Goal: Information Seeking & Learning: Learn about a topic

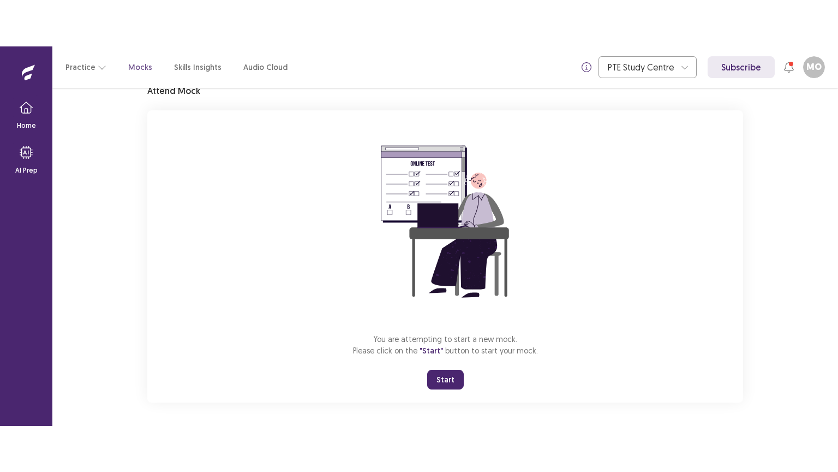
scroll to position [52, 0]
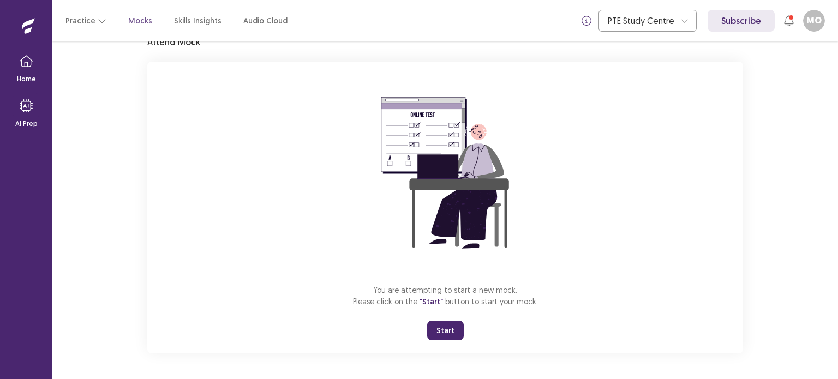
click at [440, 325] on button "Start" at bounding box center [445, 331] width 37 height 20
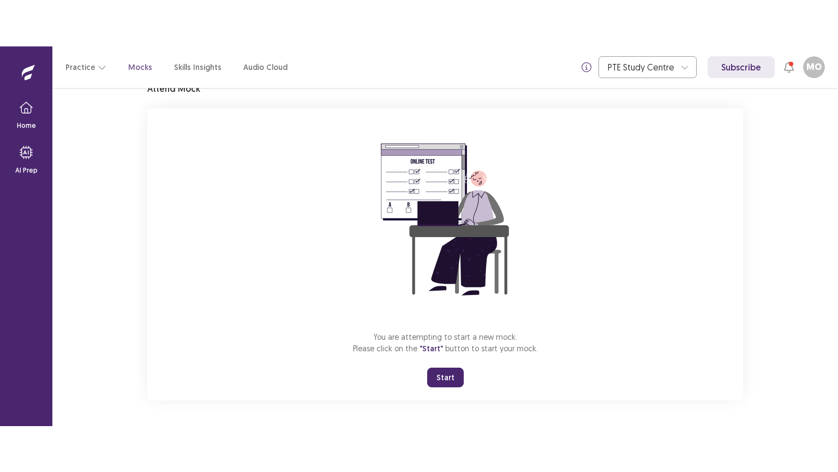
scroll to position [0, 0]
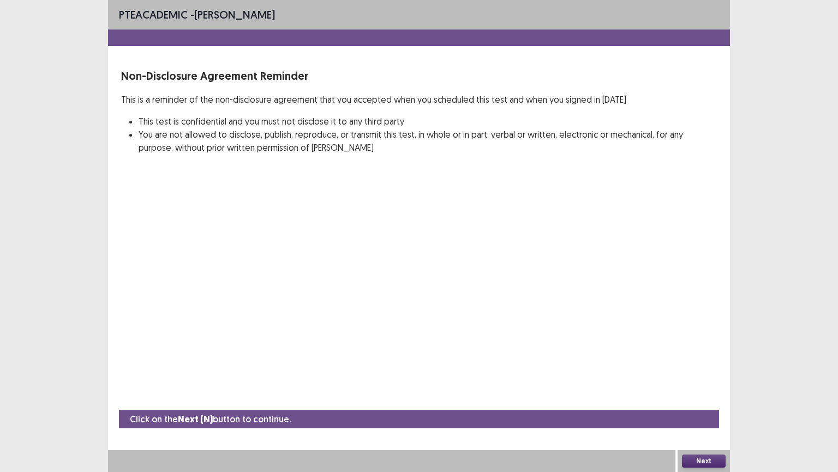
click at [703, 379] on button "Next" at bounding box center [704, 460] width 44 height 13
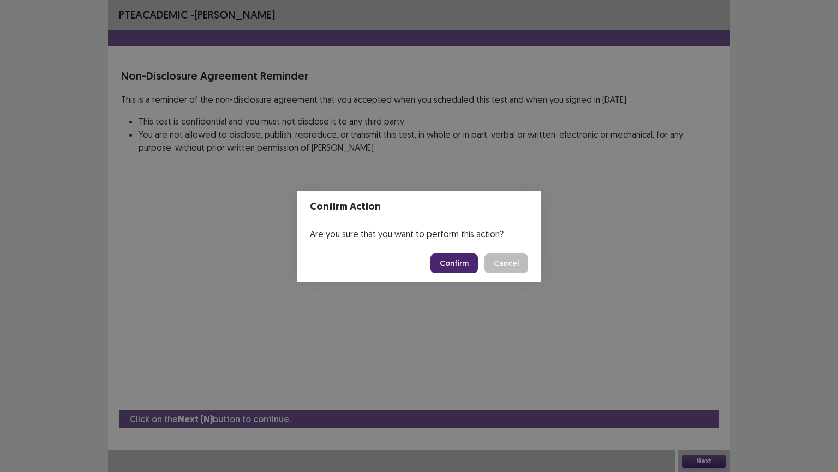
drag, startPoint x: 452, startPoint y: 249, endPoint x: 468, endPoint y: 262, distance: 20.5
click at [469, 262] on footer "Confirm Cancel" at bounding box center [419, 263] width 245 height 37
click at [468, 261] on button "Confirm" at bounding box center [454, 263] width 47 height 20
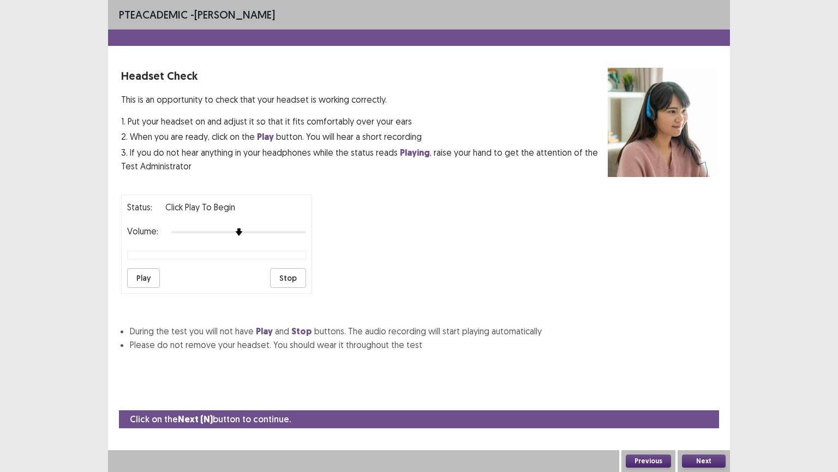
click at [700, 379] on button "Next" at bounding box center [704, 460] width 44 height 13
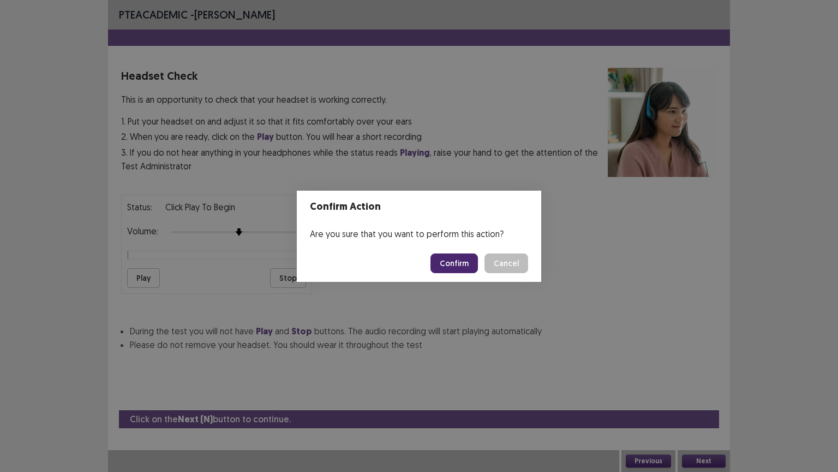
click at [485, 253] on button "Cancel" at bounding box center [507, 263] width 44 height 20
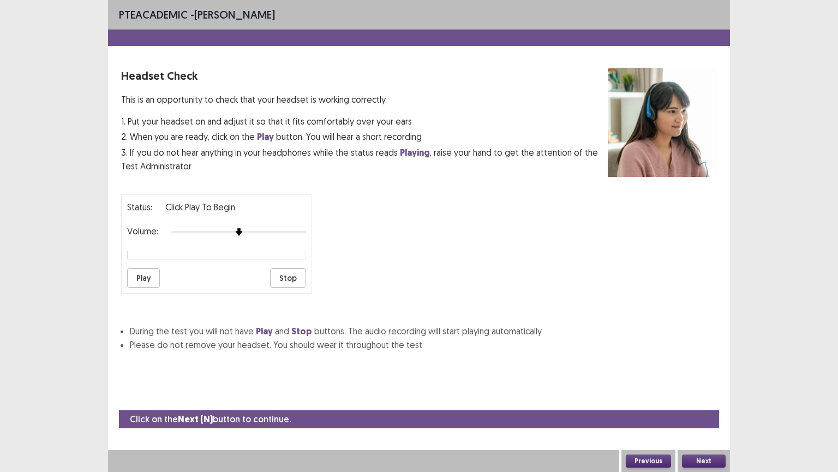
click at [703, 379] on button "Next" at bounding box center [704, 460] width 44 height 13
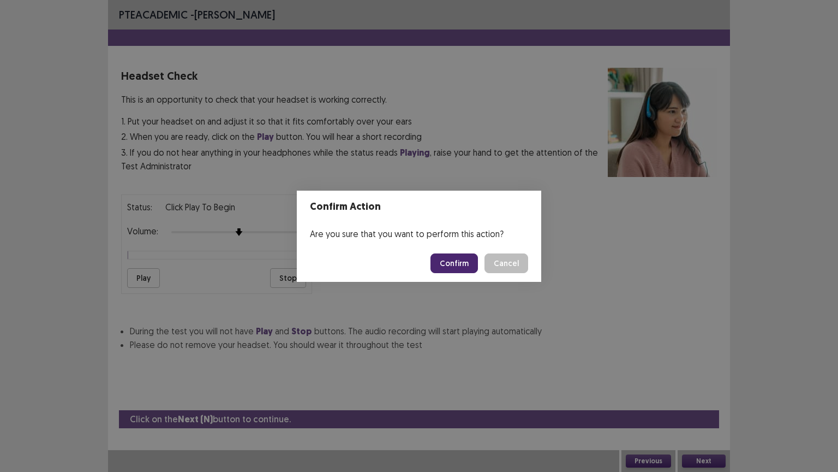
click at [450, 267] on button "Confirm" at bounding box center [454, 263] width 47 height 20
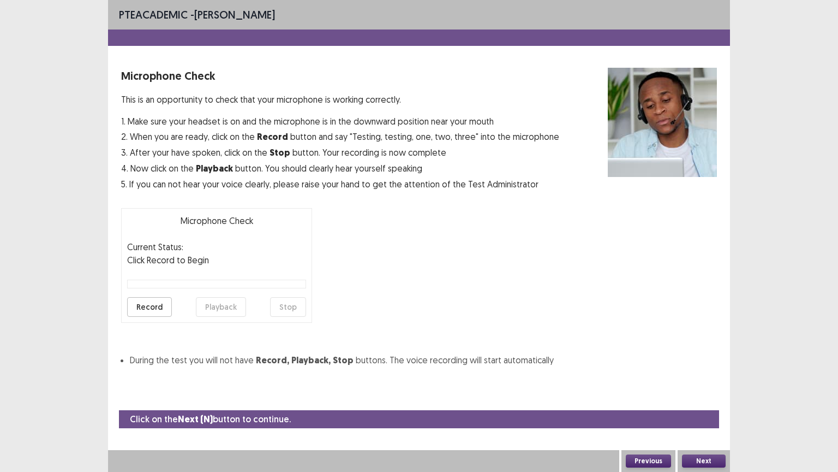
click at [702, 379] on button "Next" at bounding box center [704, 460] width 44 height 13
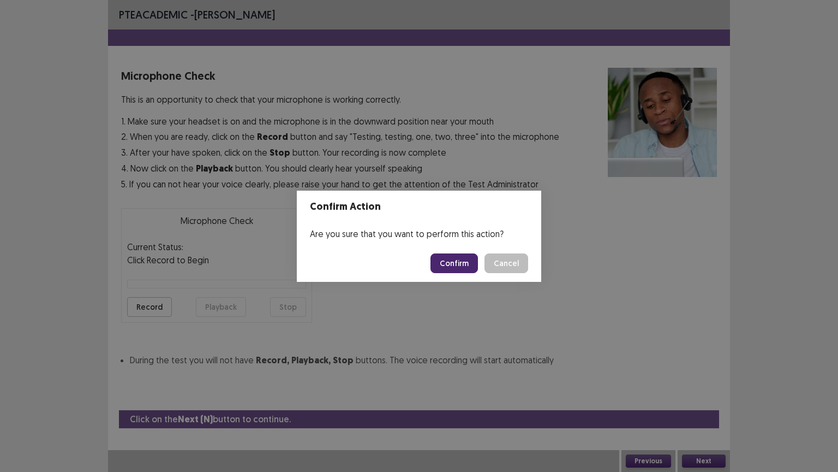
click at [459, 261] on button "Confirm" at bounding box center [454, 263] width 47 height 20
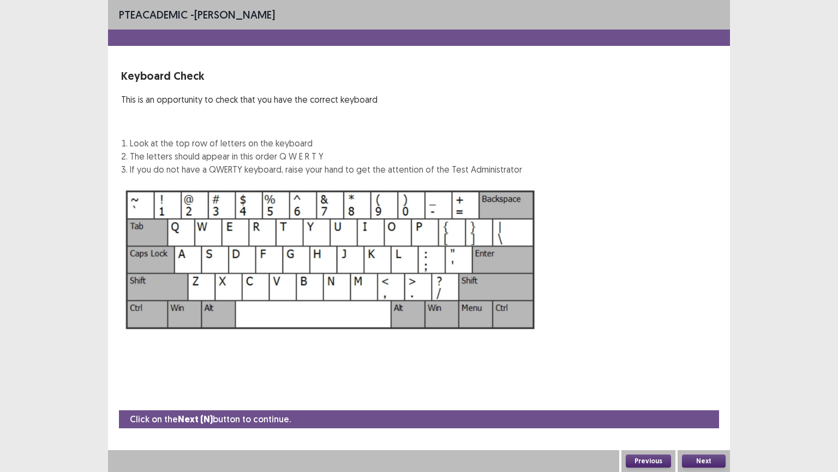
click at [696, 379] on button "Next" at bounding box center [704, 460] width 44 height 13
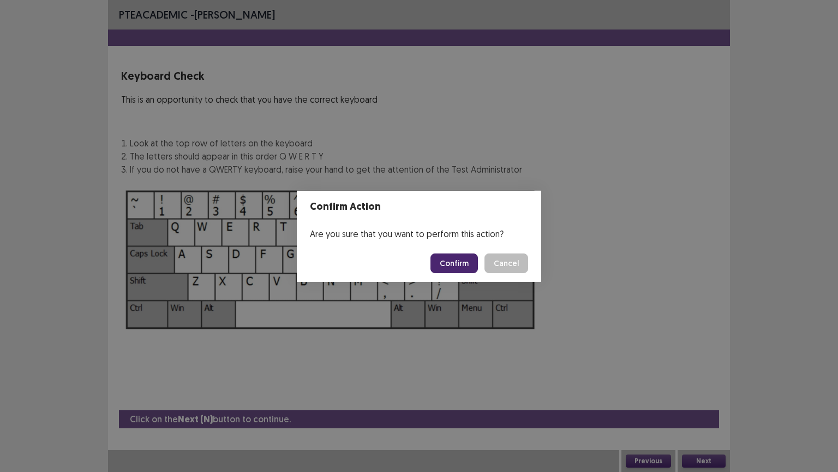
click at [447, 260] on button "Confirm" at bounding box center [454, 263] width 47 height 20
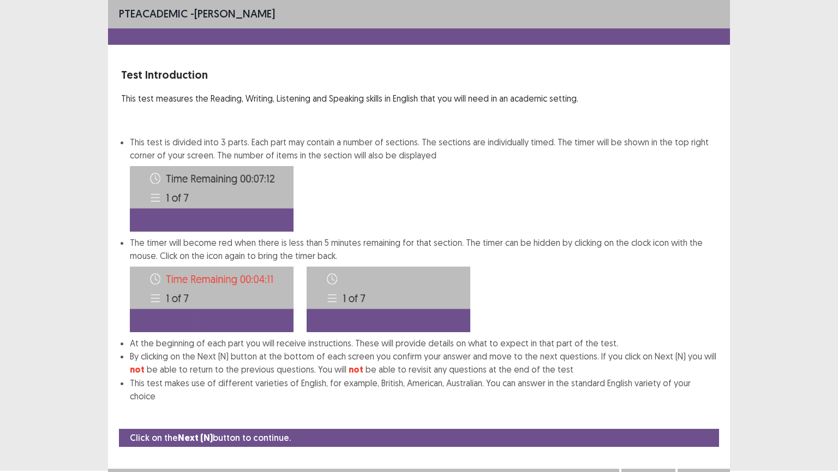
drag, startPoint x: 711, startPoint y: 456, endPoint x: 705, endPoint y: 458, distance: 6.9
click at [706, 379] on div "Next" at bounding box center [704, 479] width 52 height 22
click at [703, 379] on button "Next" at bounding box center [704, 479] width 44 height 13
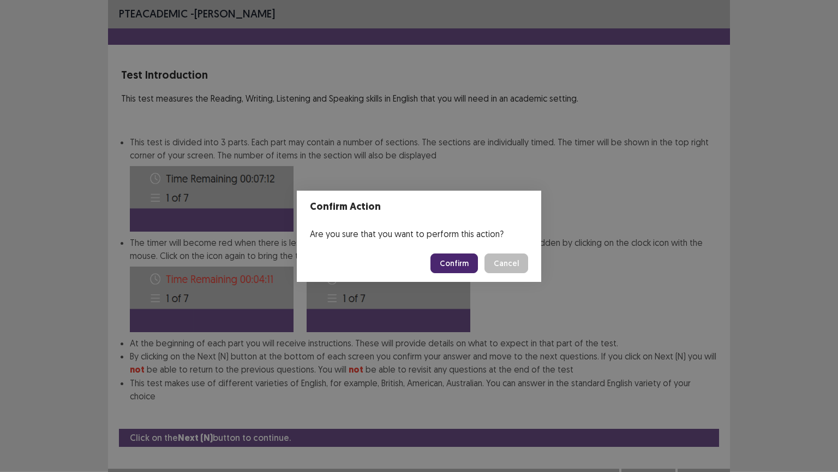
click at [449, 262] on button "Confirm" at bounding box center [454, 263] width 47 height 20
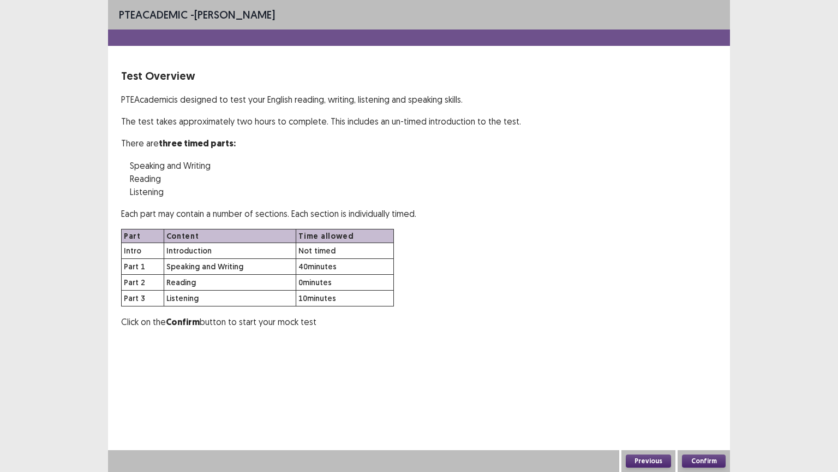
scroll to position [0, 0]
click at [700, 379] on button "Confirm" at bounding box center [704, 460] width 44 height 13
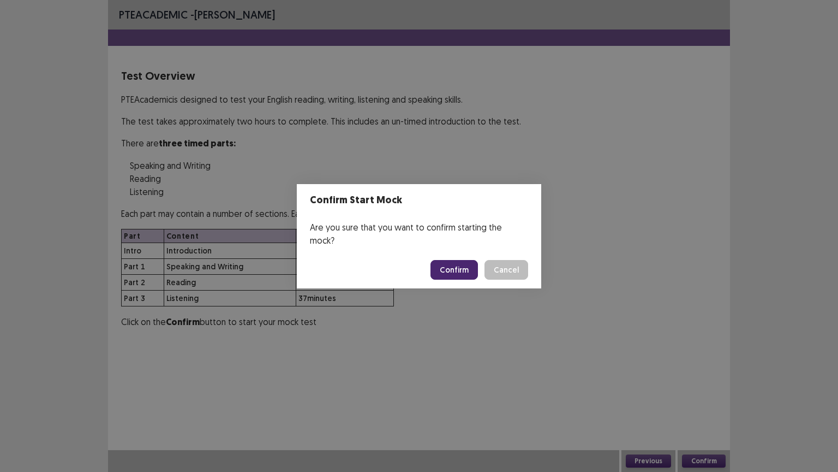
click at [452, 260] on button "Confirm" at bounding box center [454, 270] width 47 height 20
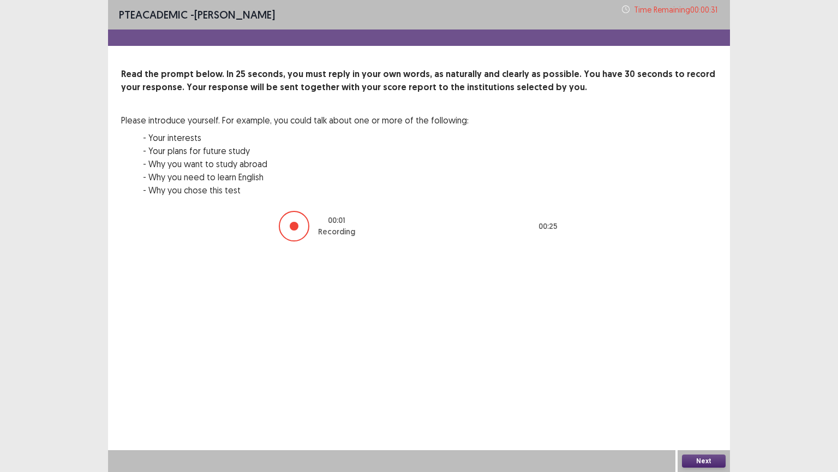
click at [707, 379] on button "Next" at bounding box center [704, 460] width 44 height 13
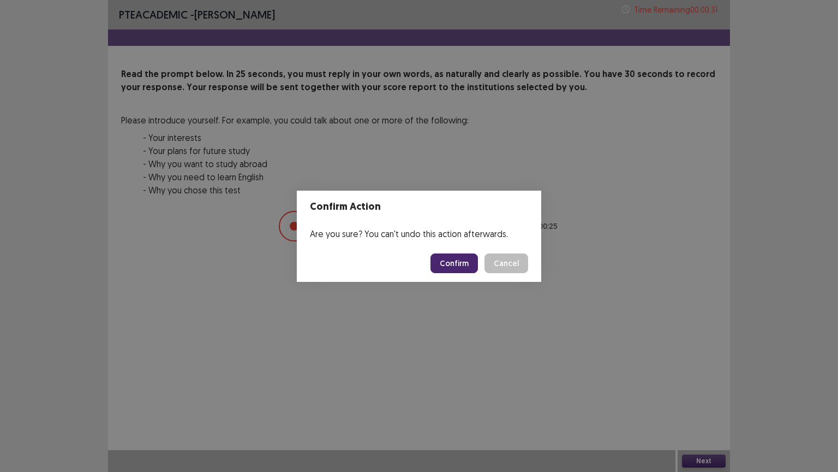
click at [459, 261] on button "Confirm" at bounding box center [454, 263] width 47 height 20
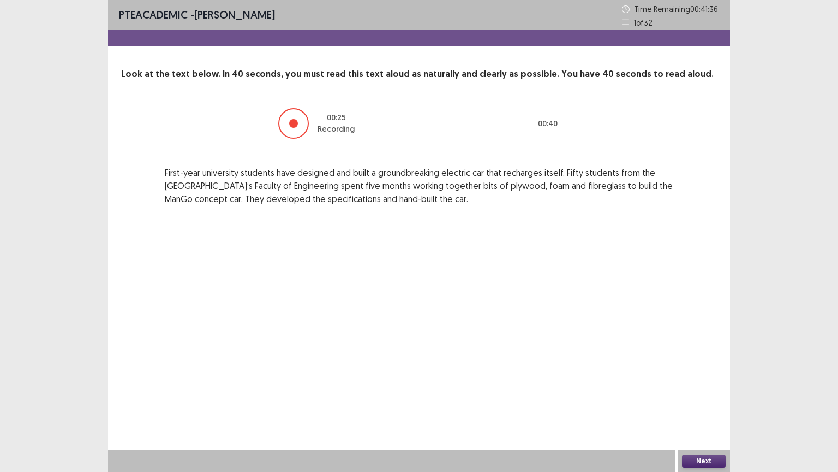
click at [702, 379] on div "Next" at bounding box center [704, 461] width 52 height 22
click at [702, 379] on button "Next" at bounding box center [704, 460] width 44 height 13
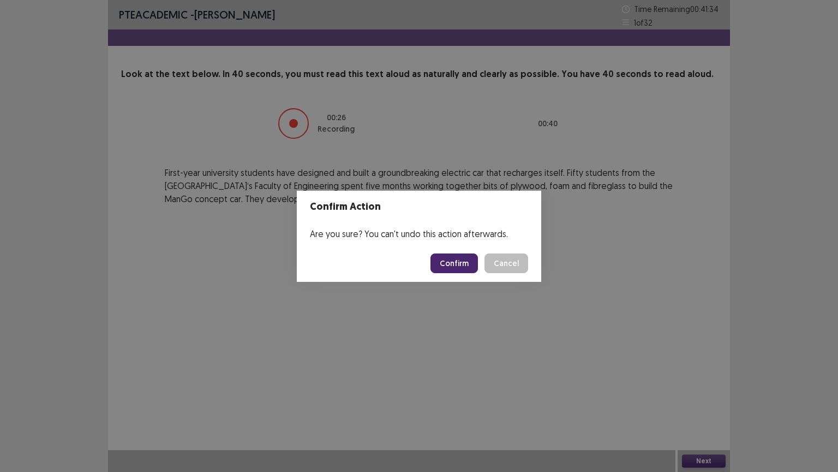
click at [446, 253] on button "Confirm" at bounding box center [454, 263] width 47 height 20
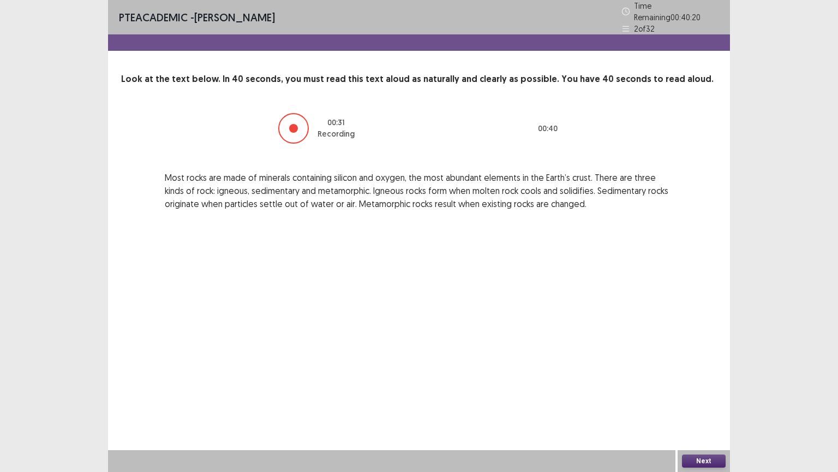
click at [700, 379] on button "Next" at bounding box center [704, 460] width 44 height 13
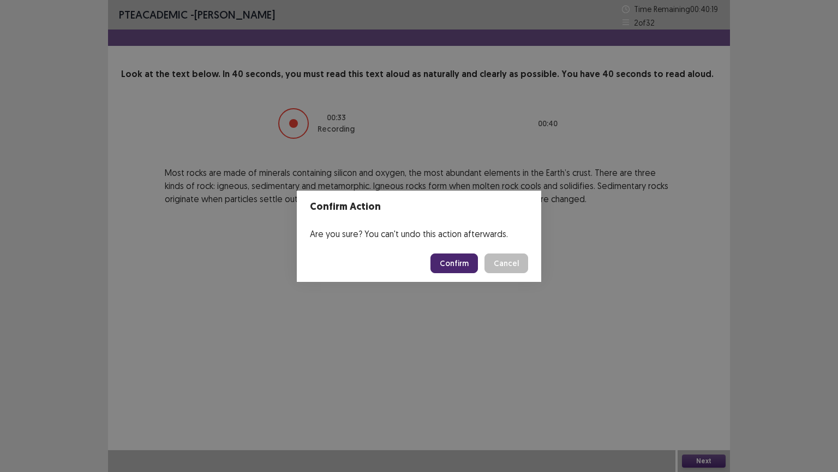
click at [463, 261] on button "Confirm" at bounding box center [454, 263] width 47 height 20
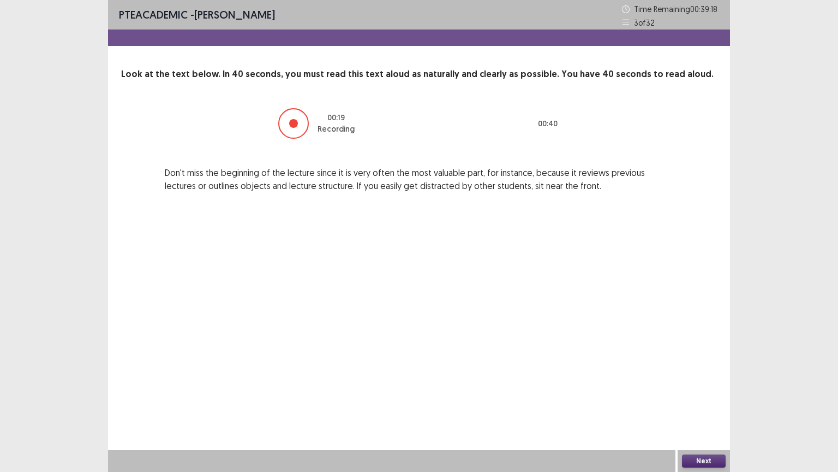
click at [696, 379] on button "Next" at bounding box center [704, 460] width 44 height 13
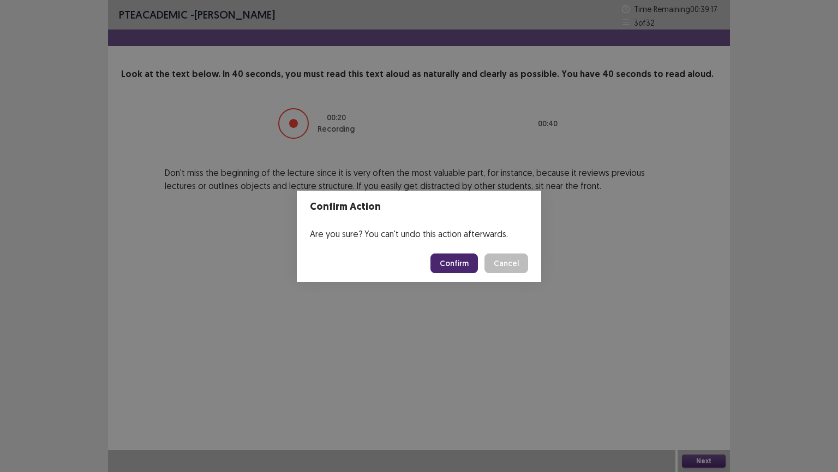
click at [452, 258] on button "Confirm" at bounding box center [454, 263] width 47 height 20
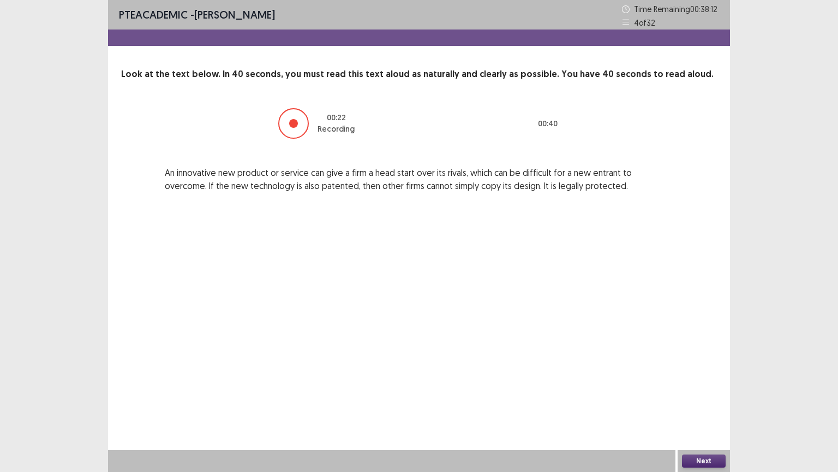
click at [696, 379] on button "Next" at bounding box center [704, 460] width 44 height 13
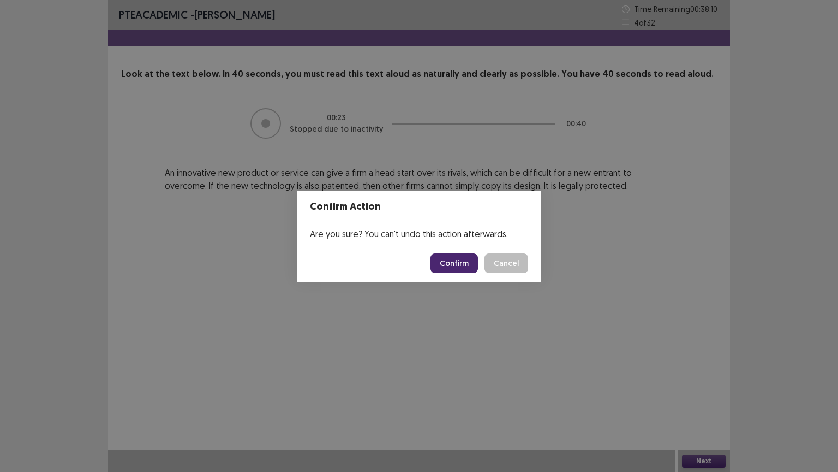
click at [460, 258] on button "Confirm" at bounding box center [454, 263] width 47 height 20
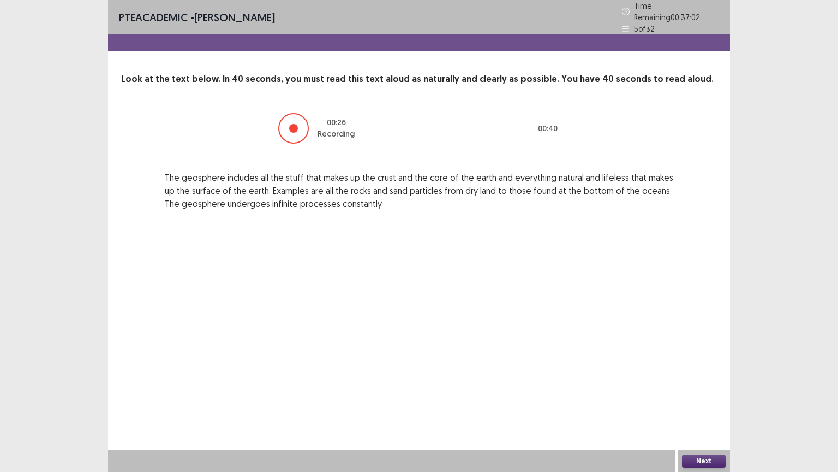
click at [696, 379] on button "Next" at bounding box center [704, 460] width 44 height 13
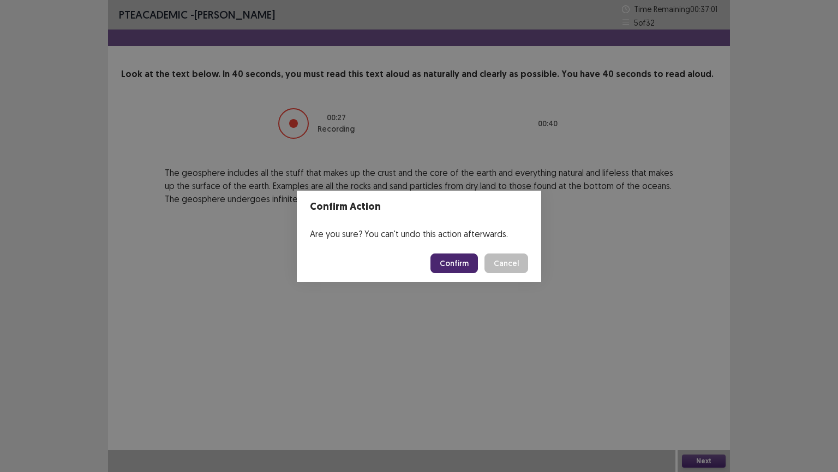
click at [456, 257] on button "Confirm" at bounding box center [454, 263] width 47 height 20
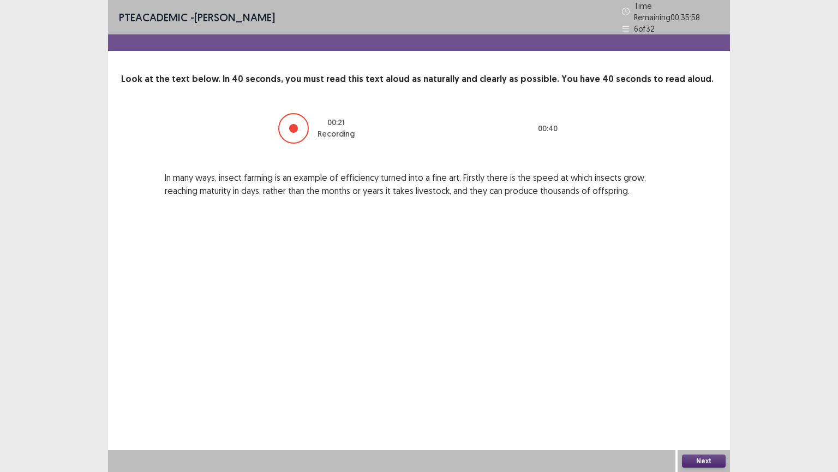
click at [690, 379] on button "Next" at bounding box center [704, 460] width 44 height 13
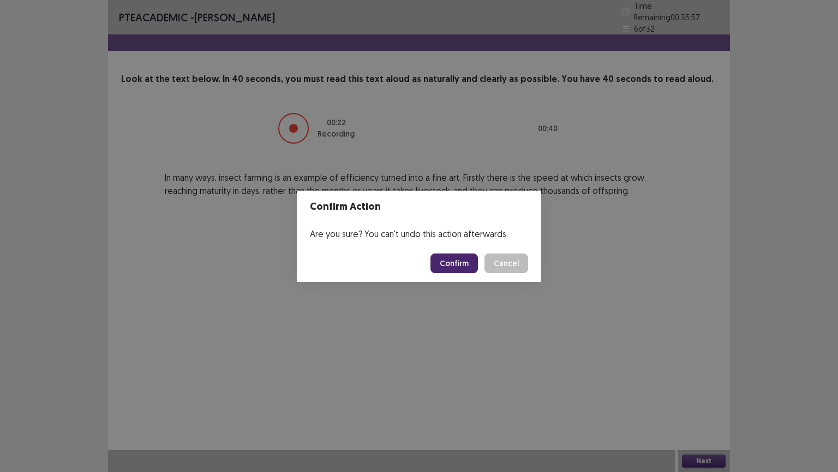
click at [465, 264] on button "Confirm" at bounding box center [454, 263] width 47 height 20
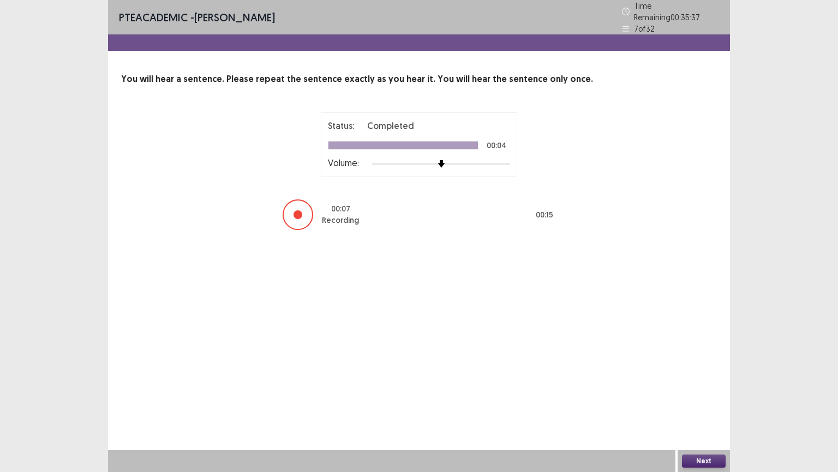
click at [704, 379] on button "Next" at bounding box center [704, 460] width 44 height 13
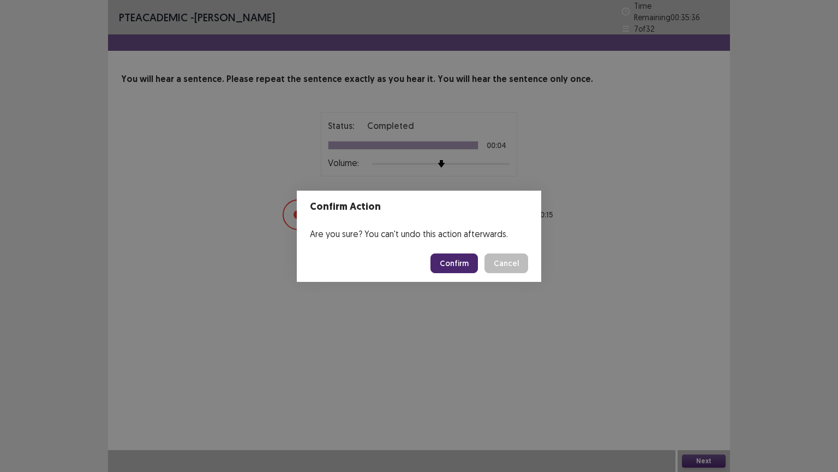
click at [465, 266] on button "Confirm" at bounding box center [454, 263] width 47 height 20
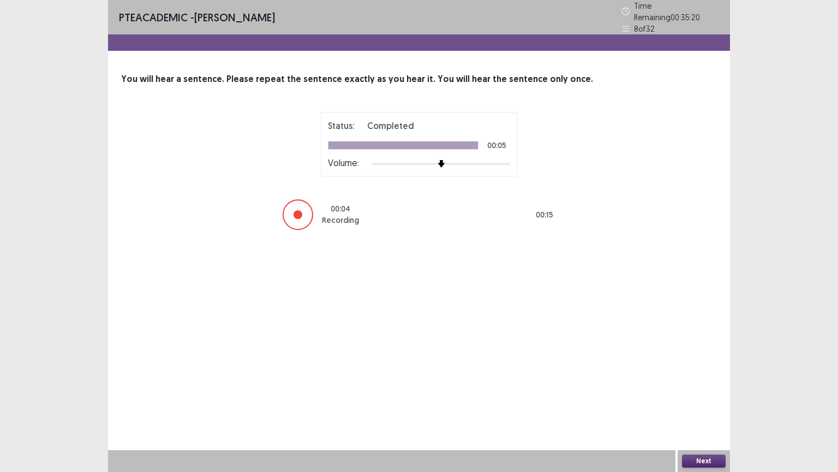
click at [711, 379] on button "Next" at bounding box center [704, 460] width 44 height 13
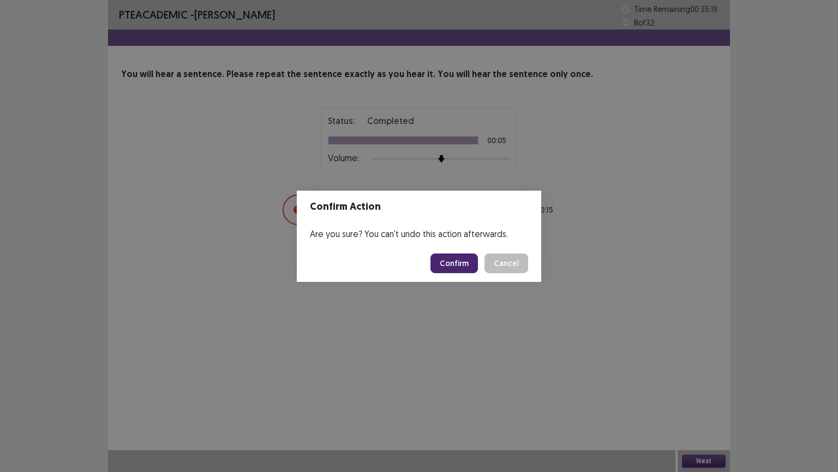
click at [443, 254] on button "Confirm" at bounding box center [454, 263] width 47 height 20
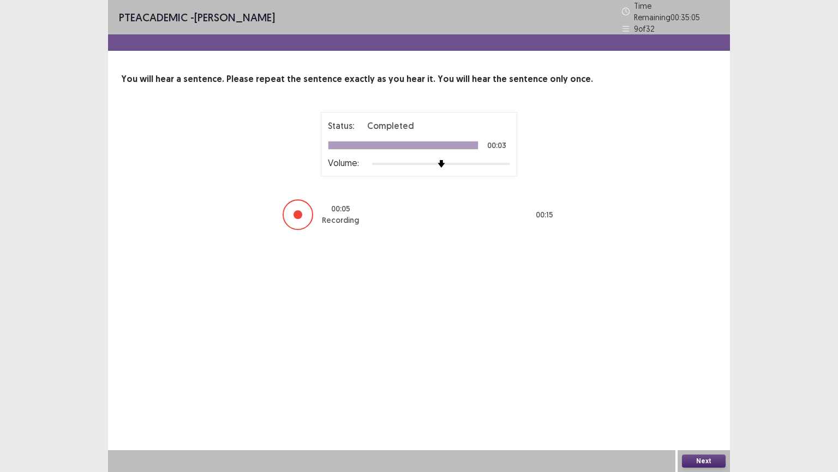
click at [709, 379] on button "Next" at bounding box center [704, 460] width 44 height 13
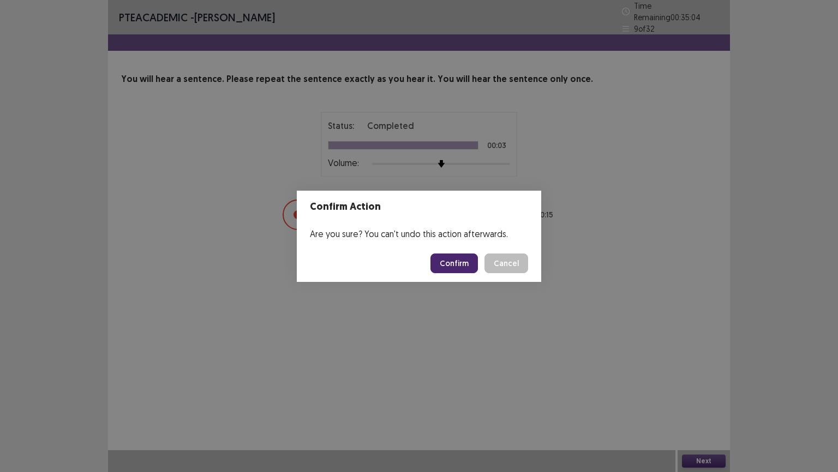
click at [460, 266] on button "Confirm" at bounding box center [454, 263] width 47 height 20
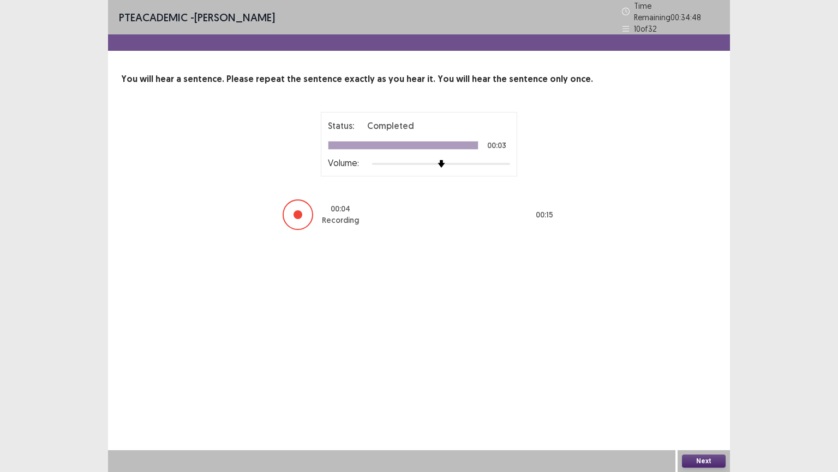
click at [707, 379] on button "Next" at bounding box center [704, 460] width 44 height 13
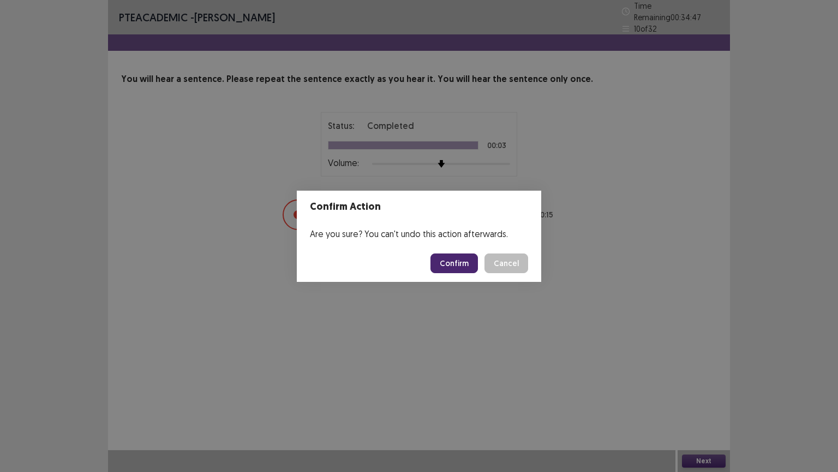
click at [462, 260] on button "Confirm" at bounding box center [454, 263] width 47 height 20
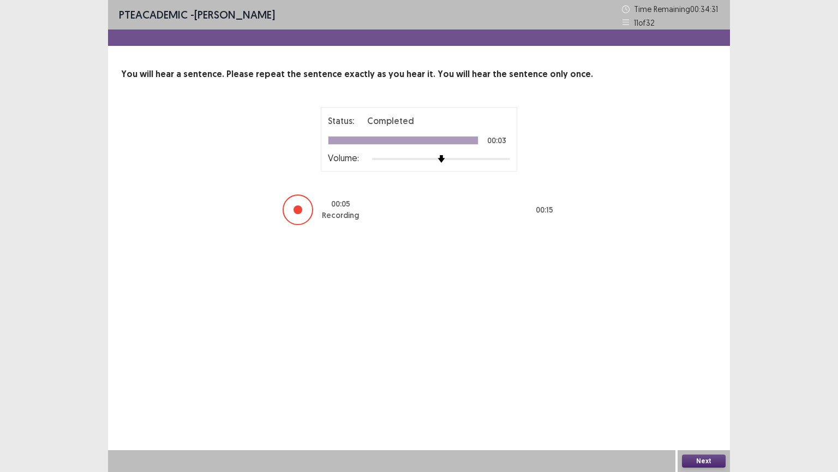
click at [710, 379] on button "Next" at bounding box center [704, 460] width 44 height 13
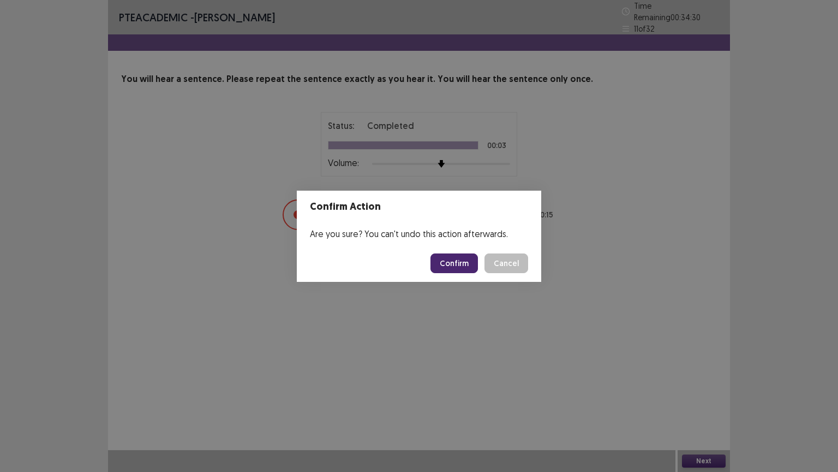
click at [453, 260] on button "Confirm" at bounding box center [454, 263] width 47 height 20
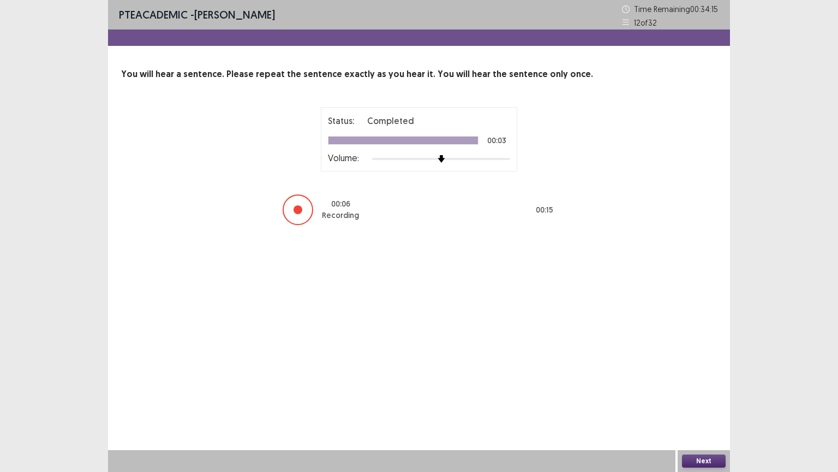
click at [701, 379] on button "Next" at bounding box center [704, 460] width 44 height 13
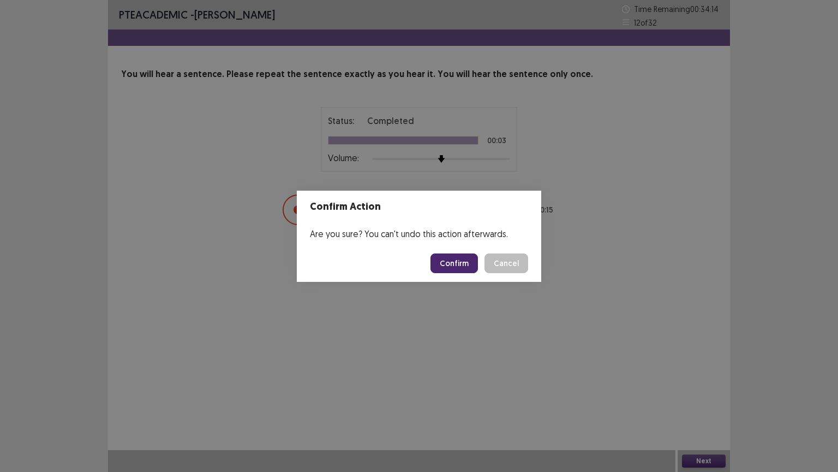
click at [472, 265] on button "Confirm" at bounding box center [454, 263] width 47 height 20
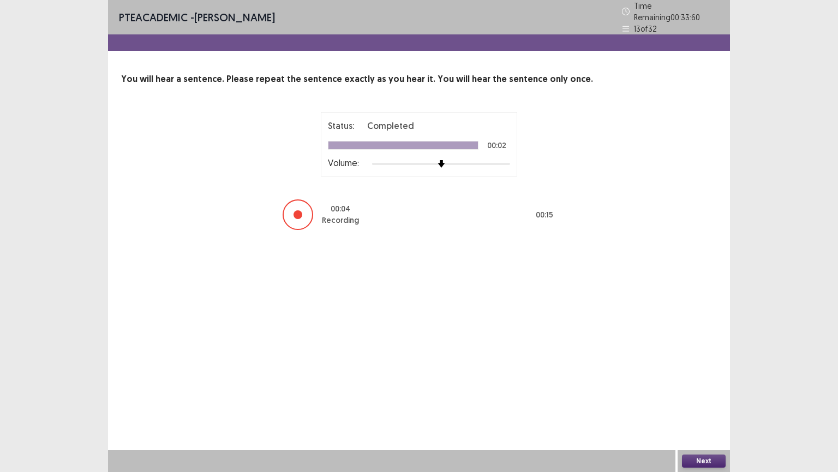
click at [712, 379] on button "Next" at bounding box center [704, 460] width 44 height 13
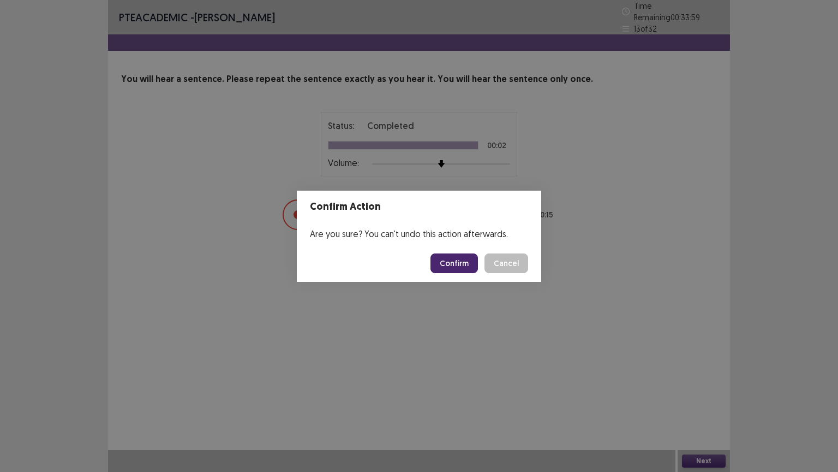
click at [450, 263] on button "Confirm" at bounding box center [454, 263] width 47 height 20
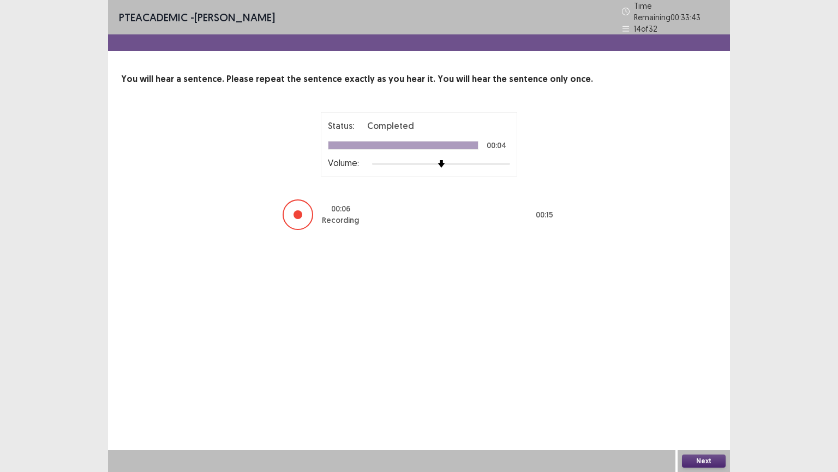
click at [699, 379] on button "Next" at bounding box center [704, 460] width 44 height 13
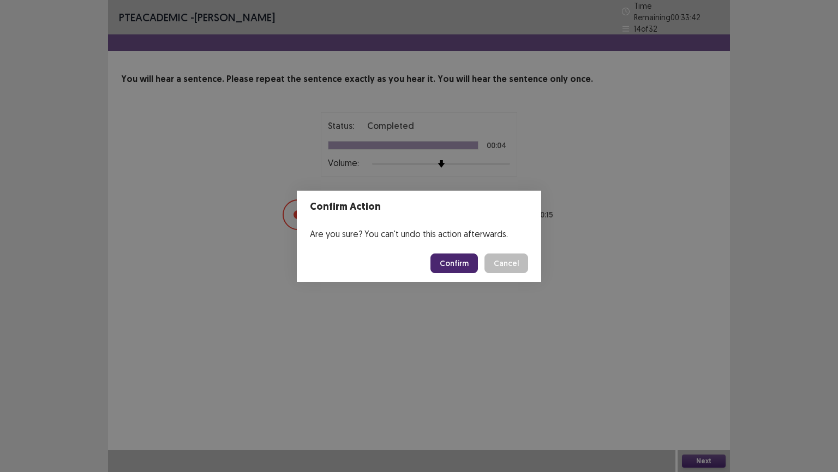
click at [457, 264] on button "Confirm" at bounding box center [454, 263] width 47 height 20
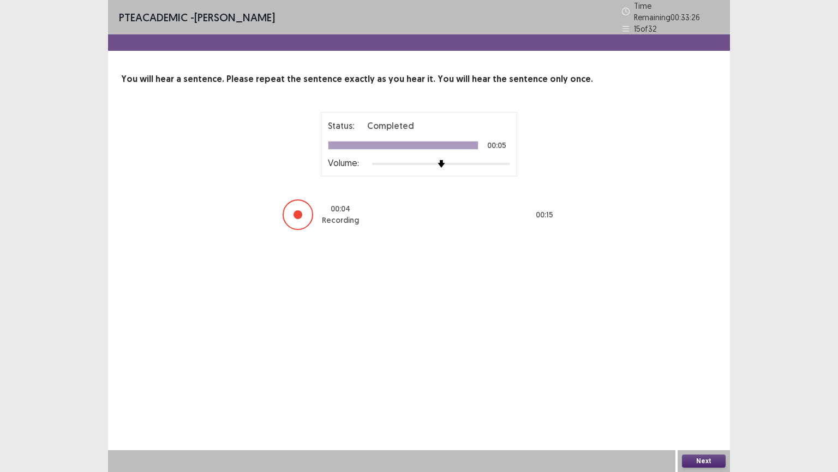
click at [704, 379] on button "Next" at bounding box center [704, 460] width 44 height 13
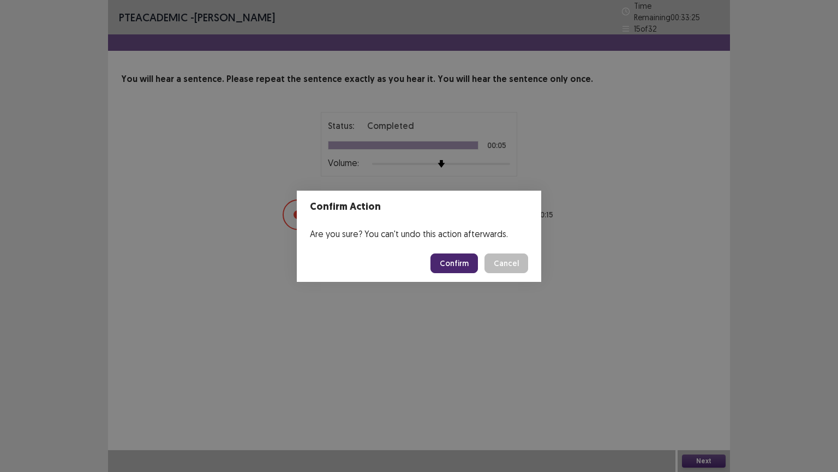
click at [455, 260] on button "Confirm" at bounding box center [454, 263] width 47 height 20
click at [598, 186] on div "Confirm Action Are you sure? You can't undo this action afterwards. Loading... …" at bounding box center [419, 236] width 838 height 472
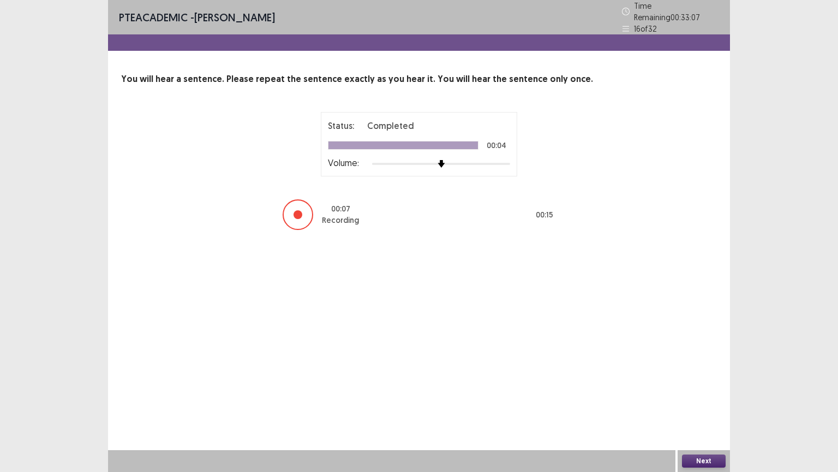
click at [700, 379] on button "Next" at bounding box center [704, 460] width 44 height 13
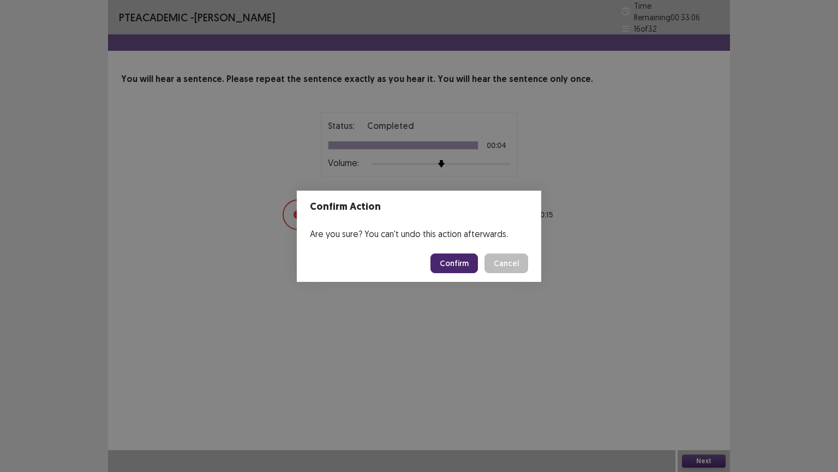
click at [456, 260] on button "Confirm" at bounding box center [454, 263] width 47 height 20
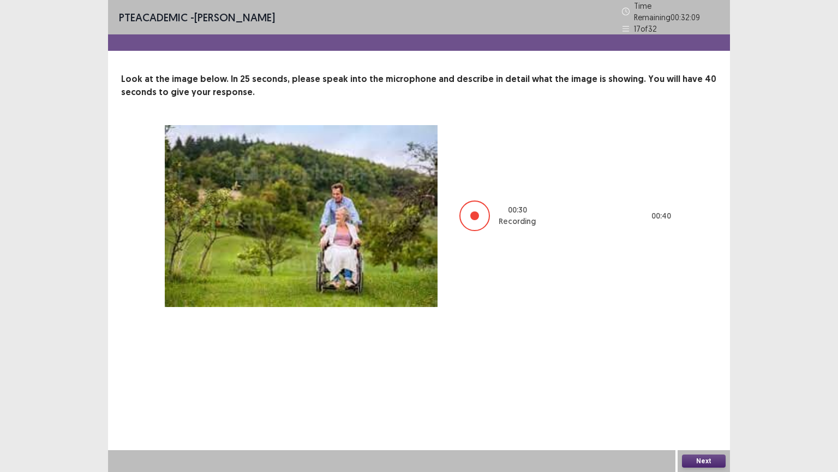
click at [692, 379] on button "Next" at bounding box center [704, 460] width 44 height 13
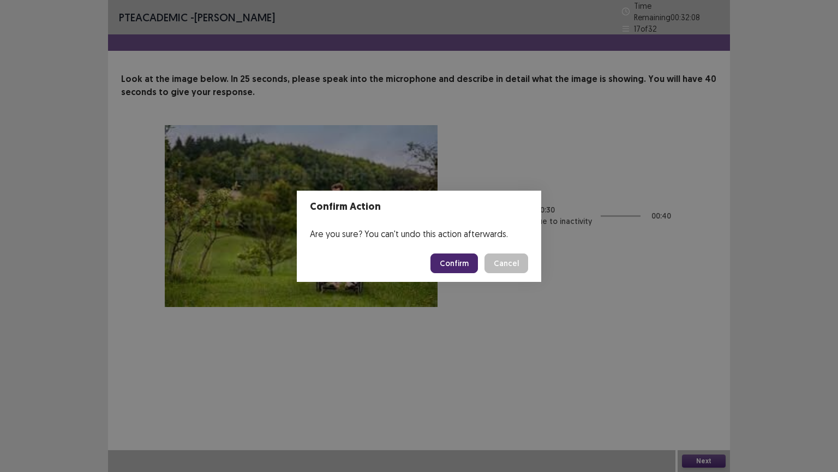
click at [461, 256] on button "Confirm" at bounding box center [454, 263] width 47 height 20
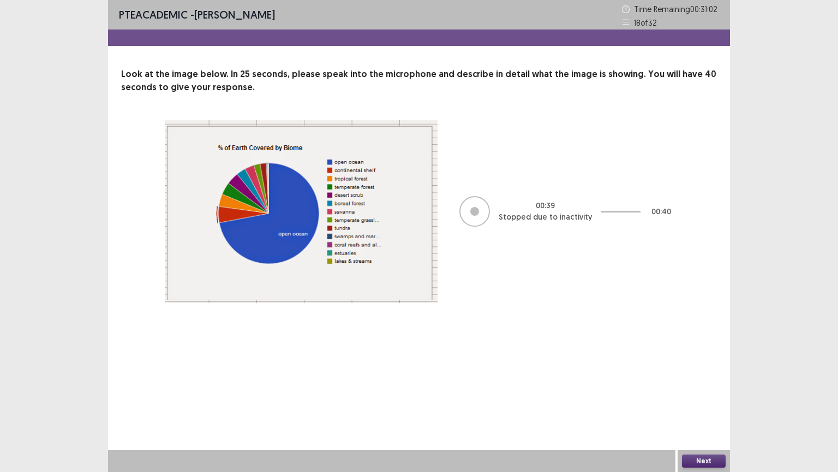
click at [690, 379] on button "Next" at bounding box center [704, 460] width 44 height 13
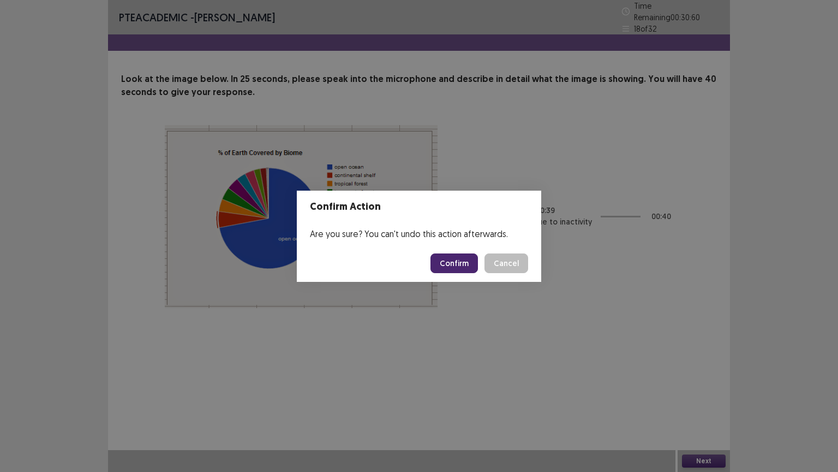
click at [451, 262] on button "Confirm" at bounding box center [454, 263] width 47 height 20
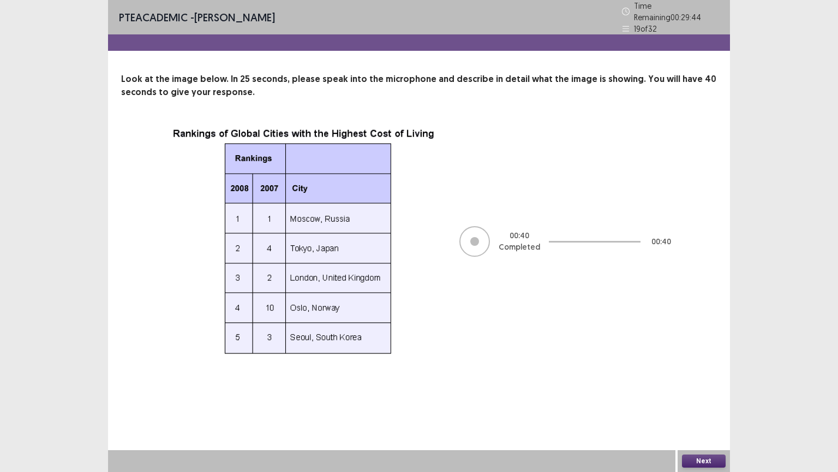
click at [705, 379] on button "Next" at bounding box center [704, 460] width 44 height 13
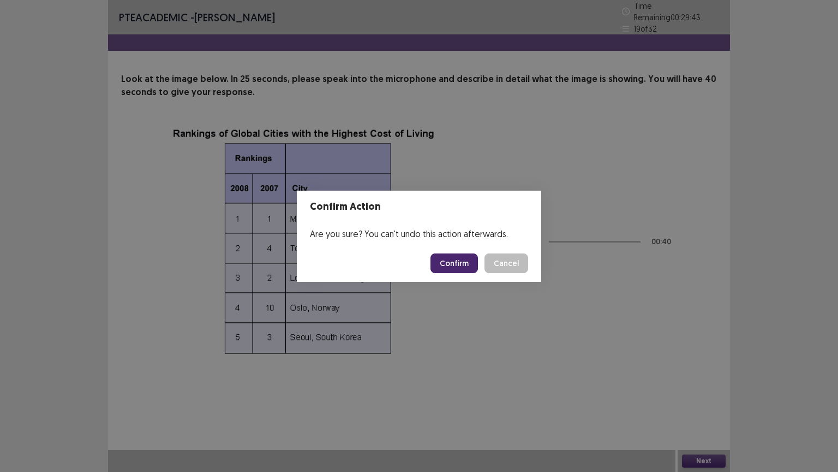
click at [462, 256] on button "Confirm" at bounding box center [454, 263] width 47 height 20
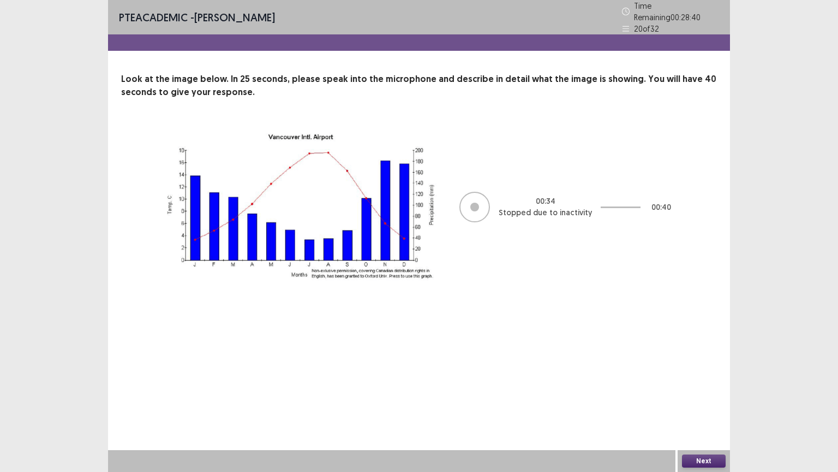
click at [697, 379] on button "Next" at bounding box center [704, 460] width 44 height 13
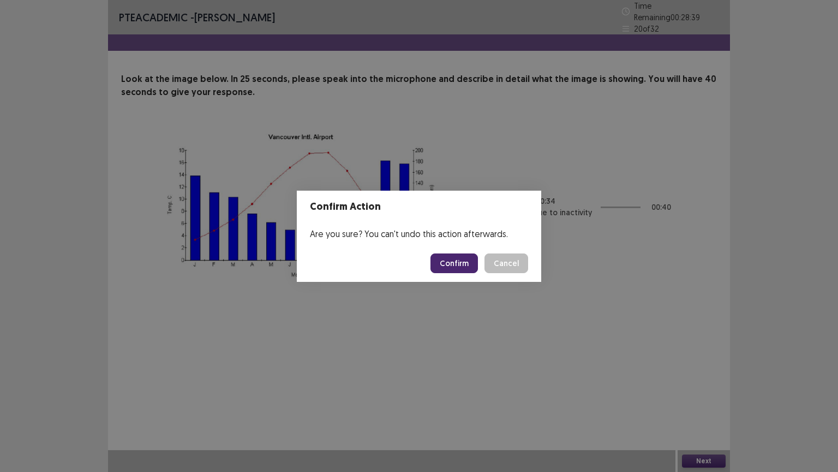
click at [472, 260] on button "Confirm" at bounding box center [454, 263] width 47 height 20
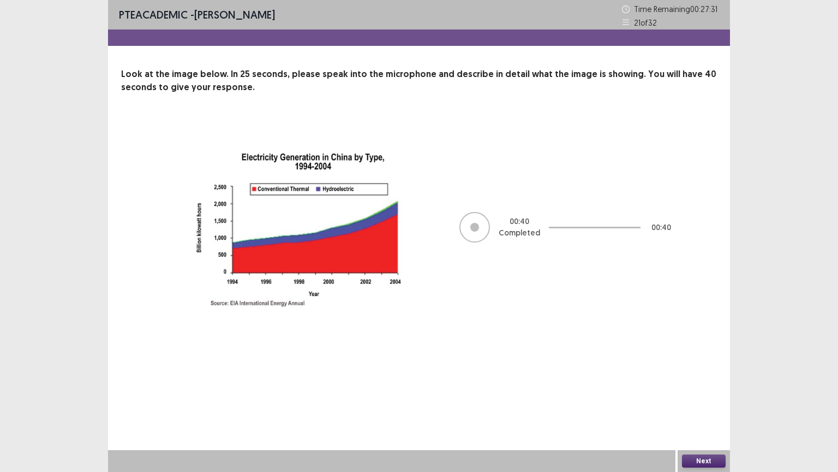
click at [694, 379] on button "Next" at bounding box center [704, 460] width 44 height 13
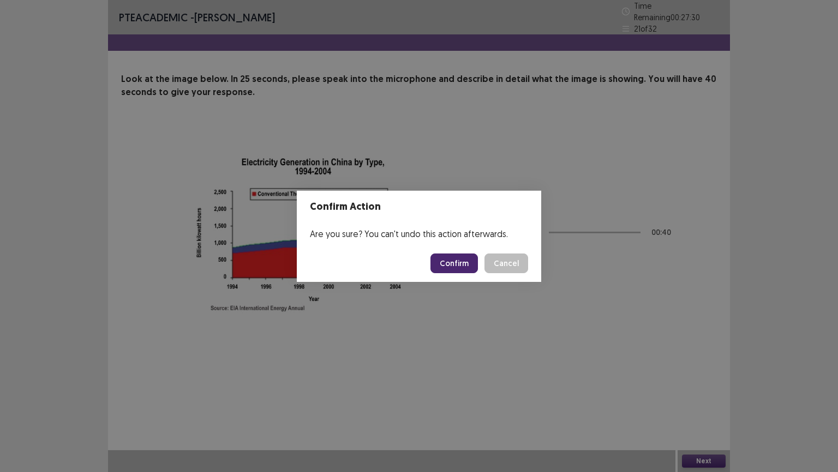
click at [450, 258] on button "Confirm" at bounding box center [454, 263] width 47 height 20
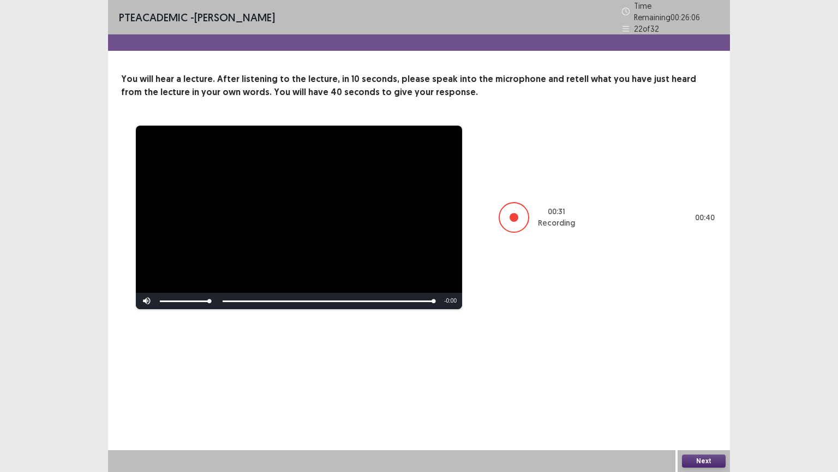
click at [700, 379] on button "Next" at bounding box center [704, 460] width 44 height 13
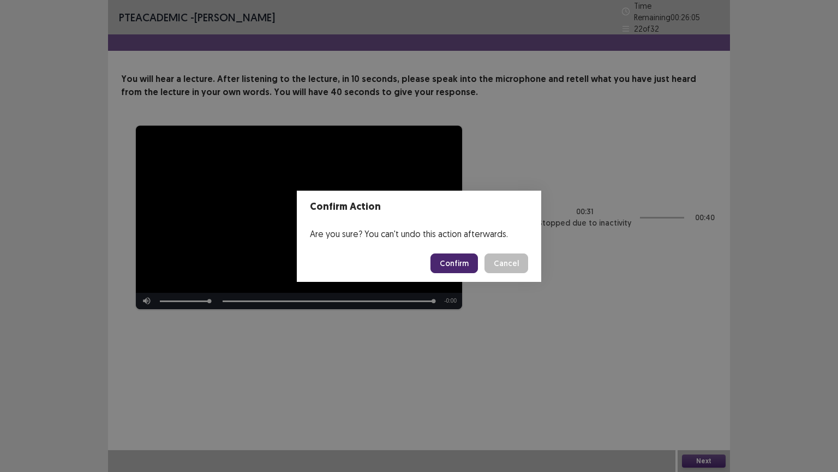
click at [457, 267] on button "Confirm" at bounding box center [454, 263] width 47 height 20
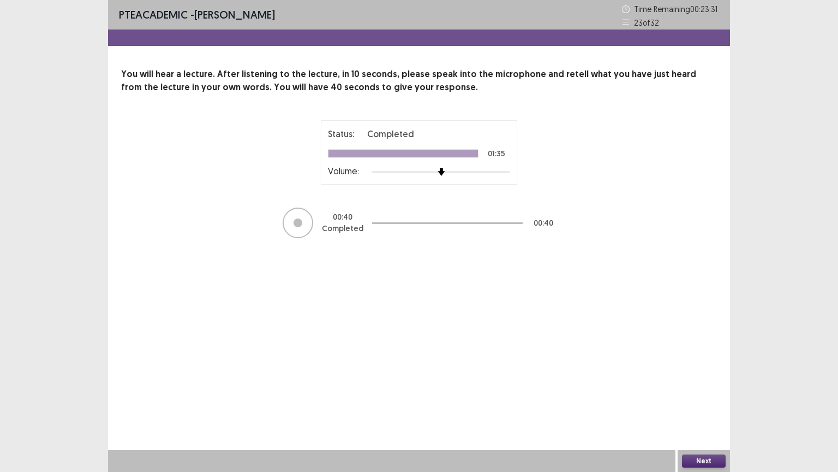
click at [714, 379] on button "Next" at bounding box center [704, 460] width 44 height 13
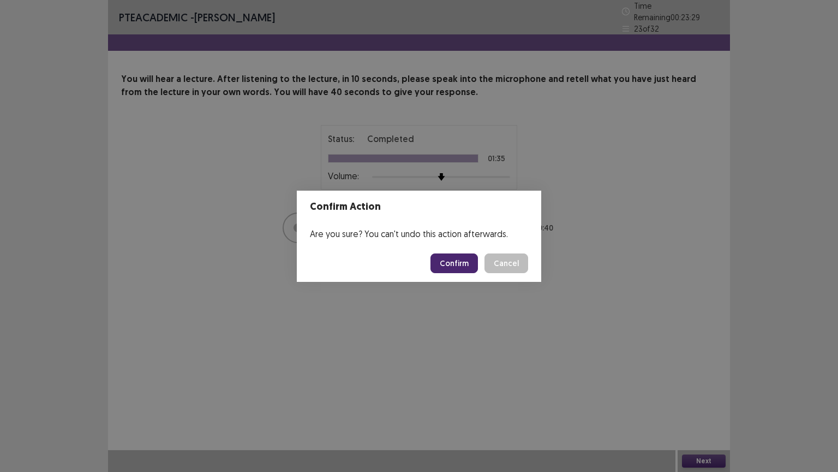
click at [463, 266] on button "Confirm" at bounding box center [454, 263] width 47 height 20
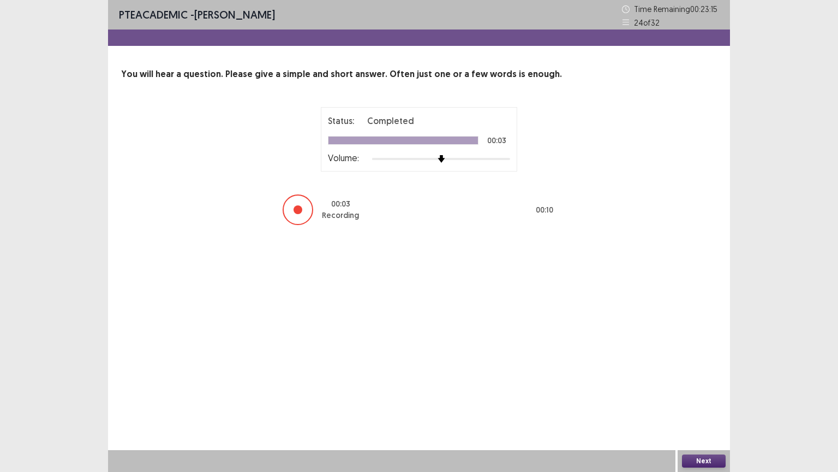
click at [705, 379] on button "Next" at bounding box center [704, 460] width 44 height 13
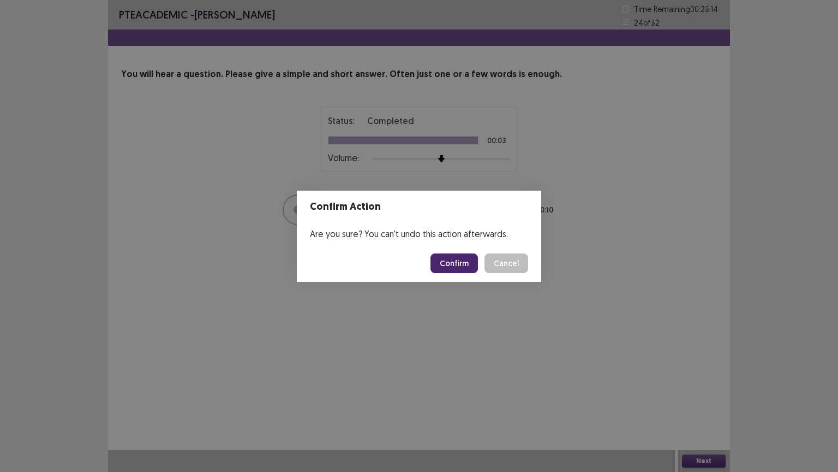
click at [452, 269] on button "Confirm" at bounding box center [454, 263] width 47 height 20
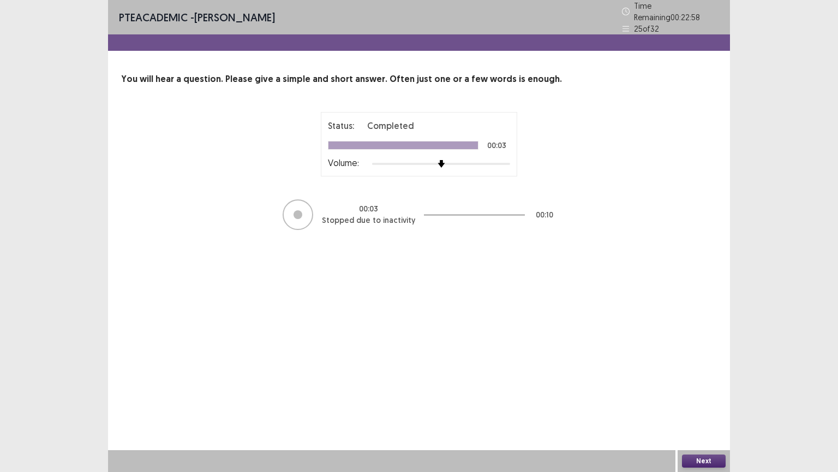
click at [699, 379] on button "Next" at bounding box center [704, 460] width 44 height 13
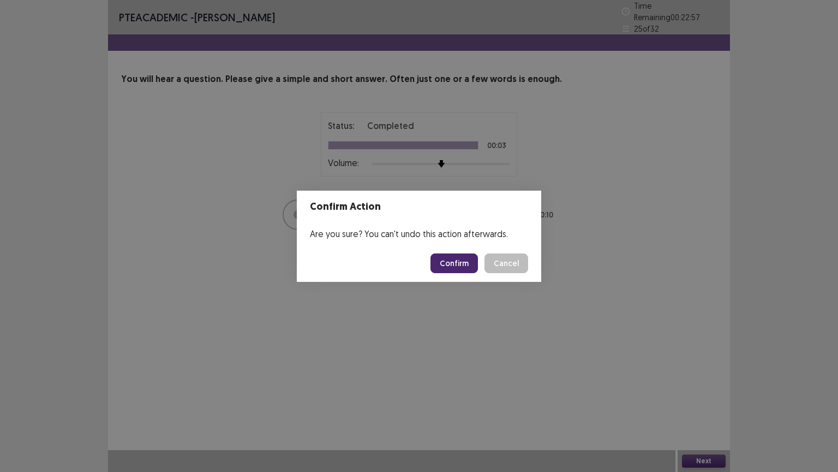
click at [450, 258] on button "Confirm" at bounding box center [454, 263] width 47 height 20
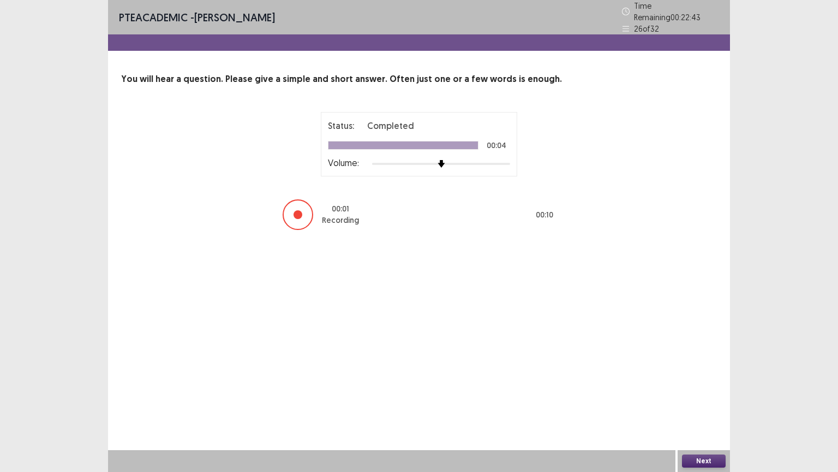
click at [696, 379] on button "Next" at bounding box center [704, 460] width 44 height 13
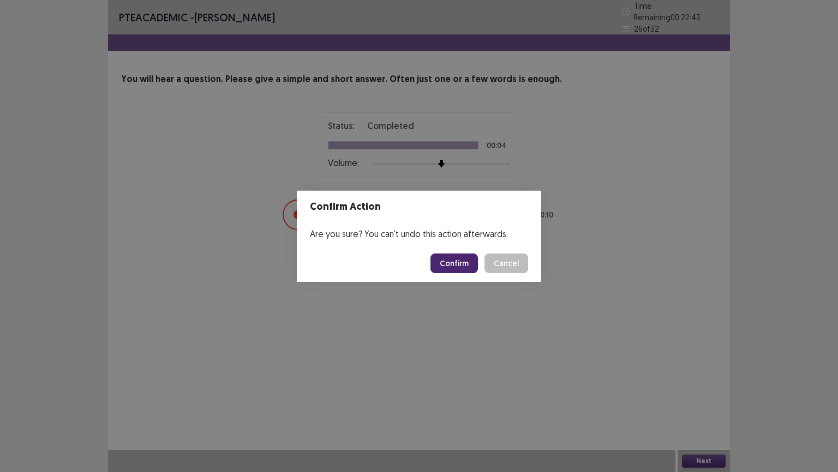
click at [457, 268] on button "Confirm" at bounding box center [454, 263] width 47 height 20
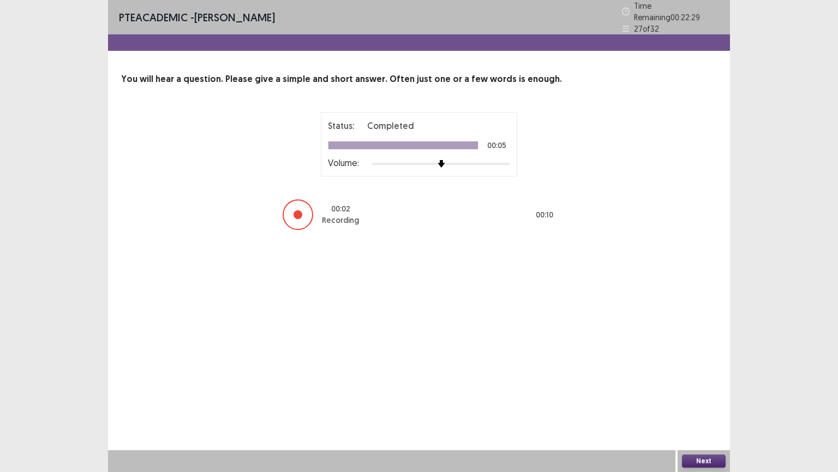
click at [705, 379] on button "Next" at bounding box center [704, 460] width 44 height 13
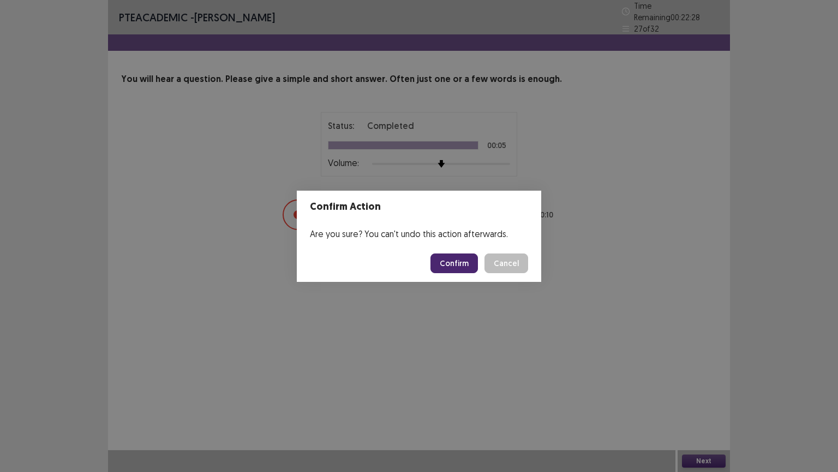
click at [433, 248] on footer "Confirm Cancel" at bounding box center [419, 263] width 245 height 37
click at [449, 264] on button "Confirm" at bounding box center [454, 263] width 47 height 20
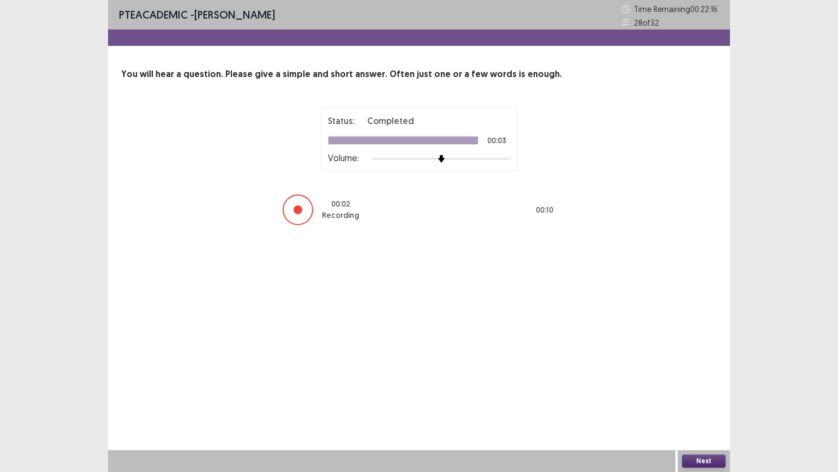
click at [705, 379] on button "Next" at bounding box center [704, 460] width 44 height 13
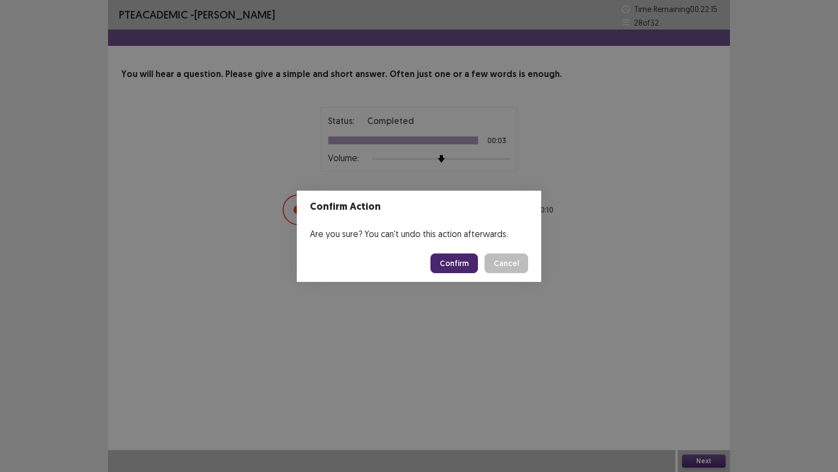
click at [450, 259] on button "Confirm" at bounding box center [454, 263] width 47 height 20
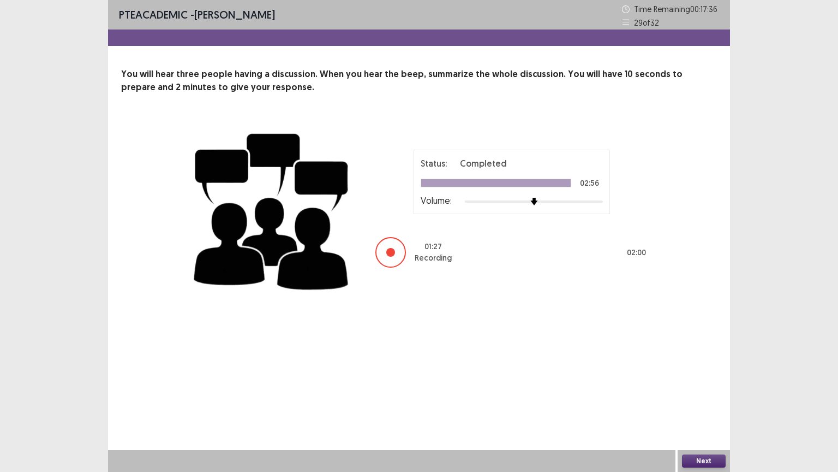
click at [700, 379] on button "Next" at bounding box center [704, 460] width 44 height 13
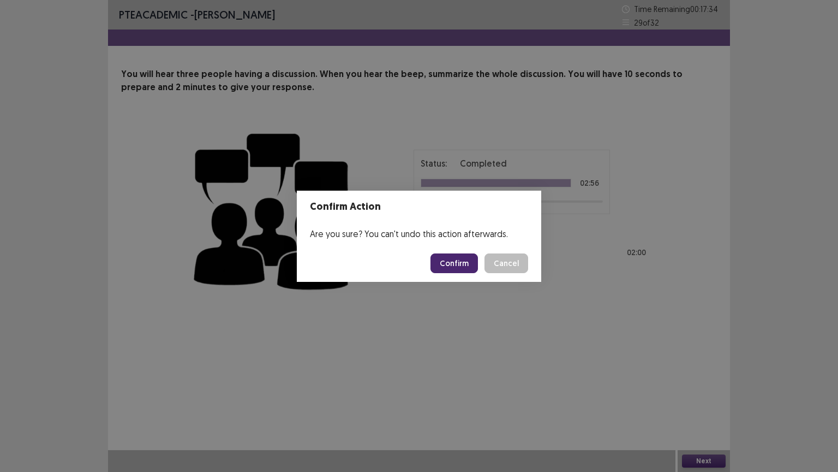
click at [458, 266] on button "Confirm" at bounding box center [454, 263] width 47 height 20
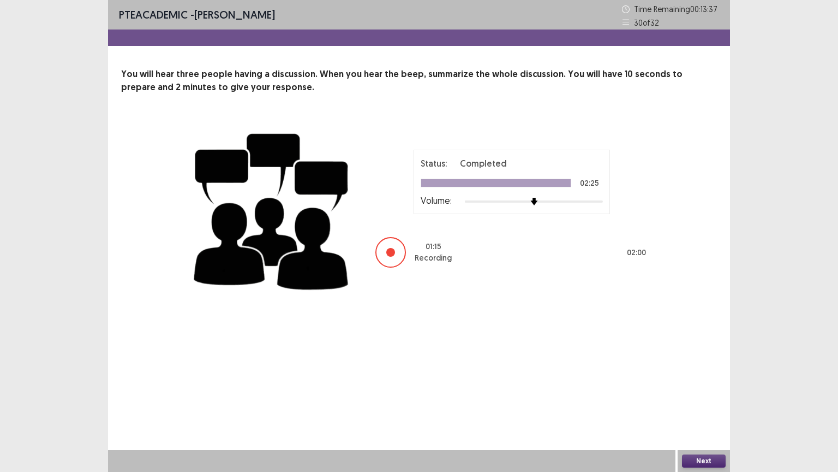
click at [718, 379] on button "Next" at bounding box center [704, 460] width 44 height 13
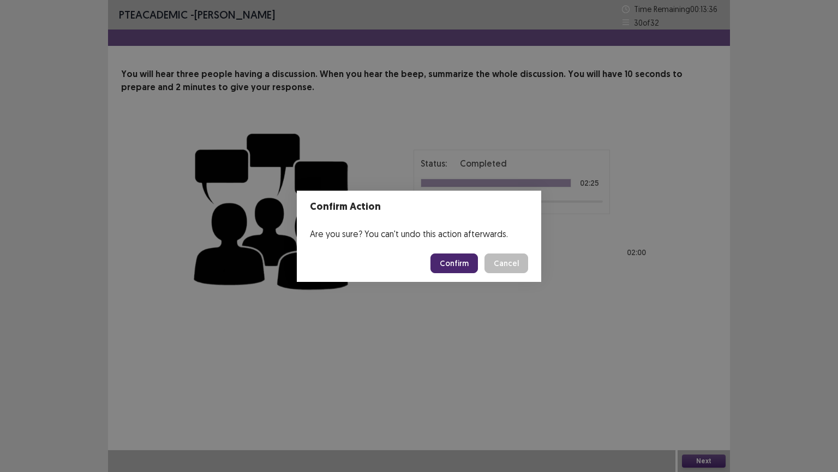
click at [448, 262] on button "Confirm" at bounding box center [454, 263] width 47 height 20
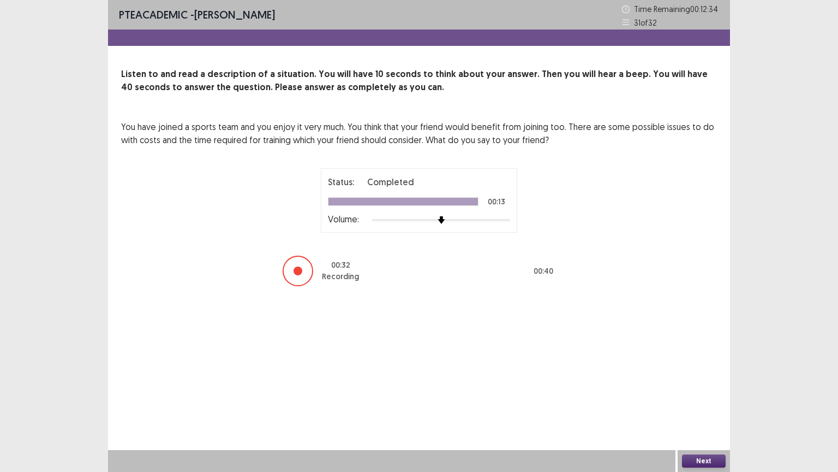
click at [701, 379] on button "Next" at bounding box center [704, 460] width 44 height 13
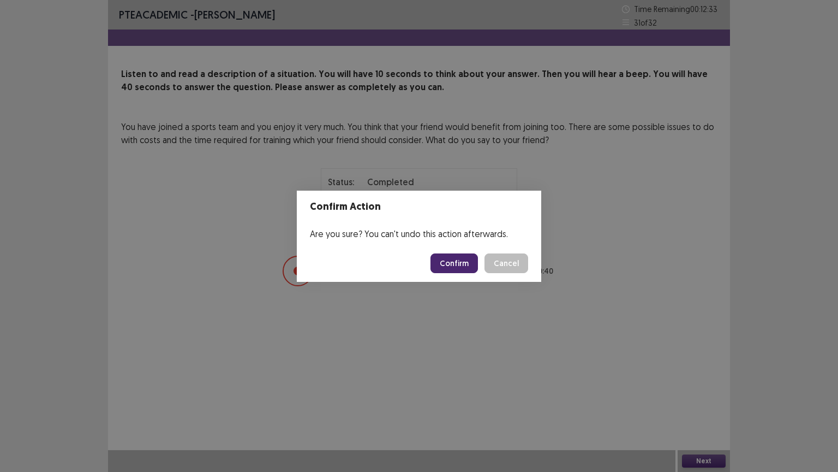
click at [450, 264] on button "Confirm" at bounding box center [454, 263] width 47 height 20
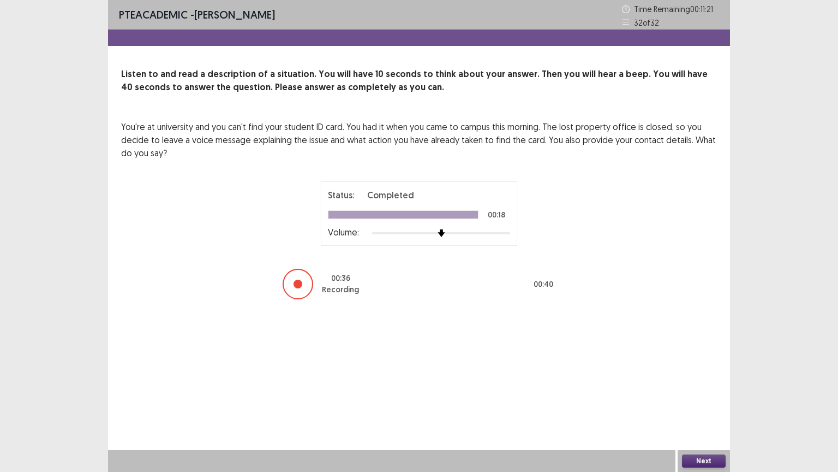
click at [705, 379] on button "Next" at bounding box center [704, 460] width 44 height 13
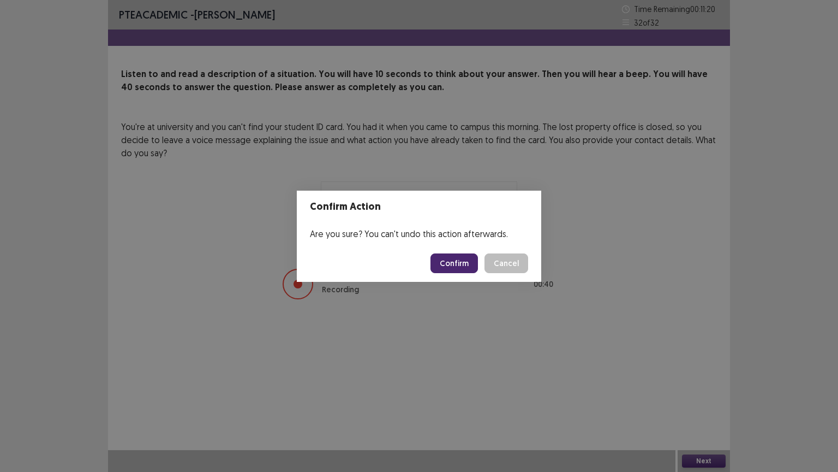
click at [467, 259] on button "Confirm" at bounding box center [454, 263] width 47 height 20
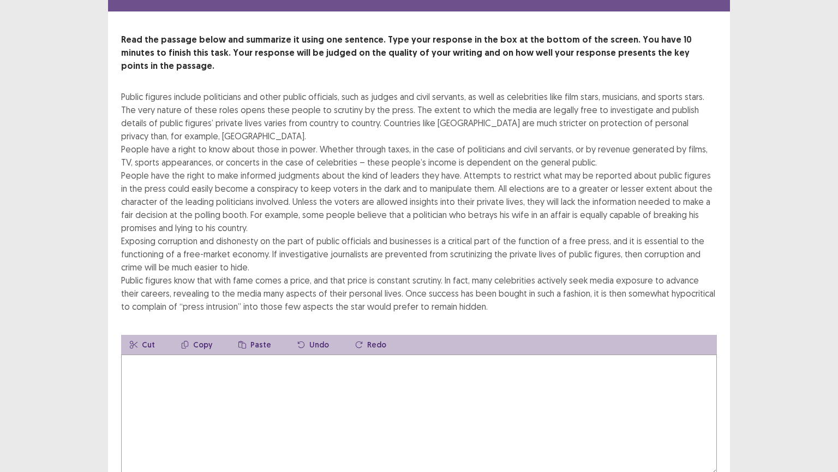
scroll to position [37, 0]
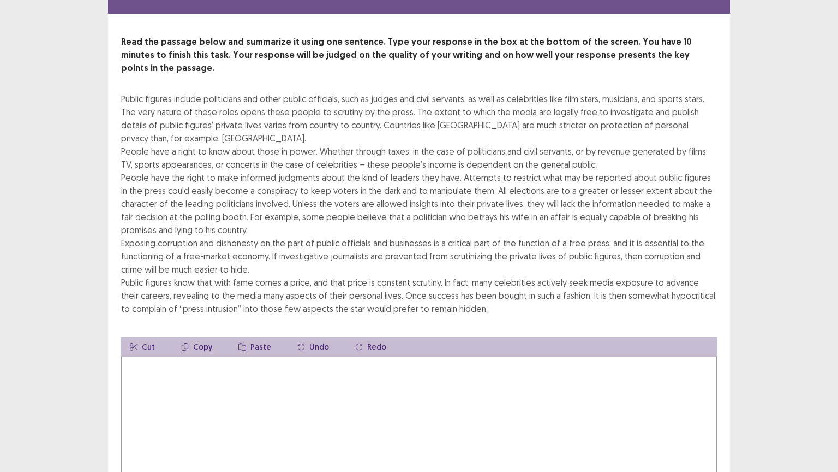
click at [165, 376] on textarea at bounding box center [419, 416] width 596 height 120
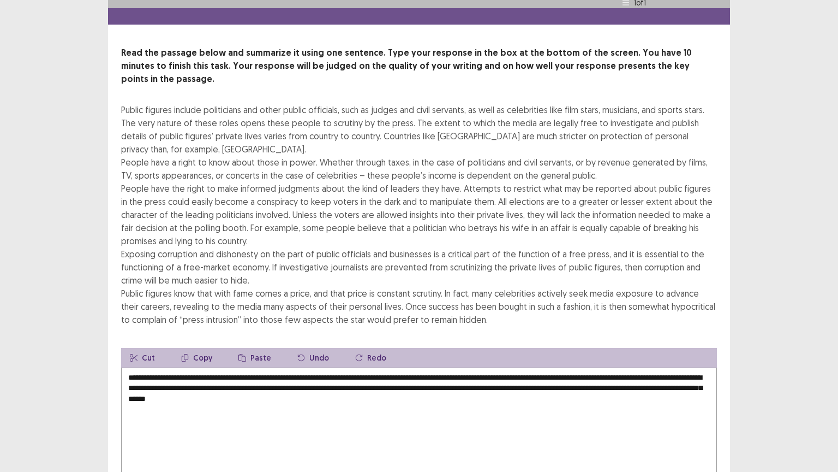
scroll to position [92, 0]
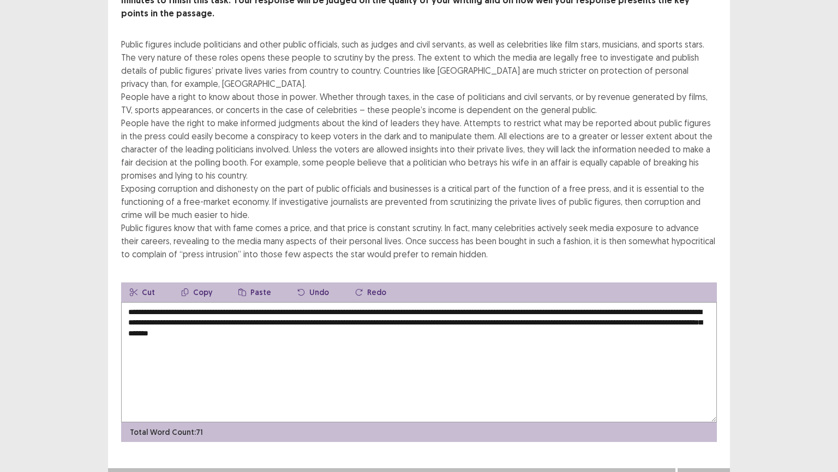
click at [439, 304] on textarea "**********" at bounding box center [419, 362] width 596 height 120
click at [508, 305] on textarea "**********" at bounding box center [419, 362] width 596 height 120
click at [642, 304] on textarea "**********" at bounding box center [419, 362] width 596 height 120
drag, startPoint x: 127, startPoint y: 291, endPoint x: 147, endPoint y: 288, distance: 19.8
click at [147, 302] on textarea "**********" at bounding box center [419, 362] width 596 height 120
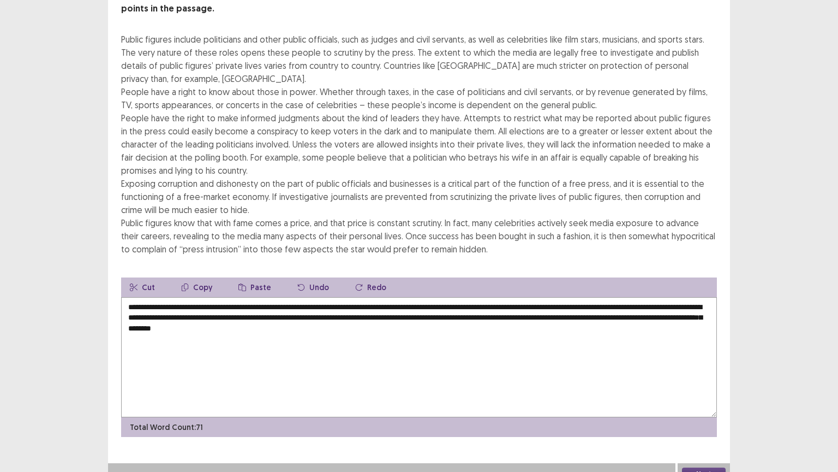
drag, startPoint x: 312, startPoint y: 293, endPoint x: 336, endPoint y: 290, distance: 24.7
click at [336, 297] on textarea "**********" at bounding box center [419, 357] width 596 height 120
type textarea "**********"
click at [698, 379] on button "Next" at bounding box center [704, 473] width 44 height 13
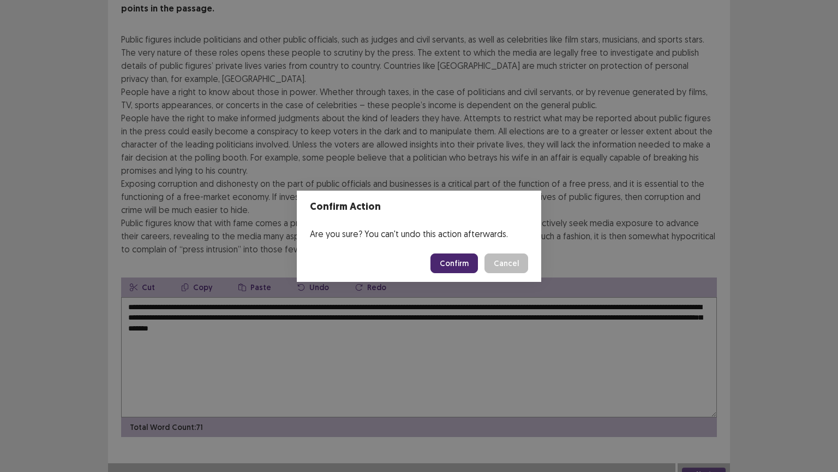
click at [452, 261] on button "Confirm" at bounding box center [454, 263] width 47 height 20
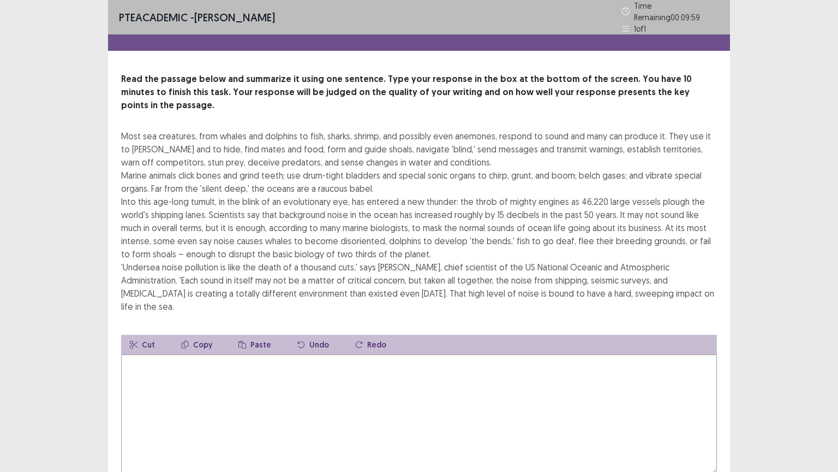
click at [152, 354] on textarea at bounding box center [419, 414] width 596 height 120
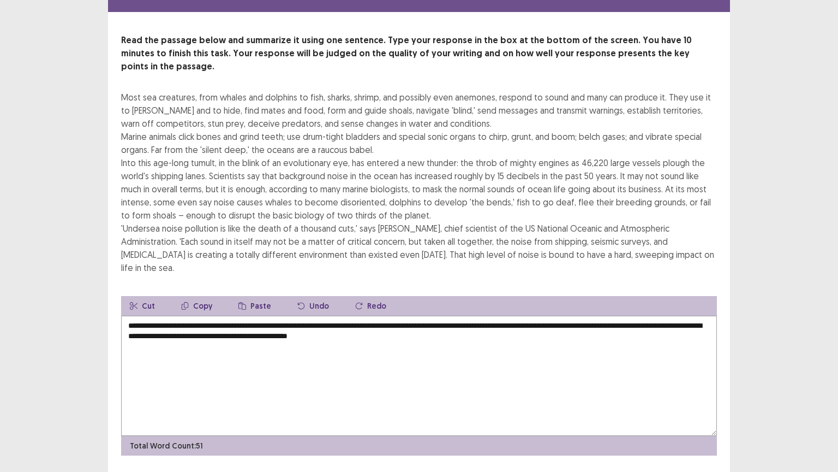
scroll to position [39, 0]
click at [341, 315] on textarea "**********" at bounding box center [419, 375] width 596 height 120
drag, startPoint x: 356, startPoint y: 303, endPoint x: 379, endPoint y: 303, distance: 23.5
click at [379, 315] on textarea "**********" at bounding box center [419, 375] width 596 height 120
click at [371, 324] on textarea "**********" at bounding box center [419, 375] width 596 height 120
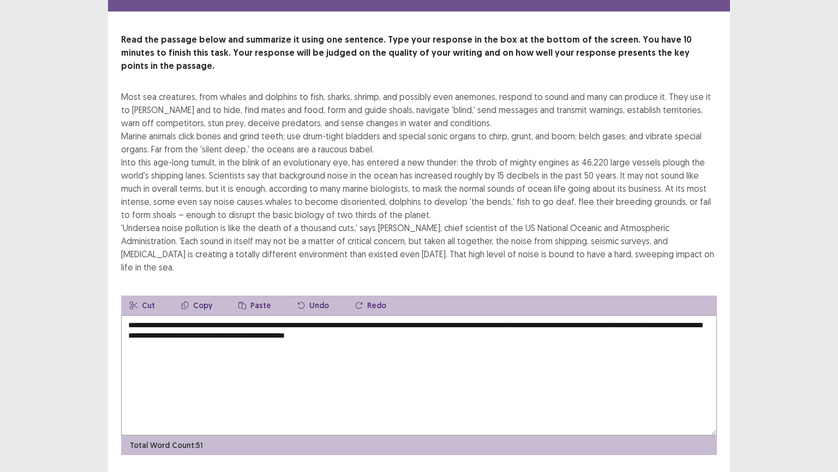
drag, startPoint x: 569, startPoint y: 295, endPoint x: 598, endPoint y: 292, distance: 29.1
click at [598, 315] on textarea "**********" at bounding box center [419, 375] width 596 height 120
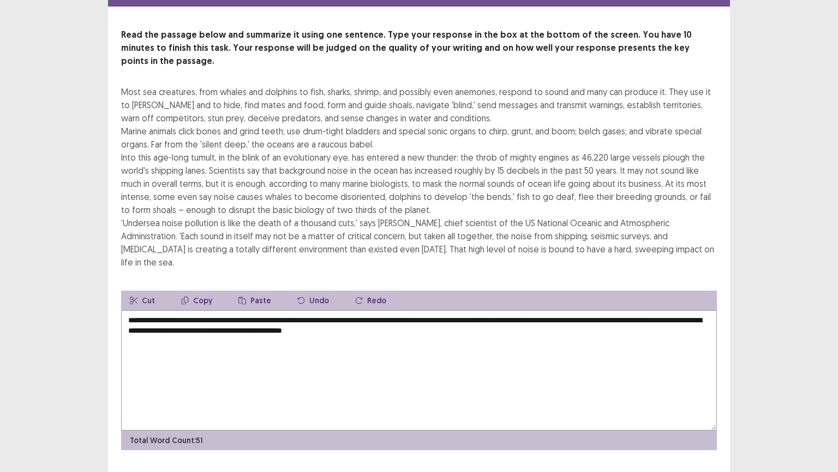
type textarea "**********"
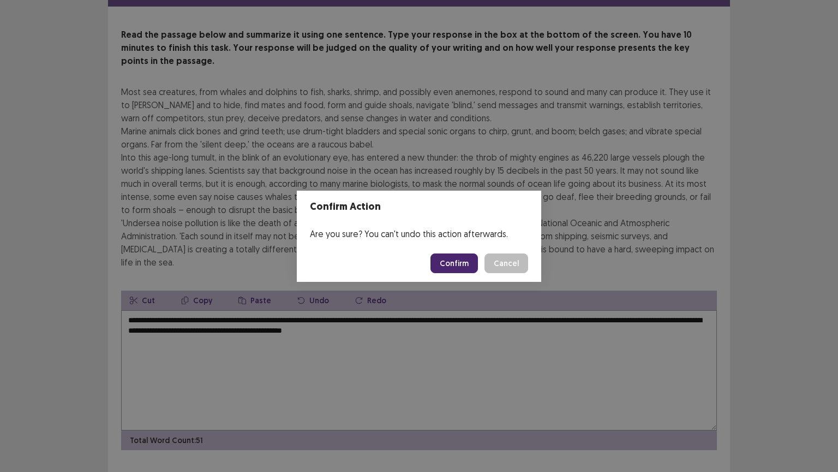
click at [451, 269] on button "Confirm" at bounding box center [454, 263] width 47 height 20
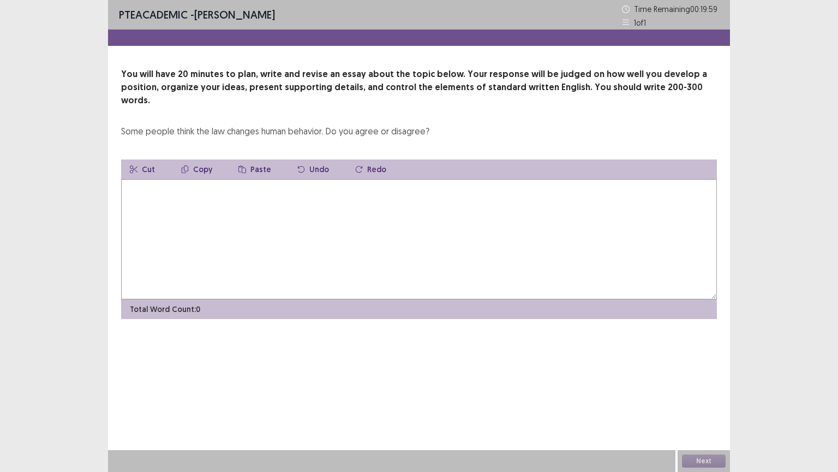
click at [159, 193] on textarea at bounding box center [419, 239] width 596 height 120
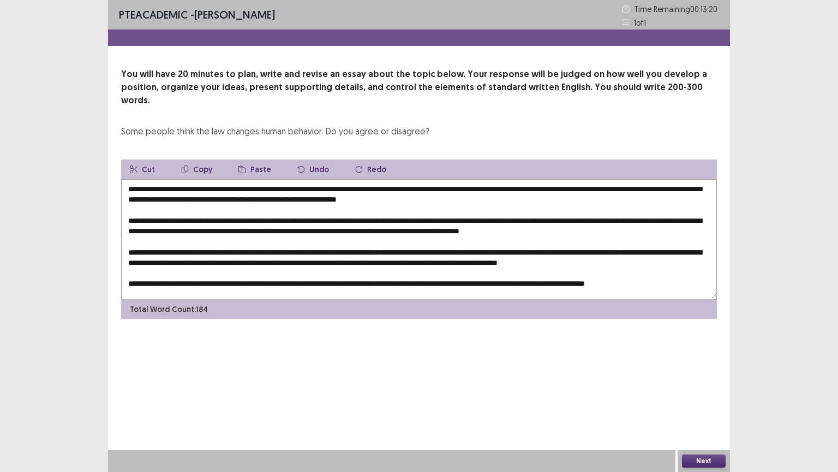
drag, startPoint x: 142, startPoint y: 176, endPoint x: 159, endPoint y: 172, distance: 17.8
click at [159, 179] on textarea at bounding box center [419, 239] width 596 height 120
drag, startPoint x: 180, startPoint y: 174, endPoint x: 349, endPoint y: 179, distance: 169.3
click at [349, 179] on textarea at bounding box center [419, 239] width 596 height 120
click at [382, 270] on textarea at bounding box center [419, 239] width 596 height 120
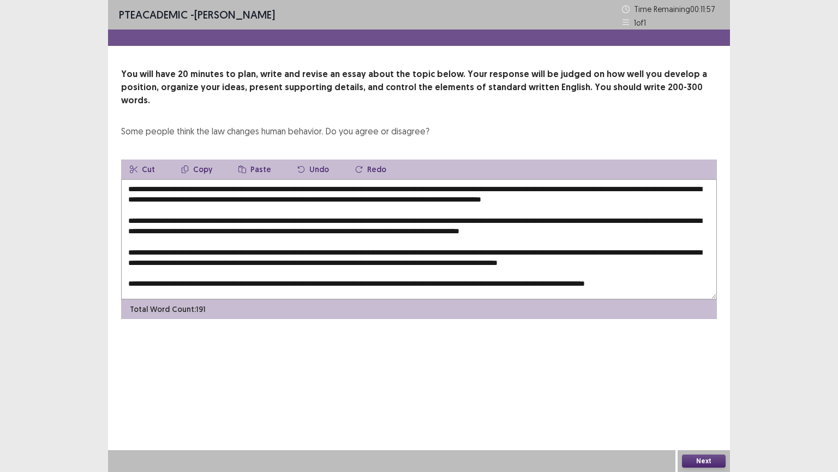
paste textarea "**********"
click at [572, 270] on textarea at bounding box center [419, 239] width 596 height 120
drag, startPoint x: 663, startPoint y: 270, endPoint x: 693, endPoint y: 270, distance: 29.5
click at [693, 270] on textarea at bounding box center [419, 239] width 596 height 120
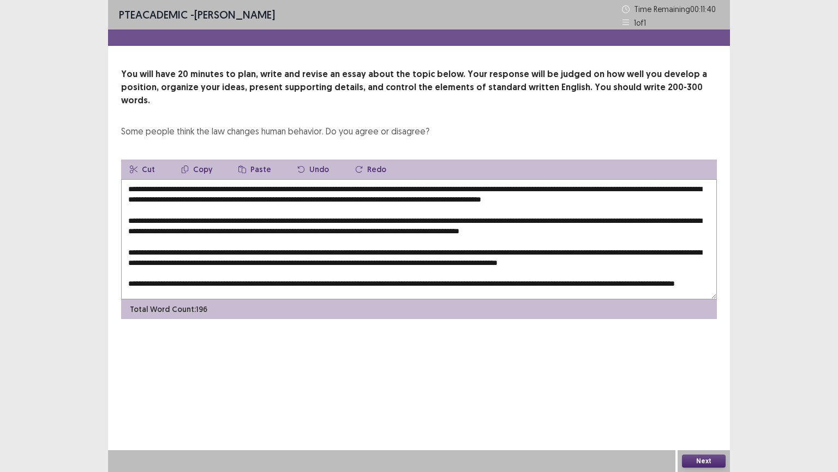
drag, startPoint x: 128, startPoint y: 279, endPoint x: 154, endPoint y: 279, distance: 26.2
click at [154, 279] on textarea at bounding box center [419, 239] width 596 height 120
click at [354, 273] on textarea at bounding box center [419, 239] width 596 height 120
drag, startPoint x: 644, startPoint y: 264, endPoint x: 681, endPoint y: 267, distance: 37.2
click at [681, 267] on textarea at bounding box center [419, 239] width 596 height 120
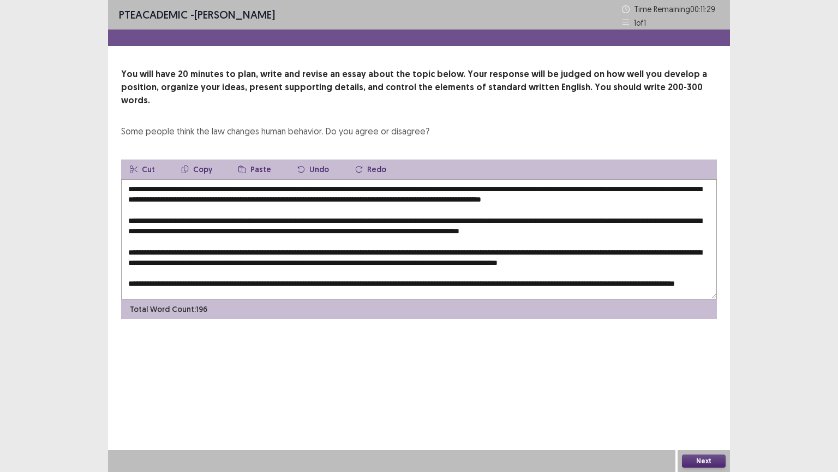
click at [657, 299] on div "Total Word Count: 196" at bounding box center [419, 309] width 596 height 20
drag, startPoint x: 662, startPoint y: 266, endPoint x: 681, endPoint y: 265, distance: 19.7
click at [681, 265] on textarea at bounding box center [419, 239] width 596 height 120
click at [128, 277] on textarea at bounding box center [419, 239] width 596 height 120
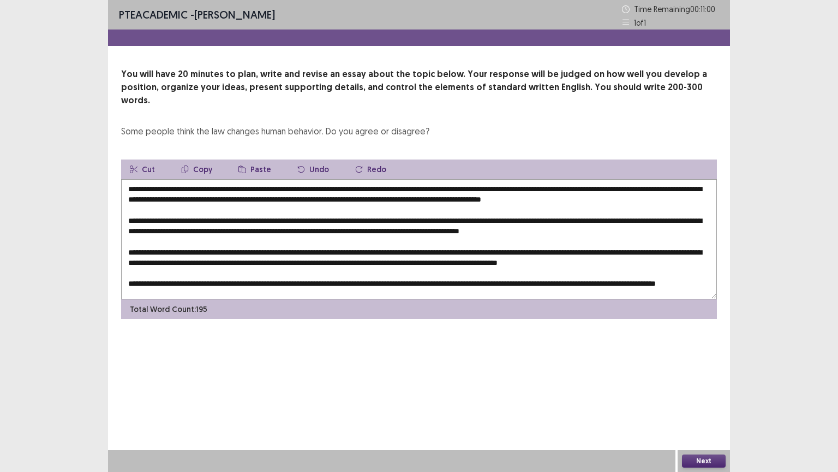
drag, startPoint x: 491, startPoint y: 186, endPoint x: 505, endPoint y: 186, distance: 14.2
click at [505, 186] on textarea at bounding box center [419, 239] width 596 height 120
click at [491, 184] on textarea at bounding box center [419, 239] width 596 height 120
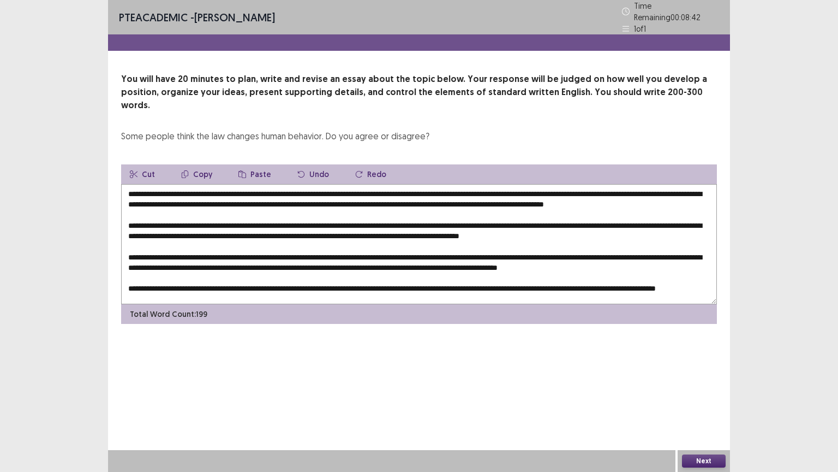
click at [585, 190] on textarea at bounding box center [419, 244] width 596 height 120
drag, startPoint x: 644, startPoint y: 188, endPoint x: 655, endPoint y: 188, distance: 11.5
click at [655, 188] on textarea at bounding box center [419, 244] width 596 height 120
drag, startPoint x: 286, startPoint y: 216, endPoint x: 301, endPoint y: 217, distance: 15.3
click at [301, 217] on textarea at bounding box center [419, 244] width 596 height 120
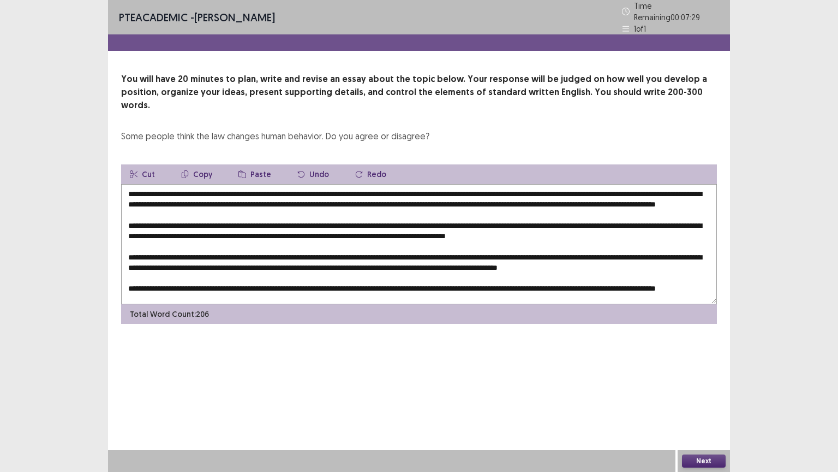
drag, startPoint x: 177, startPoint y: 176, endPoint x: 345, endPoint y: 177, distance: 168.7
click at [347, 184] on textarea at bounding box center [419, 244] width 596 height 120
click at [282, 217] on textarea at bounding box center [419, 244] width 596 height 120
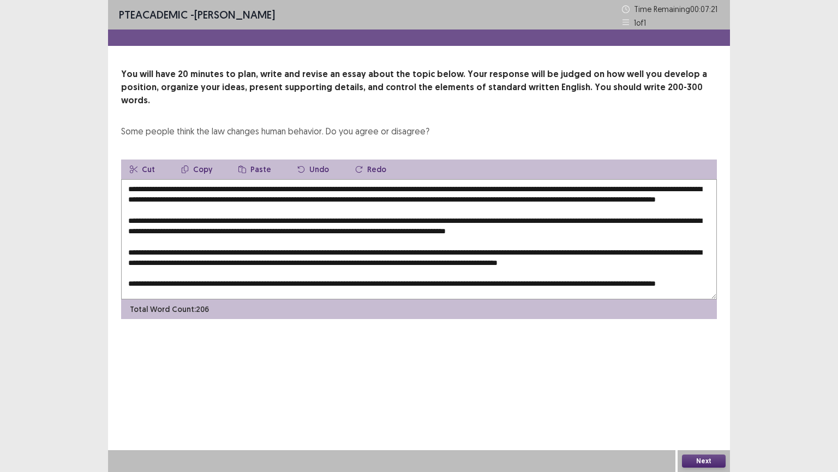
paste textarea "**********"
drag, startPoint x: 141, startPoint y: 227, endPoint x: 159, endPoint y: 228, distance: 18.0
click at [159, 228] on textarea at bounding box center [419, 239] width 596 height 120
drag, startPoint x: 518, startPoint y: 186, endPoint x: 609, endPoint y: 187, distance: 91.2
click at [609, 187] on textarea at bounding box center [419, 239] width 596 height 120
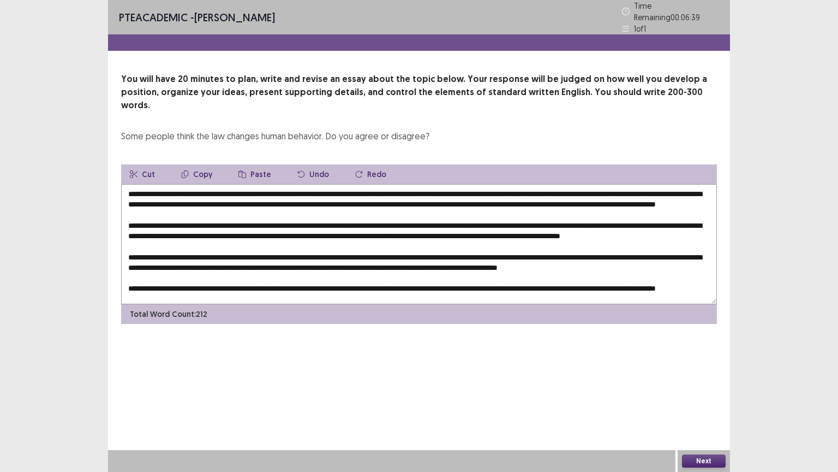
click at [140, 227] on textarea at bounding box center [419, 244] width 596 height 120
paste textarea "**********"
drag, startPoint x: 370, startPoint y: 229, endPoint x: 353, endPoint y: 224, distance: 17.6
click at [360, 227] on textarea at bounding box center [419, 244] width 596 height 120
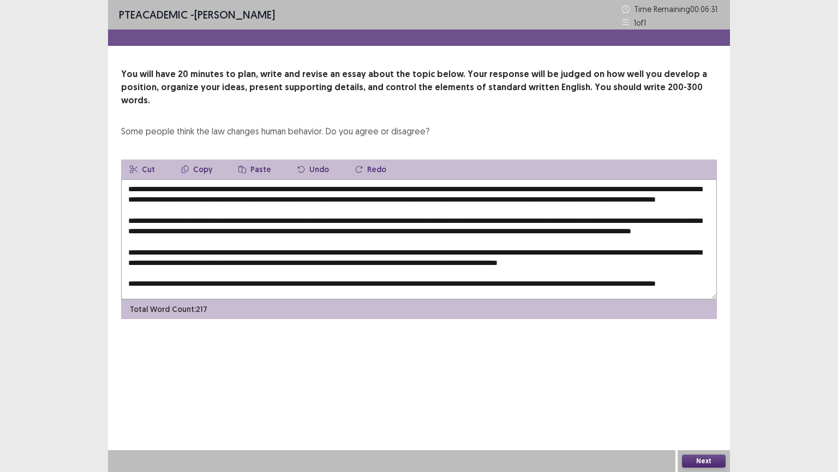
click at [391, 258] on textarea at bounding box center [419, 239] width 596 height 120
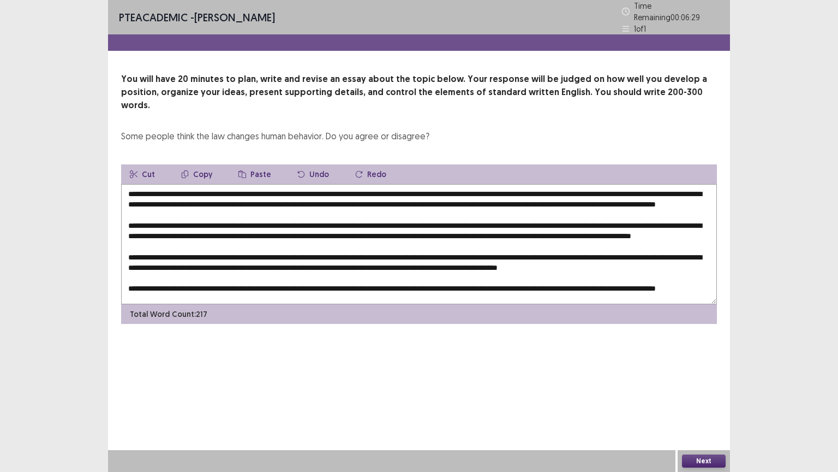
drag, startPoint x: 369, startPoint y: 227, endPoint x: 406, endPoint y: 226, distance: 37.1
click at [406, 226] on textarea at bounding box center [419, 244] width 596 height 120
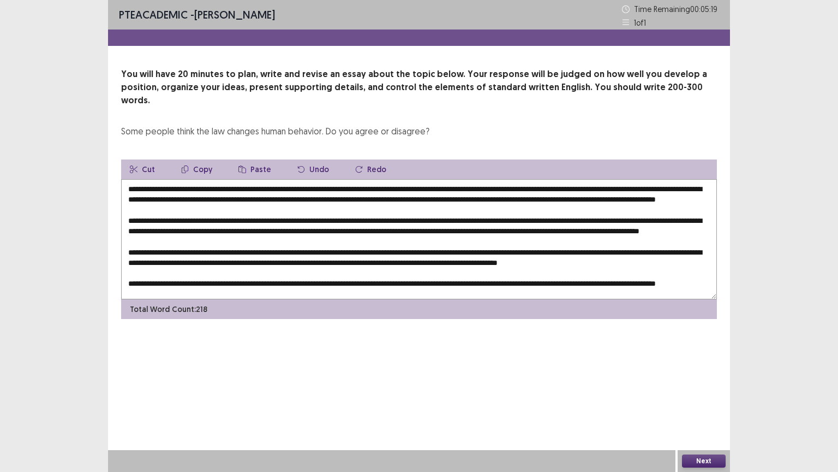
drag, startPoint x: 607, startPoint y: 228, endPoint x: 637, endPoint y: 225, distance: 30.1
click at [638, 225] on textarea at bounding box center [419, 239] width 596 height 120
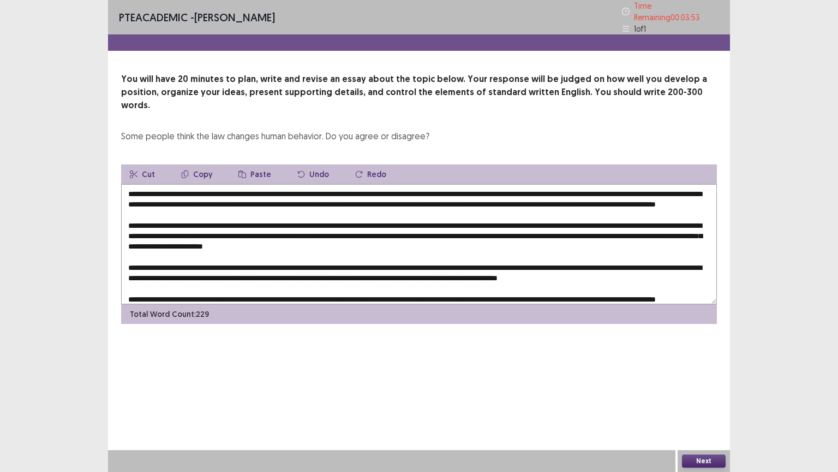
drag, startPoint x: 365, startPoint y: 240, endPoint x: 393, endPoint y: 242, distance: 27.9
click at [393, 242] on textarea at bounding box center [419, 244] width 596 height 120
drag, startPoint x: 518, startPoint y: 187, endPoint x: 607, endPoint y: 189, distance: 89.0
click at [607, 189] on textarea at bounding box center [419, 244] width 596 height 120
click at [364, 240] on textarea at bounding box center [419, 244] width 596 height 120
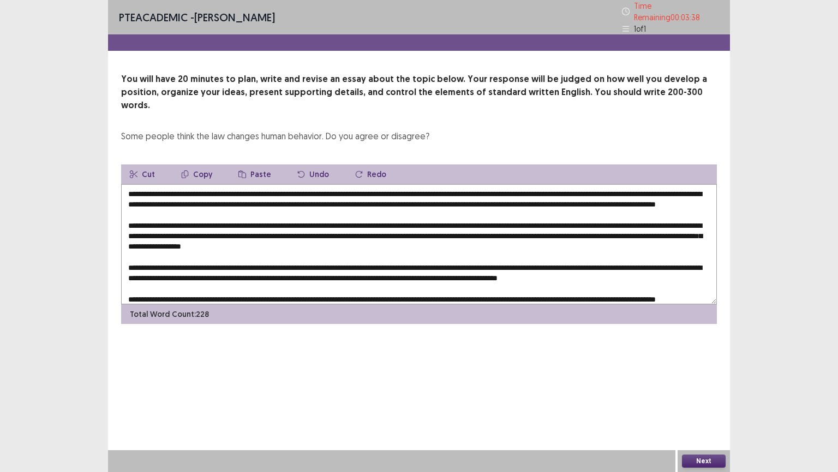
paste textarea "**********"
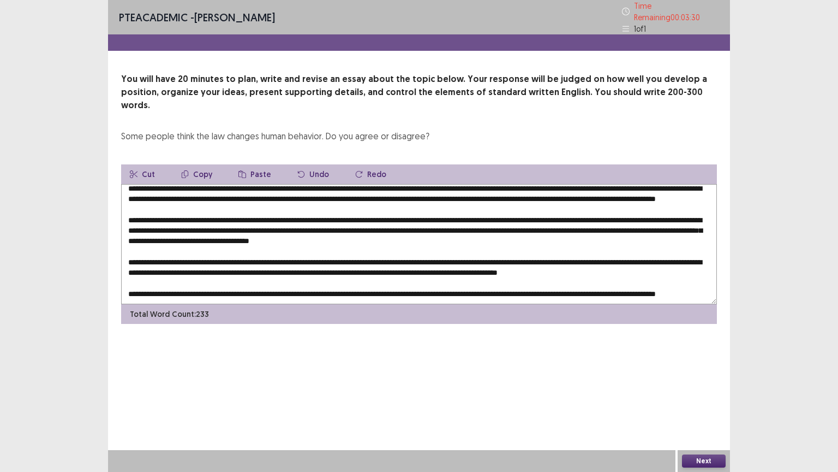
drag, startPoint x: 290, startPoint y: 232, endPoint x: 305, endPoint y: 234, distance: 14.9
click at [306, 234] on textarea at bounding box center [419, 244] width 596 height 120
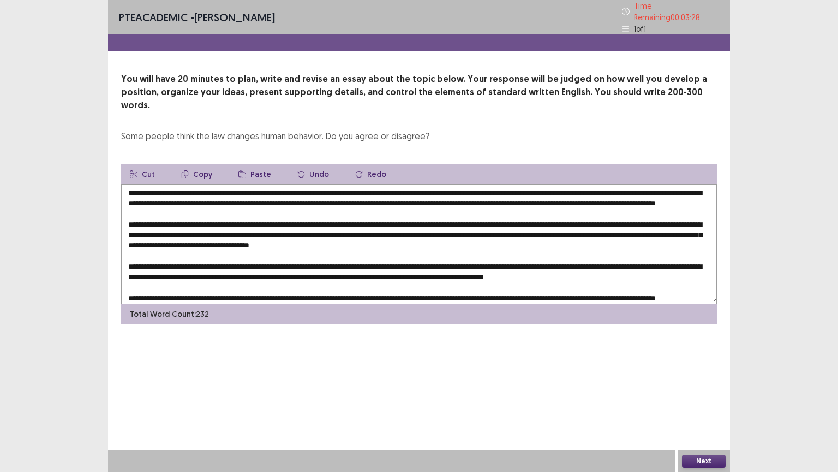
scroll to position [0, 0]
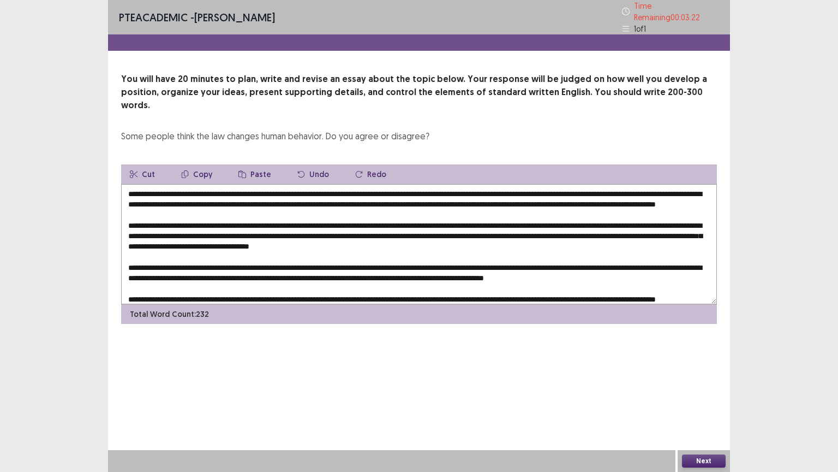
drag, startPoint x: 642, startPoint y: 187, endPoint x: 709, endPoint y: 190, distance: 66.7
click at [709, 190] on textarea at bounding box center [419, 244] width 596 height 120
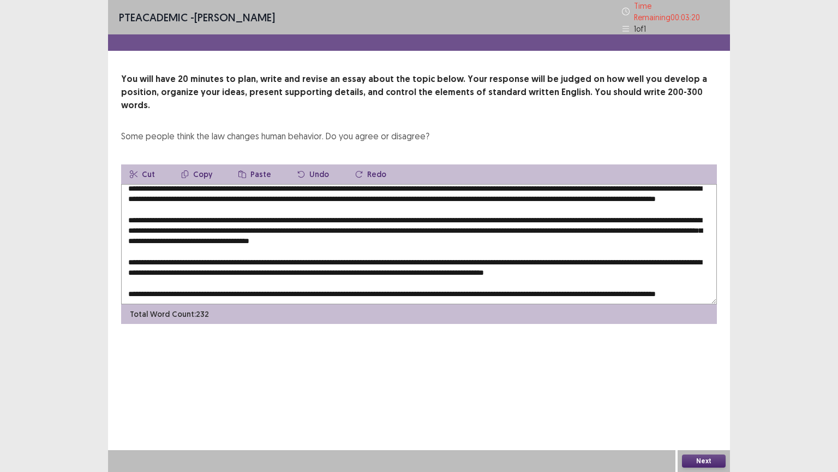
scroll to position [26, 0]
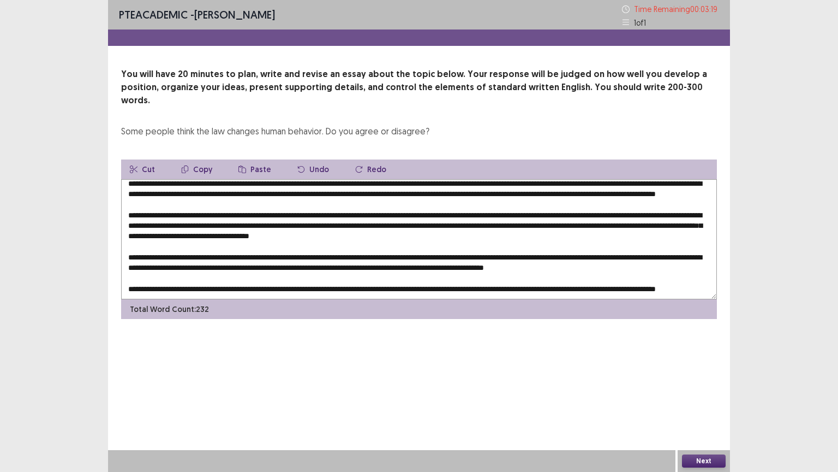
paste textarea "**"
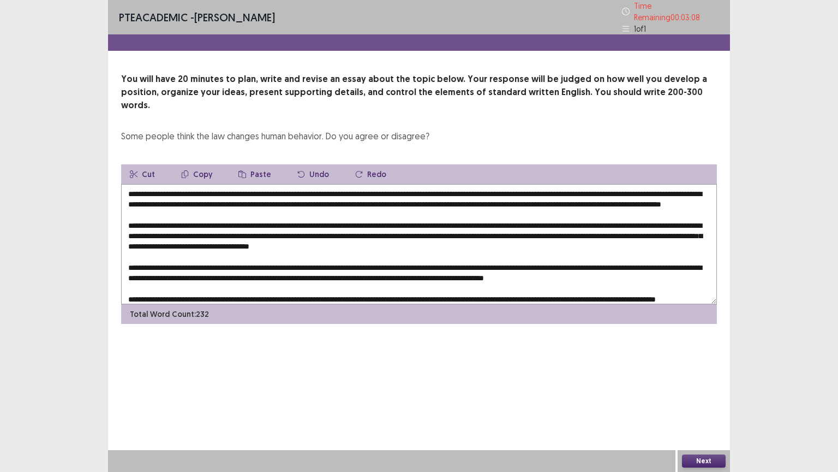
drag, startPoint x: 660, startPoint y: 187, endPoint x: 719, endPoint y: 194, distance: 58.9
click at [719, 194] on div "You will have 20 minutes to plan, write and revise an essay about the topic bel…" at bounding box center [419, 198] width 622 height 251
click at [526, 199] on textarea at bounding box center [419, 244] width 596 height 120
click at [154, 195] on textarea at bounding box center [419, 244] width 596 height 120
click at [160, 211] on textarea at bounding box center [419, 244] width 596 height 120
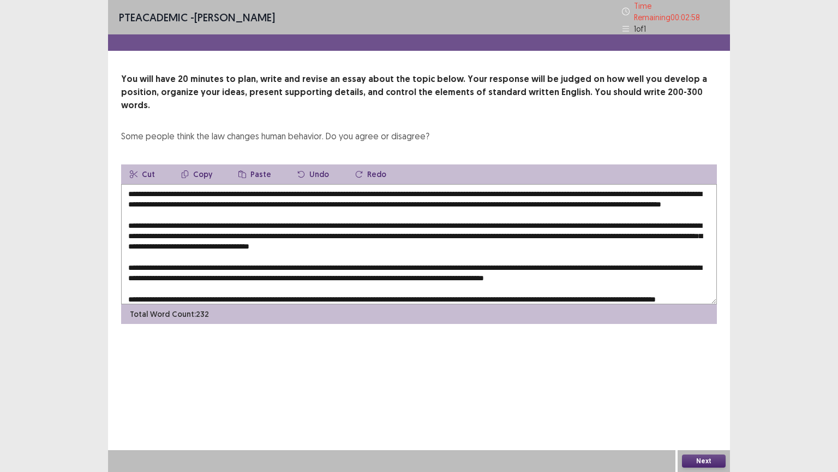
click at [153, 196] on textarea at bounding box center [419, 244] width 596 height 120
drag, startPoint x: 625, startPoint y: 187, endPoint x: 691, endPoint y: 190, distance: 66.1
click at [691, 190] on textarea at bounding box center [419, 244] width 596 height 120
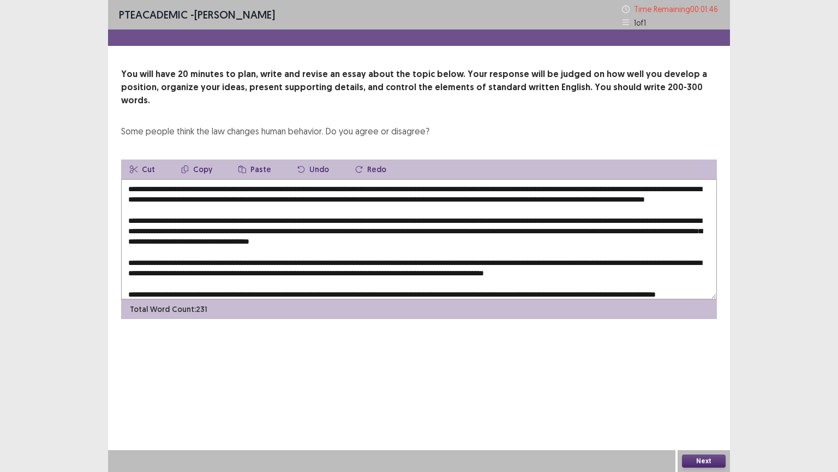
click at [142, 228] on textarea at bounding box center [419, 239] width 596 height 120
drag, startPoint x: 231, startPoint y: 227, endPoint x: 144, endPoint y: 230, distance: 87.4
click at [144, 230] on textarea at bounding box center [419, 239] width 596 height 120
click at [141, 227] on textarea at bounding box center [419, 239] width 596 height 120
paste textarea "**********"
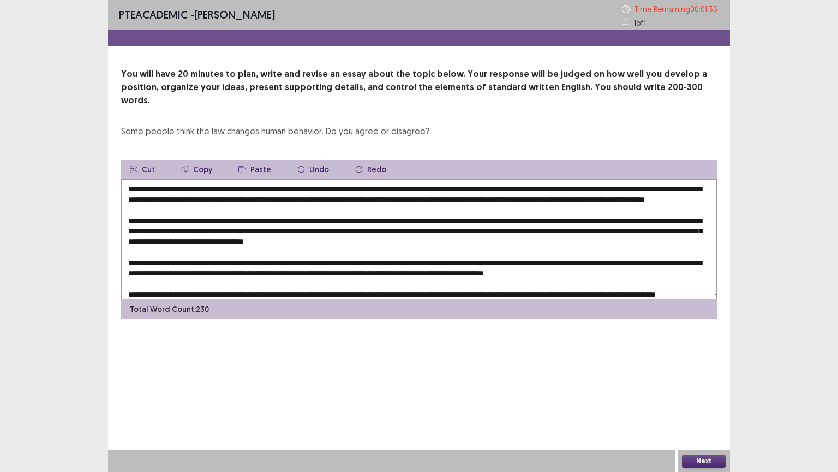
click at [141, 229] on textarea at bounding box center [419, 239] width 596 height 120
click at [206, 231] on textarea at bounding box center [419, 239] width 596 height 120
click at [267, 229] on textarea at bounding box center [419, 239] width 596 height 120
drag, startPoint x: 261, startPoint y: 228, endPoint x: 156, endPoint y: 229, distance: 105.3
click at [157, 228] on textarea at bounding box center [419, 239] width 596 height 120
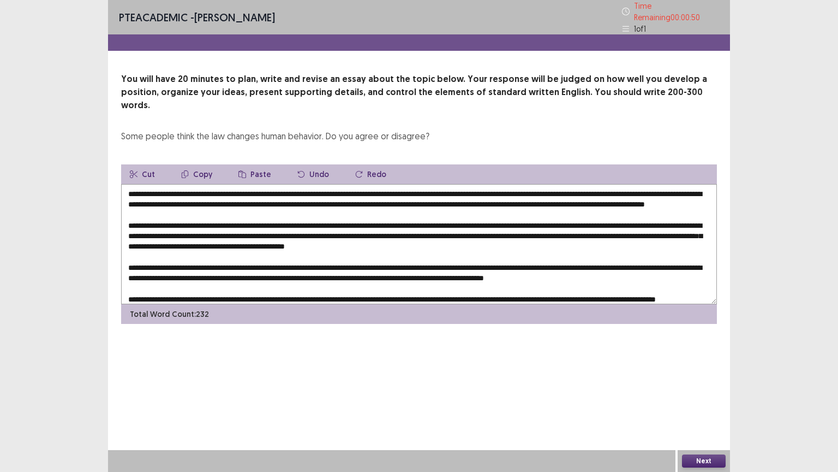
click at [139, 227] on textarea at bounding box center [419, 244] width 596 height 120
drag, startPoint x: 140, startPoint y: 227, endPoint x: 264, endPoint y: 229, distance: 123.9
click at [263, 228] on textarea at bounding box center [419, 244] width 596 height 120
click at [142, 228] on textarea at bounding box center [419, 244] width 596 height 120
drag, startPoint x: 517, startPoint y: 186, endPoint x: 599, endPoint y: 190, distance: 81.4
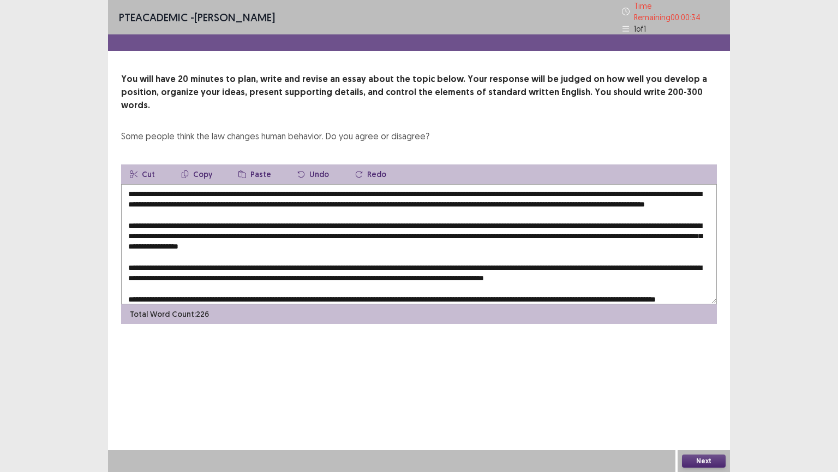
click at [607, 186] on textarea at bounding box center [419, 244] width 596 height 120
click at [140, 231] on textarea at bounding box center [419, 244] width 596 height 120
paste textarea "**********"
click at [140, 228] on textarea at bounding box center [419, 244] width 596 height 120
click at [140, 227] on textarea at bounding box center [419, 244] width 596 height 120
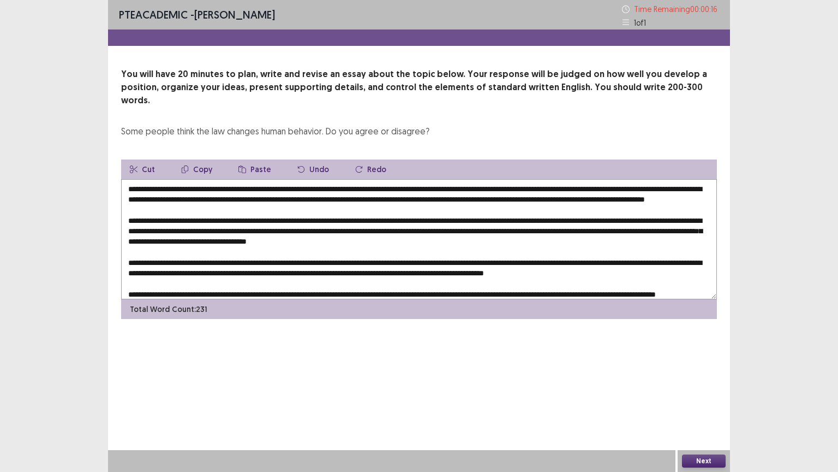
drag, startPoint x: 624, startPoint y: 187, endPoint x: 686, endPoint y: 189, distance: 61.7
click at [690, 188] on textarea at bounding box center [419, 239] width 596 height 120
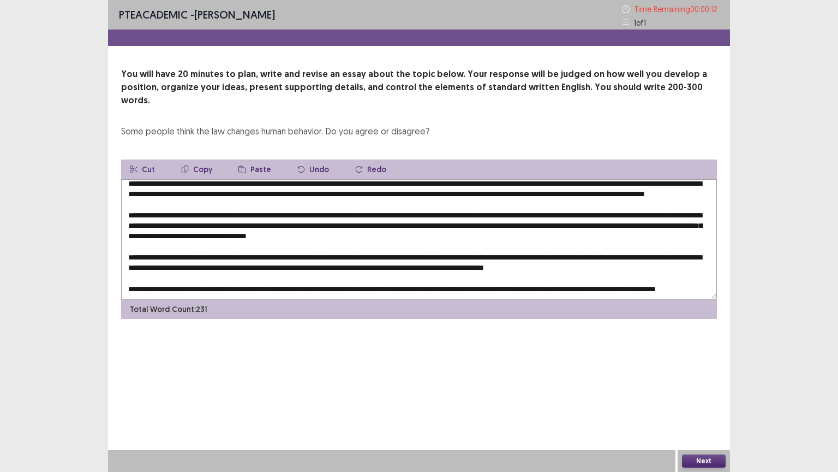
scroll to position [26, 0]
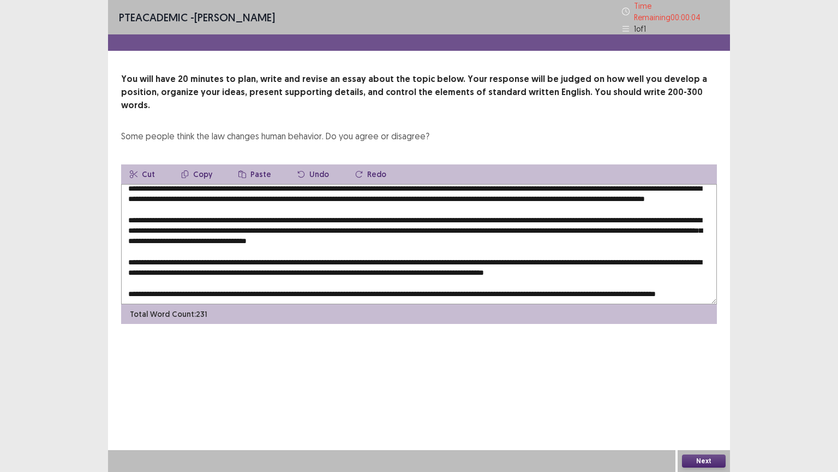
drag, startPoint x: 677, startPoint y: 233, endPoint x: 689, endPoint y: 231, distance: 11.7
click at [694, 231] on textarea at bounding box center [419, 244] width 596 height 120
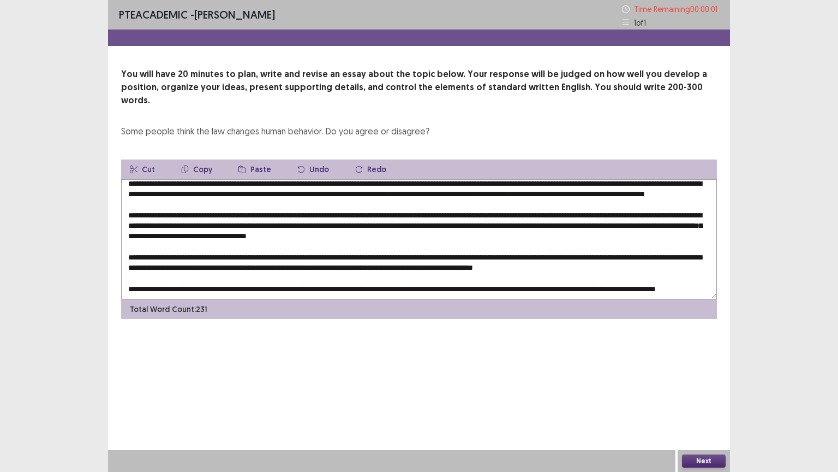
paste textarea "**********"
type textarea "**********"
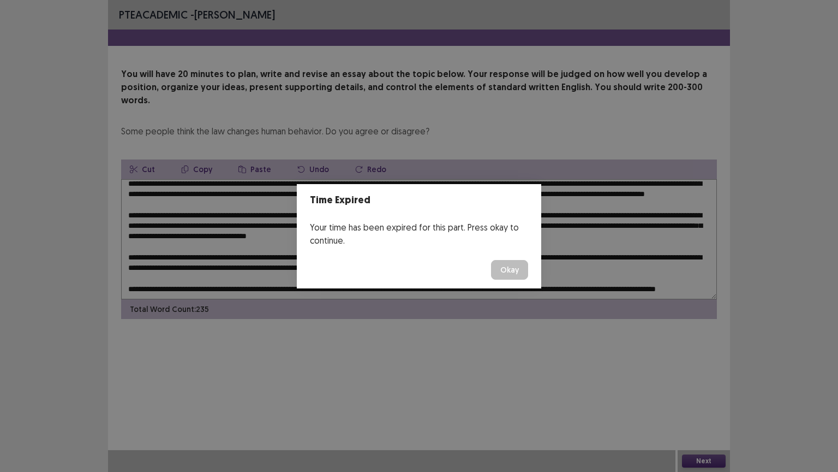
click at [509, 270] on button "Okay" at bounding box center [509, 270] width 37 height 20
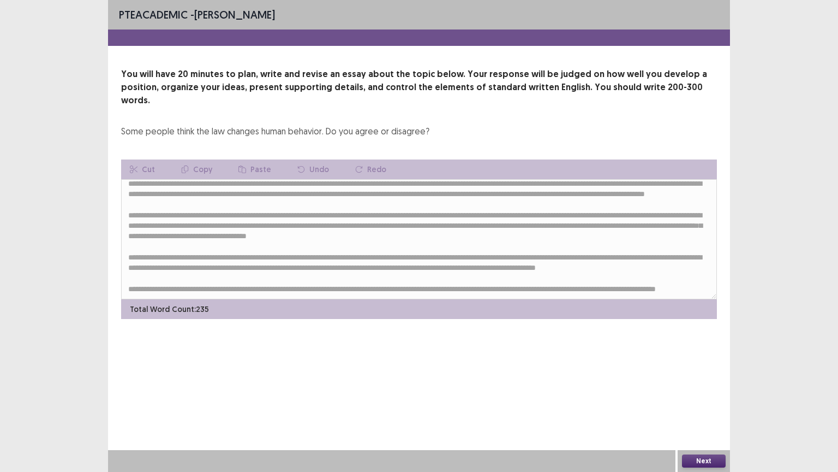
click at [704, 379] on button "Next" at bounding box center [704, 460] width 44 height 13
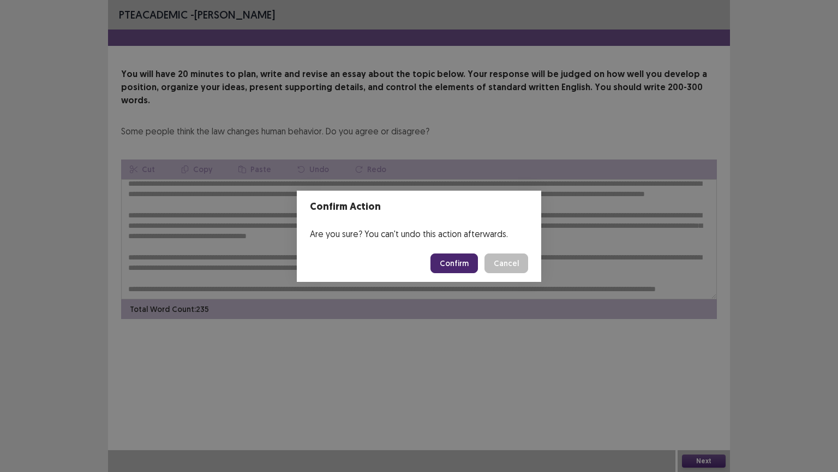
click at [472, 263] on button "Confirm" at bounding box center [454, 263] width 47 height 20
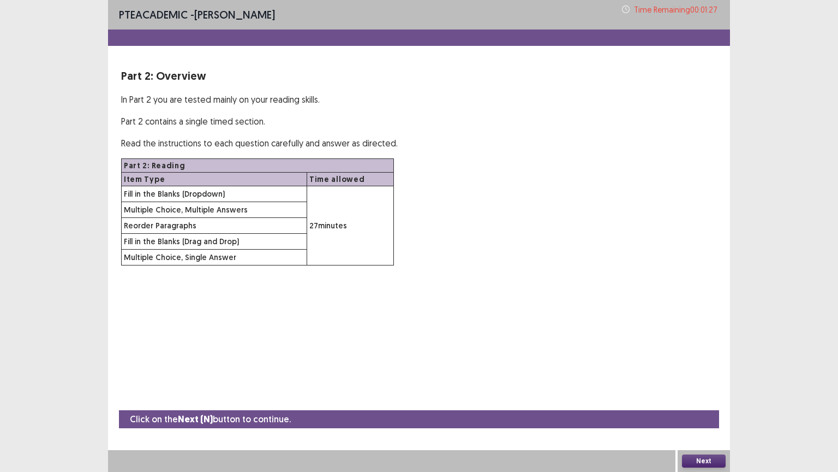
click at [703, 379] on button "Next" at bounding box center [704, 460] width 44 height 13
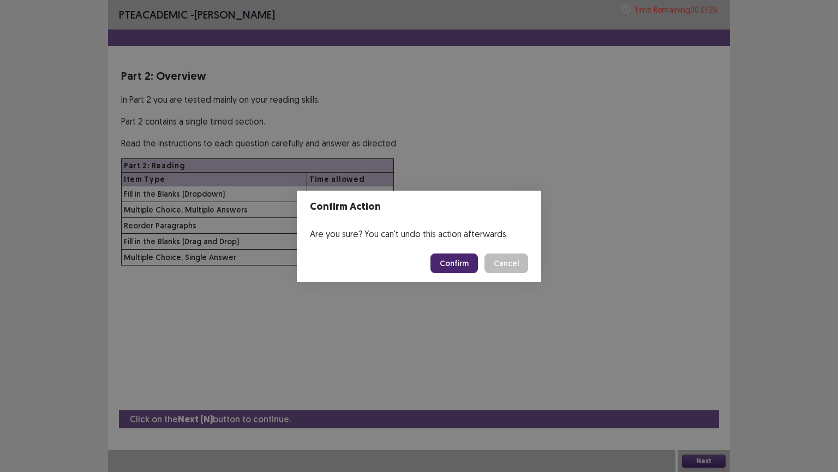
click at [447, 266] on button "Confirm" at bounding box center [454, 263] width 47 height 20
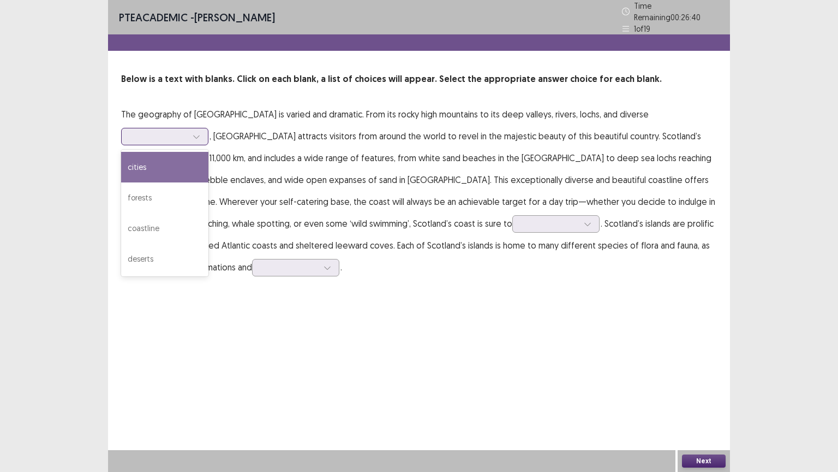
click at [205, 128] on div at bounding box center [196, 136] width 16 height 16
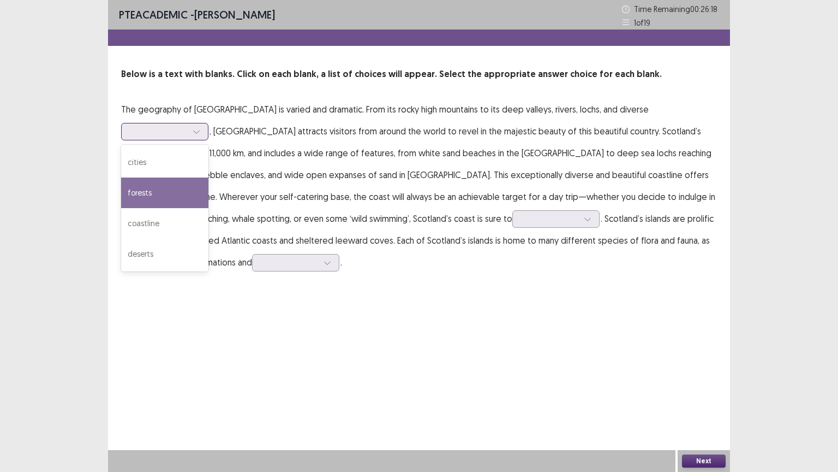
click at [208, 177] on div "forests" at bounding box center [164, 192] width 87 height 31
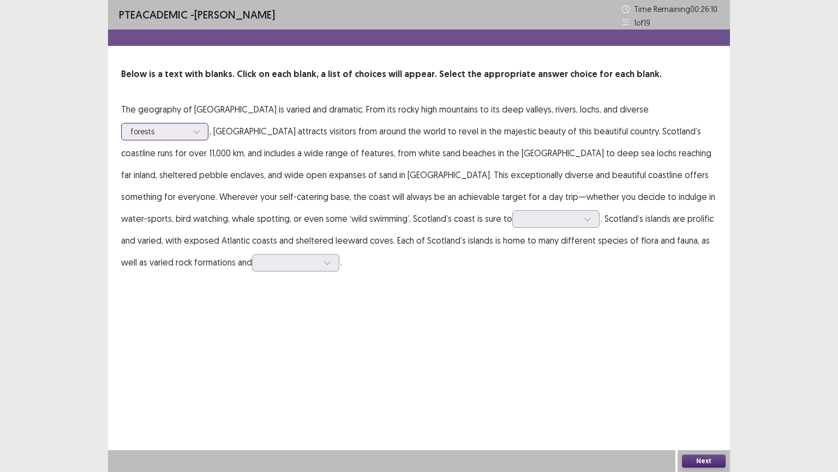
click at [205, 123] on div at bounding box center [196, 131] width 16 height 16
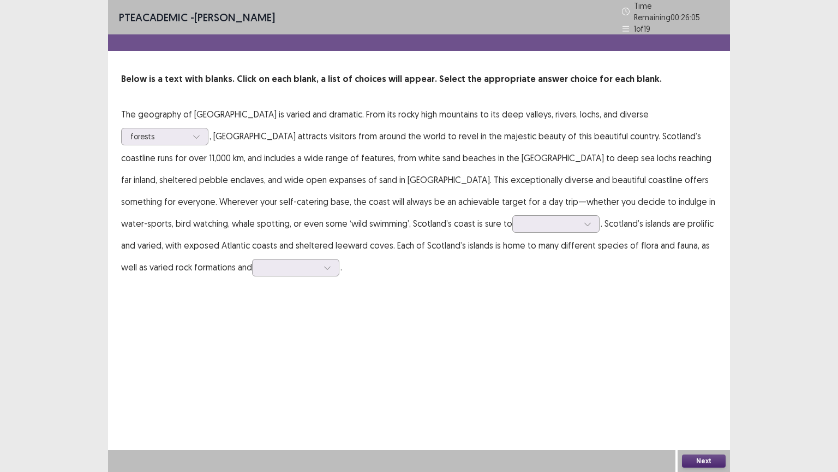
click at [354, 132] on p "The geography of [GEOGRAPHIC_DATA] is varied and dramatic. From its rocky high …" at bounding box center [419, 190] width 596 height 175
click at [200, 133] on icon at bounding box center [197, 137] width 8 height 8
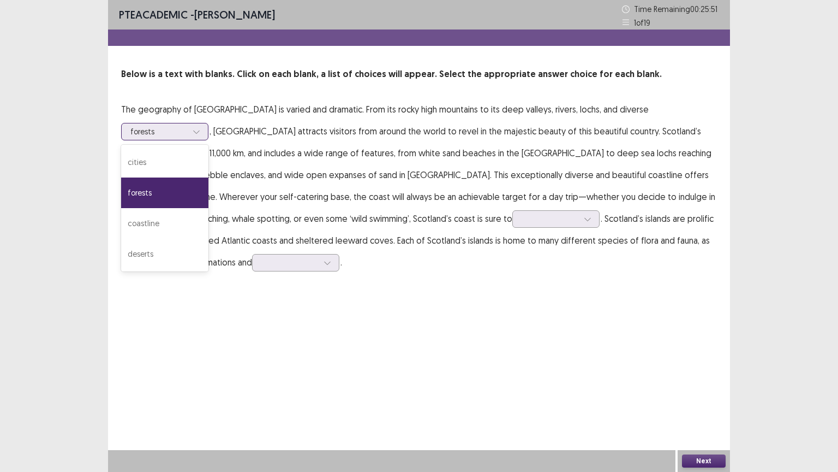
click at [200, 128] on icon at bounding box center [197, 132] width 8 height 8
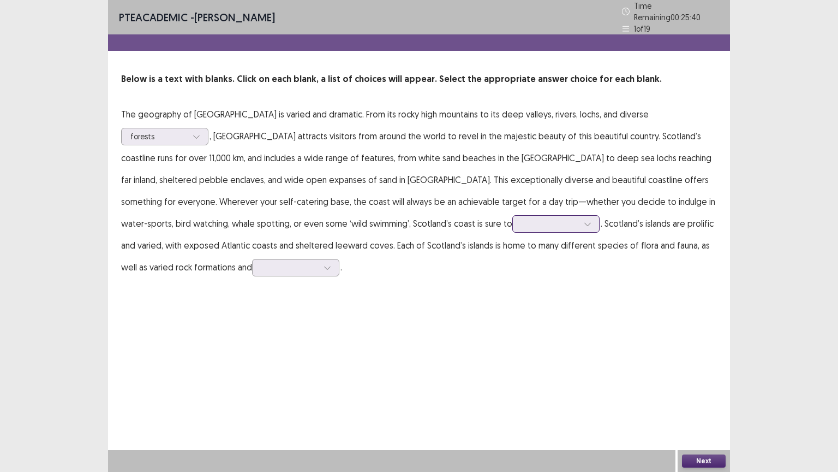
click at [584, 220] on icon at bounding box center [588, 224] width 8 height 8
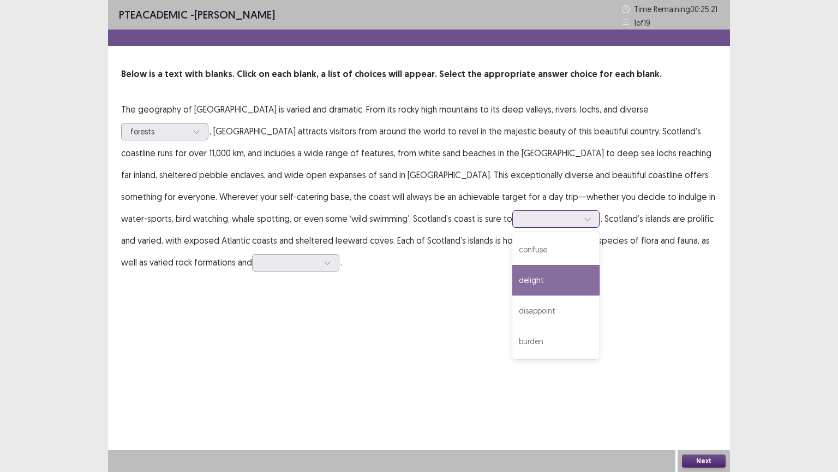
click at [513, 287] on div "delight" at bounding box center [556, 280] width 87 height 31
click at [584, 218] on icon at bounding box center [588, 219] width 8 height 8
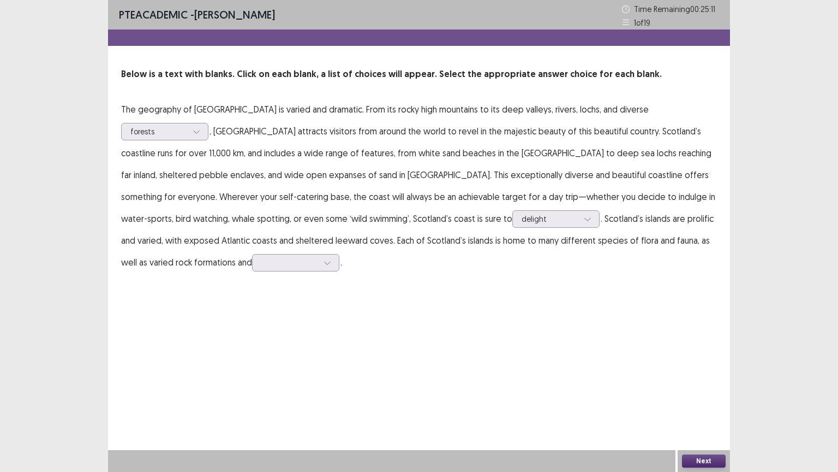
drag, startPoint x: 463, startPoint y: 284, endPoint x: 458, endPoint y: 279, distance: 6.9
click at [461, 284] on div "PTE academic - [PERSON_NAME] Time Remaining 00 : 25 : 11 1 of 19 Below is a tex…" at bounding box center [419, 147] width 622 height 295
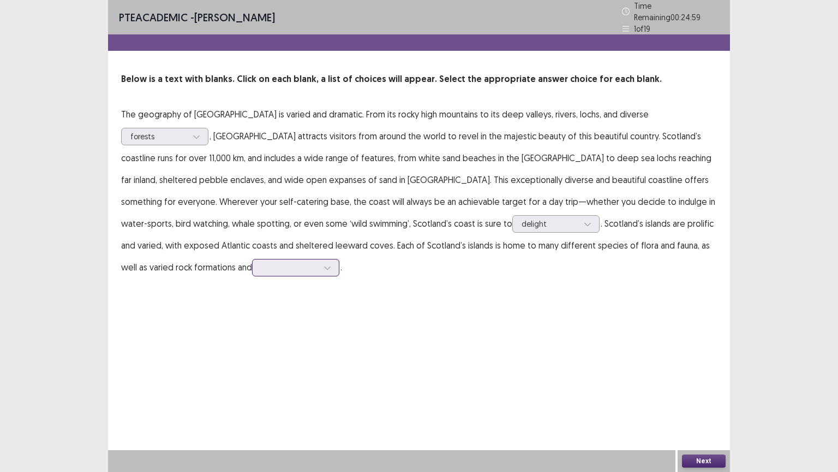
click at [324, 264] on icon at bounding box center [328, 268] width 8 height 8
click at [252, 379] on div "features" at bounding box center [295, 389] width 87 height 31
click at [701, 379] on button "Next" at bounding box center [704, 460] width 44 height 13
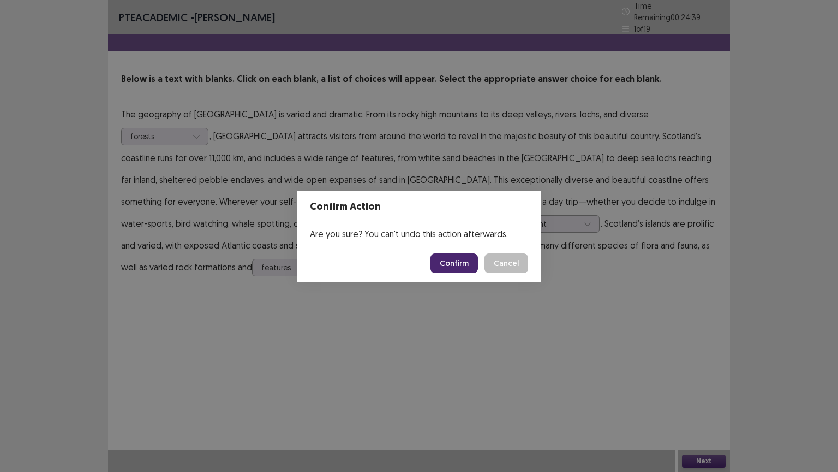
click at [458, 264] on button "Confirm" at bounding box center [454, 263] width 47 height 20
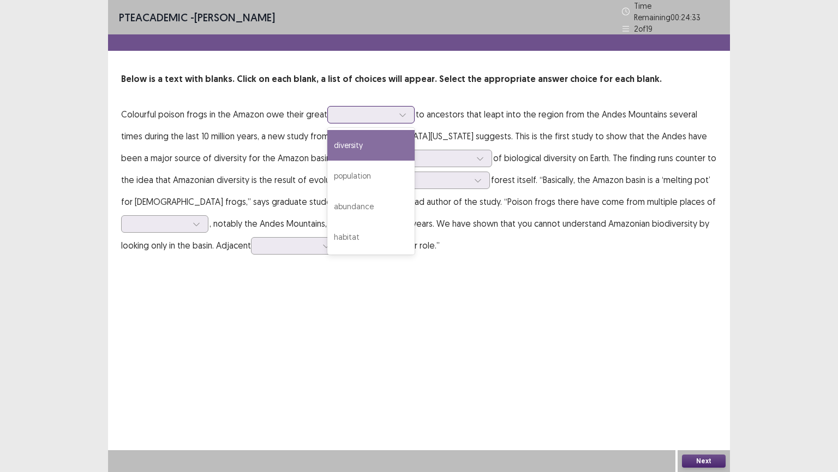
click at [399, 111] on icon at bounding box center [403, 115] width 8 height 8
click at [385, 140] on div "diversity" at bounding box center [370, 145] width 87 height 31
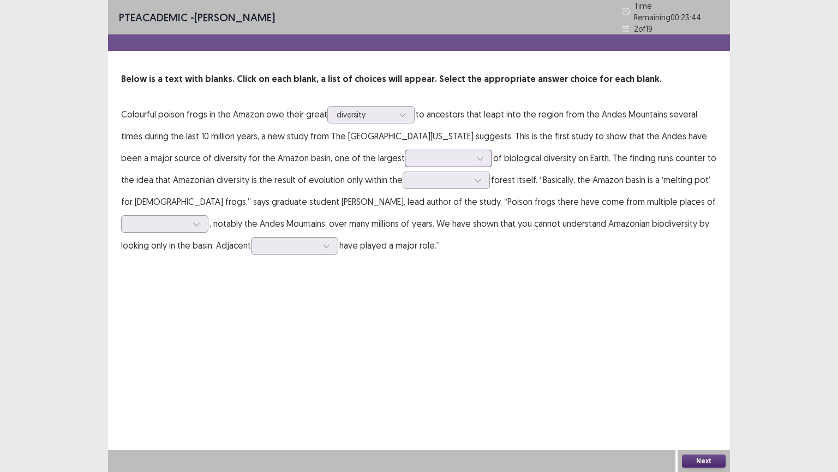
click at [476, 154] on icon at bounding box center [480, 158] width 8 height 8
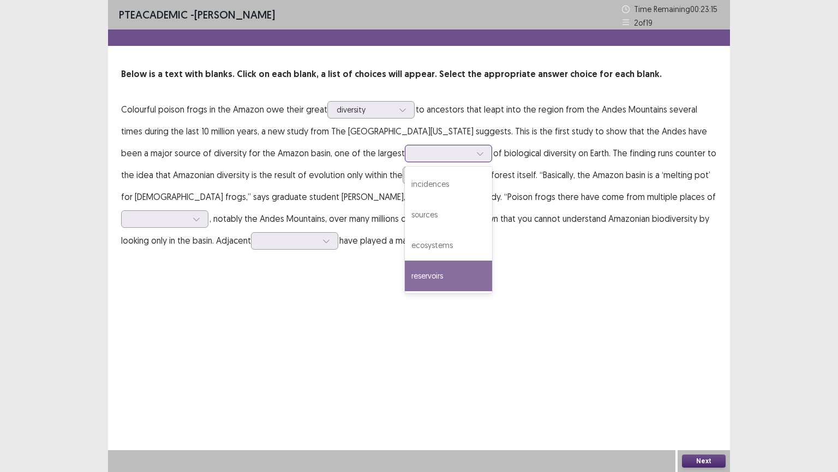
click at [405, 265] on div "reservoirs" at bounding box center [448, 275] width 87 height 31
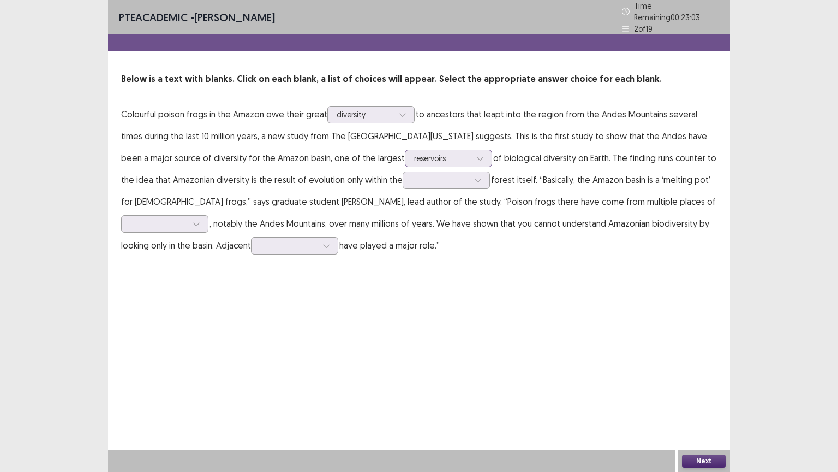
click at [476, 156] on icon at bounding box center [480, 158] width 8 height 8
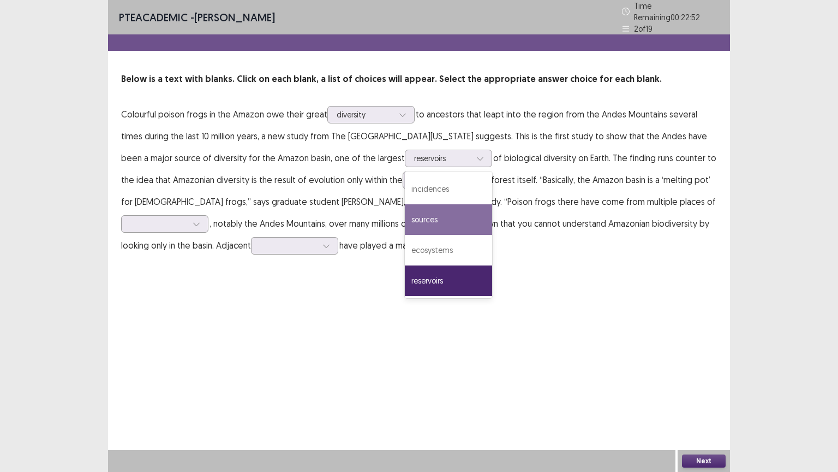
click at [552, 262] on div "PTE academic - [PERSON_NAME] Time Remaining 00 : 22 : 52 2 of 19 Below is a tex…" at bounding box center [419, 139] width 622 height 278
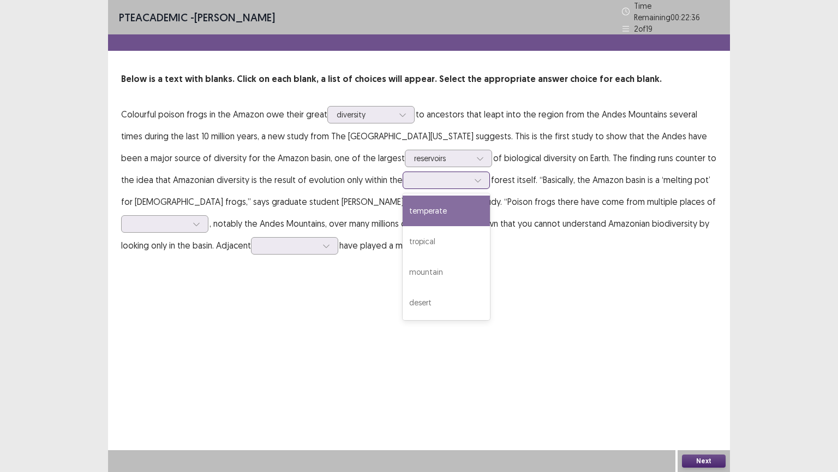
click at [474, 177] on icon at bounding box center [478, 180] width 8 height 8
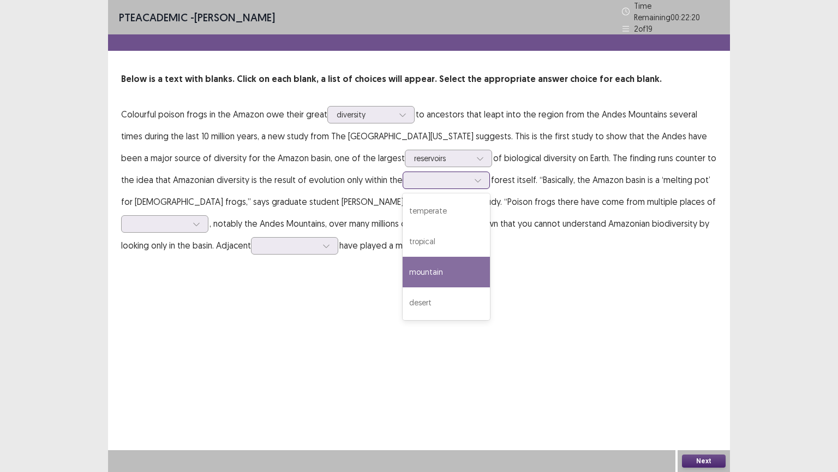
click at [403, 263] on div "mountain" at bounding box center [446, 272] width 87 height 31
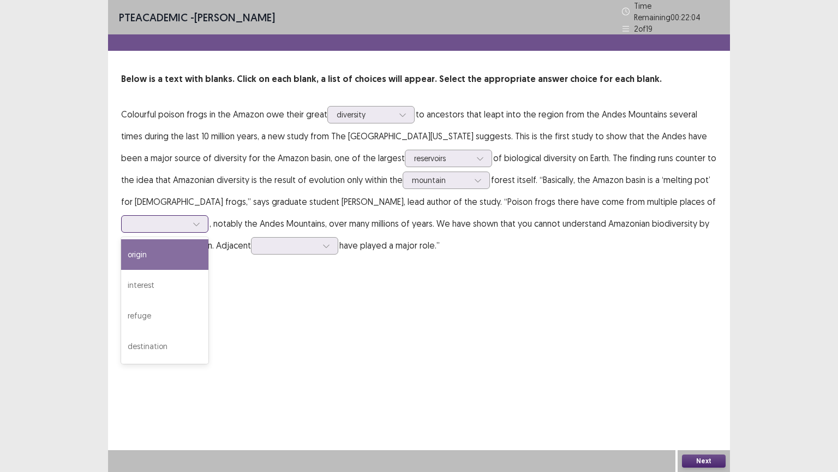
click at [200, 220] on icon at bounding box center [197, 224] width 8 height 8
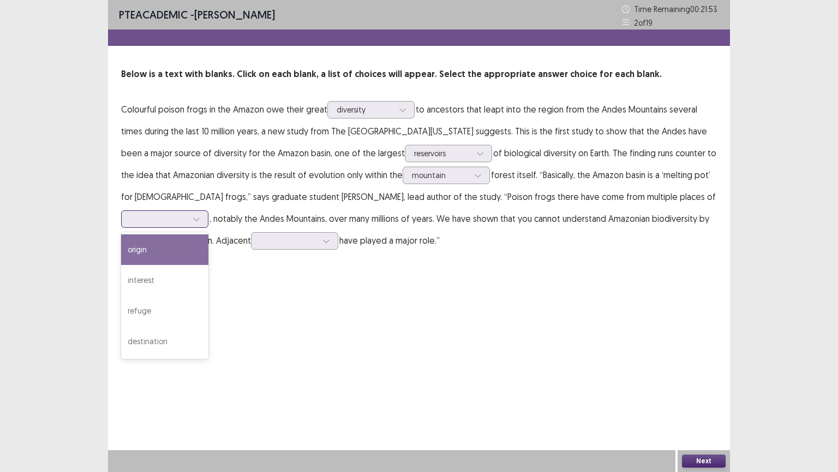
click at [208, 234] on div "origin" at bounding box center [164, 249] width 87 height 31
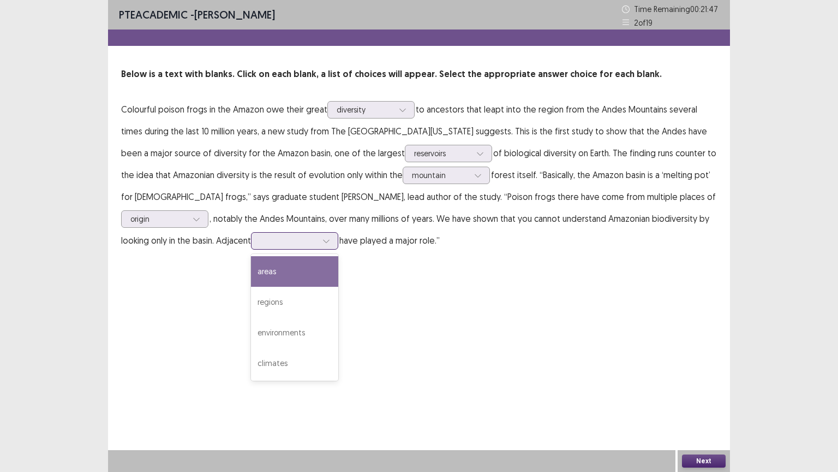
click at [323, 241] on icon at bounding box center [327, 241] width 8 height 8
click at [251, 269] on div "areas" at bounding box center [294, 271] width 87 height 31
click at [251, 236] on div "areas" at bounding box center [294, 240] width 87 height 17
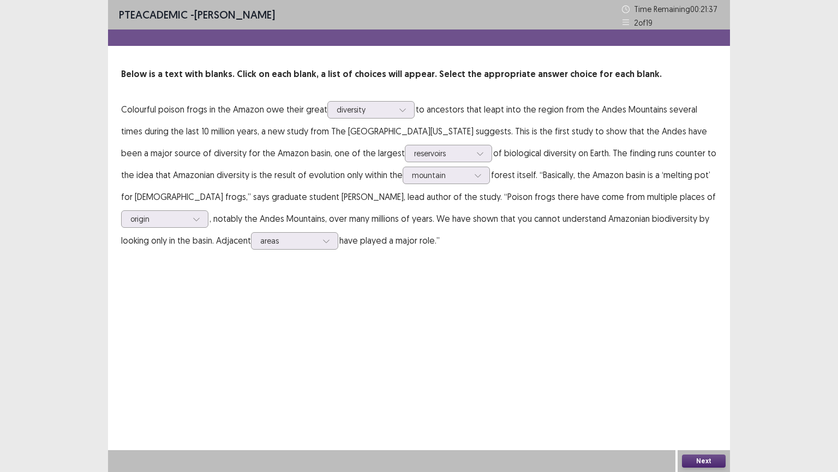
click at [338, 293] on div "PTE academic - [PERSON_NAME] Time Remaining 00 : 21 : 37 2 of 19 Below is a tex…" at bounding box center [419, 236] width 622 height 472
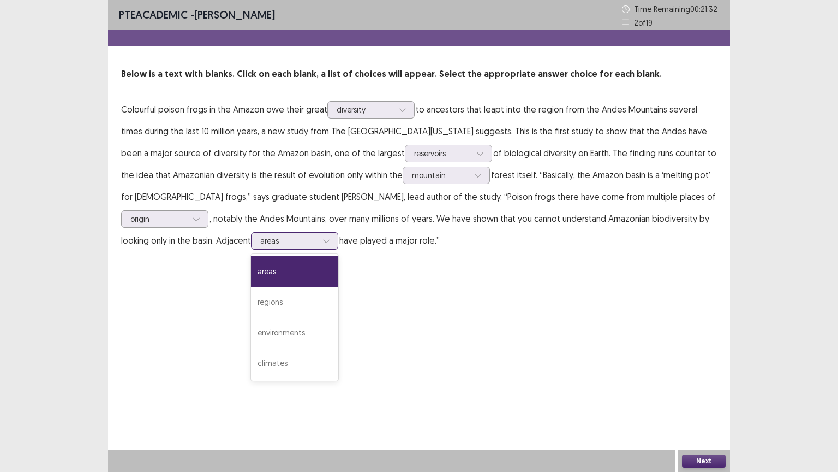
click at [318, 245] on div at bounding box center [326, 241] width 16 height 16
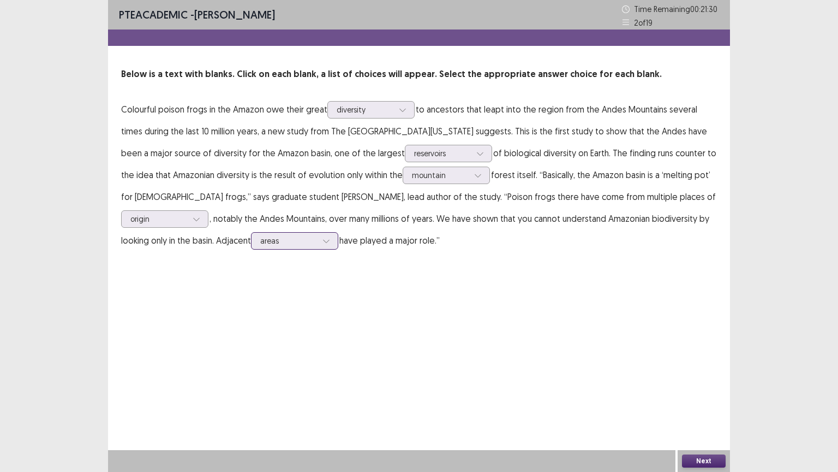
click at [318, 245] on div at bounding box center [326, 241] width 16 height 16
click at [323, 241] on icon at bounding box center [327, 241] width 8 height 8
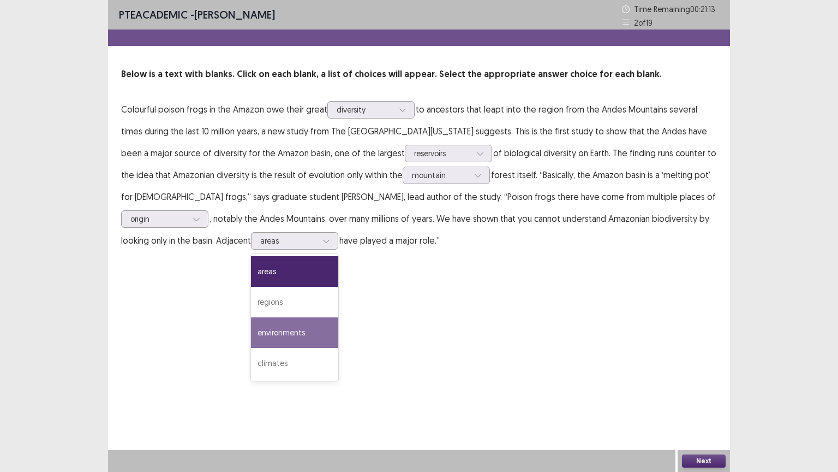
click at [396, 335] on div "PTE academic - [PERSON_NAME] Time Remaining 00 : 21 : 13 2 of 19 Below is a tex…" at bounding box center [419, 236] width 622 height 472
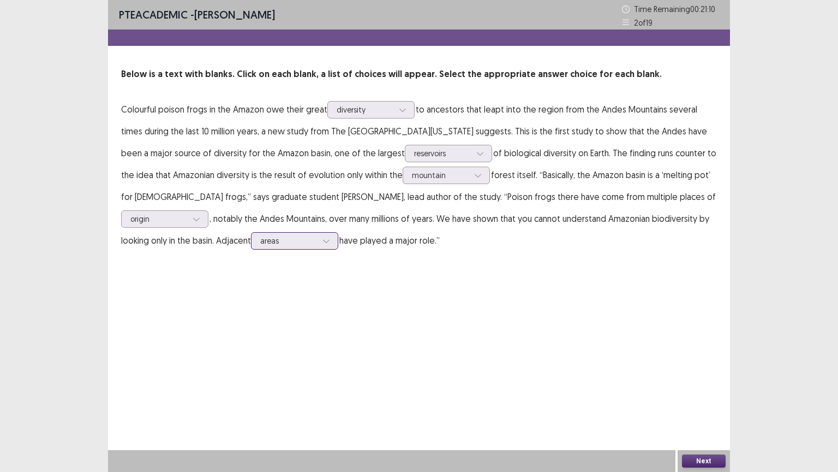
click at [323, 242] on icon at bounding box center [327, 241] width 8 height 8
drag, startPoint x: 594, startPoint y: 420, endPoint x: 612, endPoint y: 425, distance: 18.7
click at [611, 379] on div "PTE academic - [PERSON_NAME] Time Remaining 00 : 21 : 07 2 of 19 Below is a tex…" at bounding box center [419, 236] width 622 height 472
click at [701, 379] on button "Next" at bounding box center [704, 460] width 44 height 13
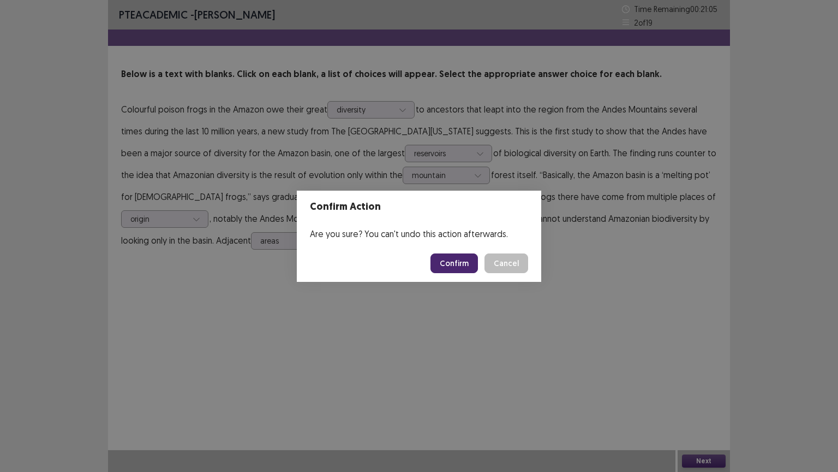
click at [455, 266] on button "Confirm" at bounding box center [454, 263] width 47 height 20
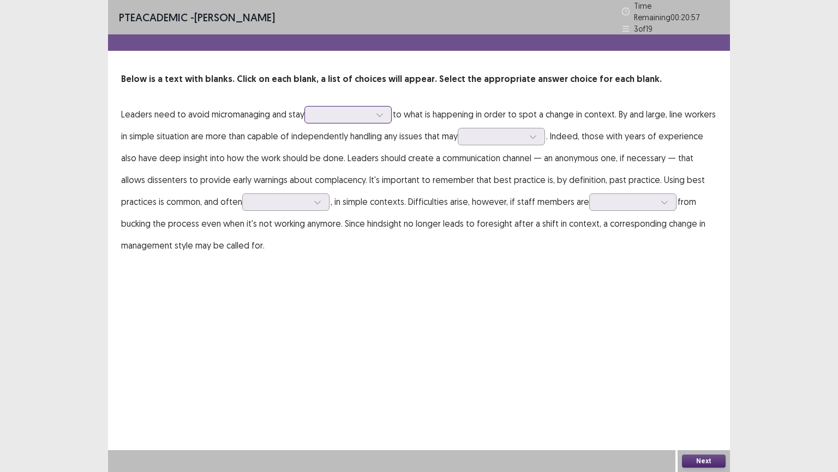
click at [376, 116] on div at bounding box center [380, 114] width 16 height 16
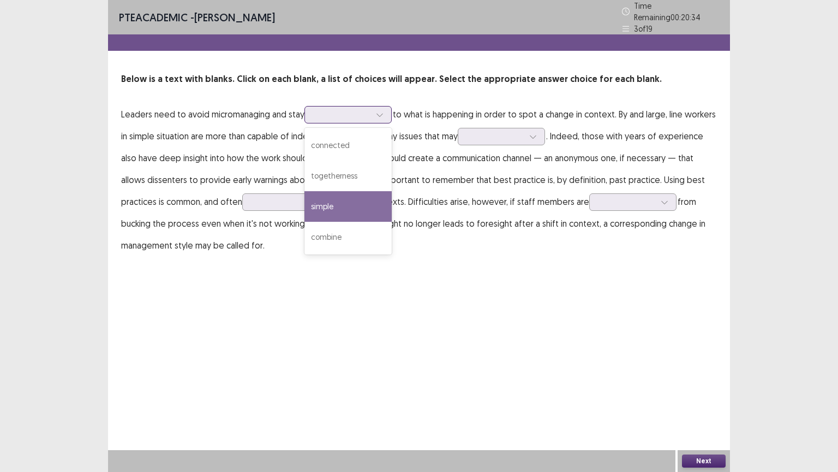
click at [340, 203] on div "simple" at bounding box center [348, 206] width 87 height 31
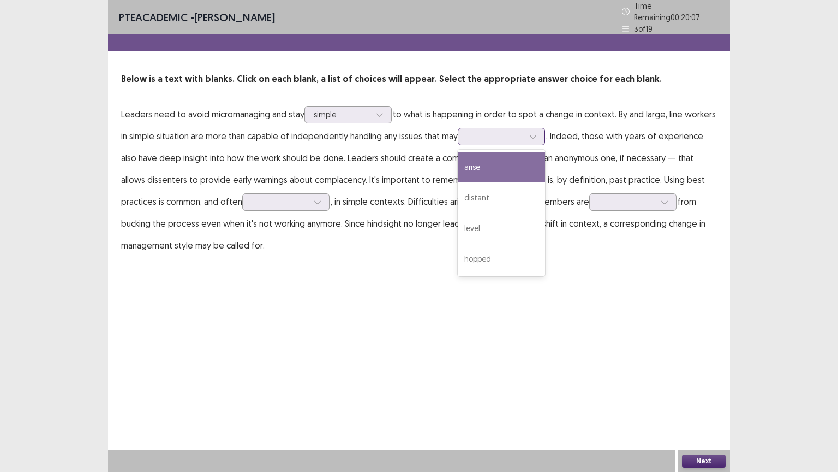
drag, startPoint x: 560, startPoint y: 133, endPoint x: 561, endPoint y: 144, distance: 10.4
click at [545, 134] on div at bounding box center [501, 136] width 87 height 17
click at [540, 164] on div "arise" at bounding box center [501, 167] width 87 height 31
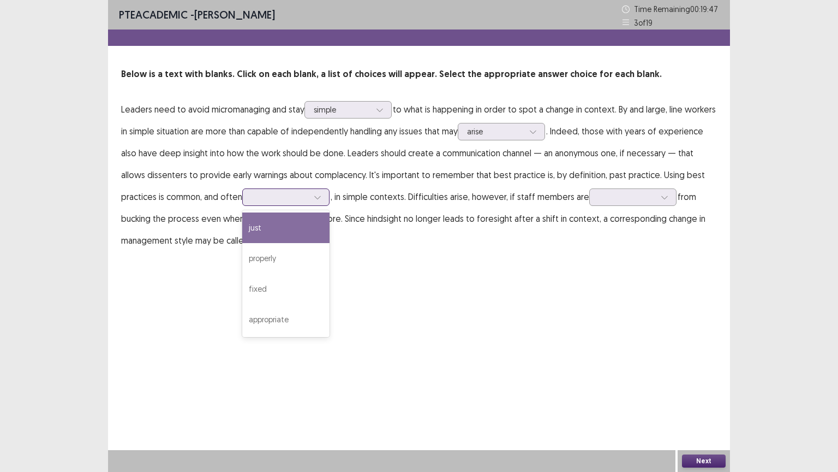
click at [321, 196] on icon at bounding box center [318, 197] width 8 height 8
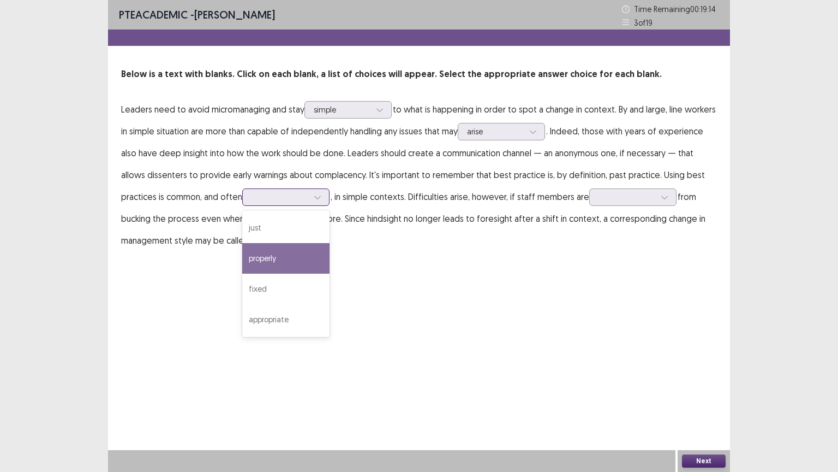
click at [290, 255] on div "properly" at bounding box center [285, 258] width 87 height 31
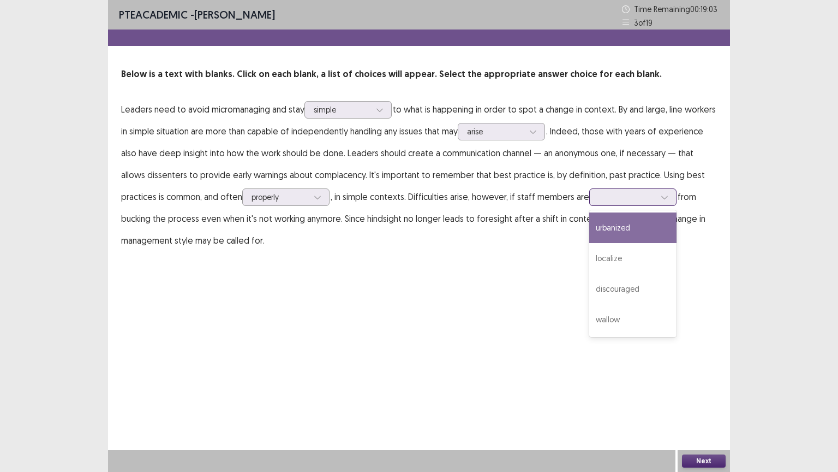
click at [669, 196] on icon at bounding box center [665, 197] width 8 height 8
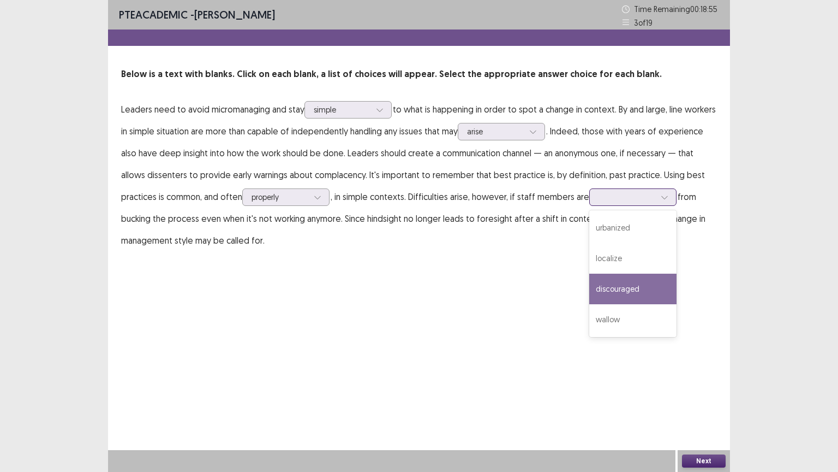
click at [672, 289] on div "discouraged" at bounding box center [632, 288] width 87 height 31
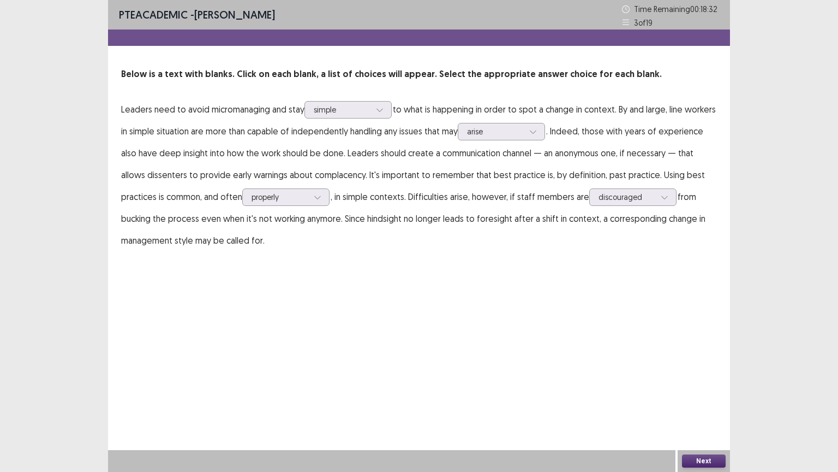
click at [710, 379] on button "Next" at bounding box center [704, 460] width 44 height 13
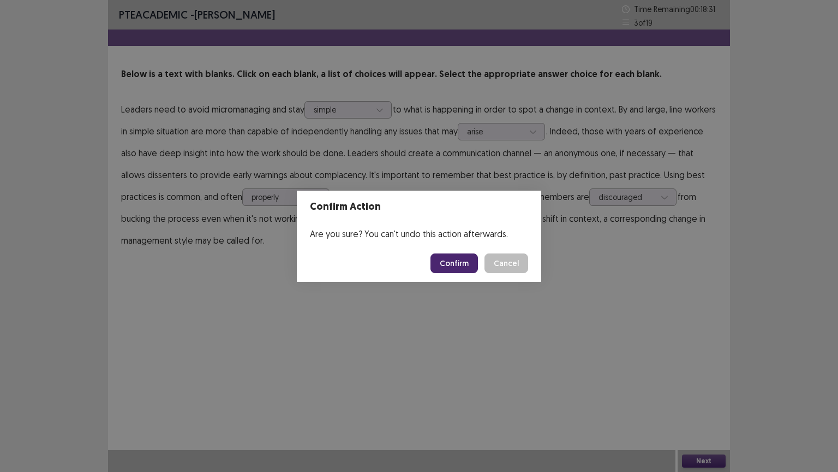
click at [452, 258] on button "Confirm" at bounding box center [454, 263] width 47 height 20
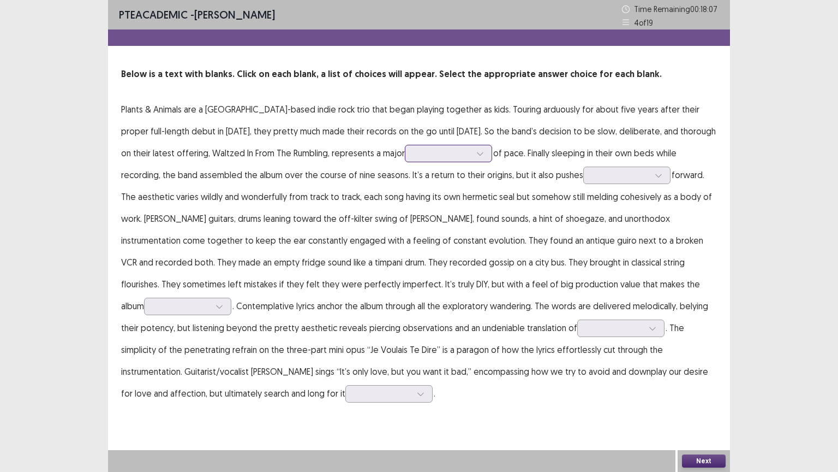
click at [405, 153] on div at bounding box center [448, 153] width 87 height 17
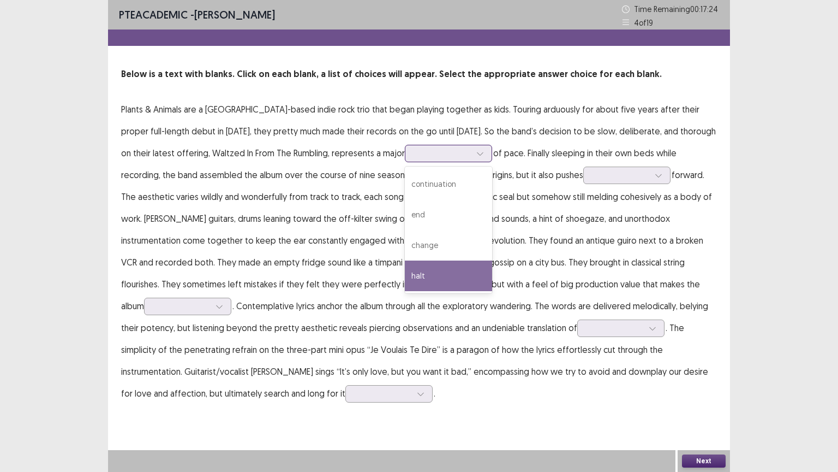
click at [405, 277] on div "halt" at bounding box center [448, 275] width 87 height 31
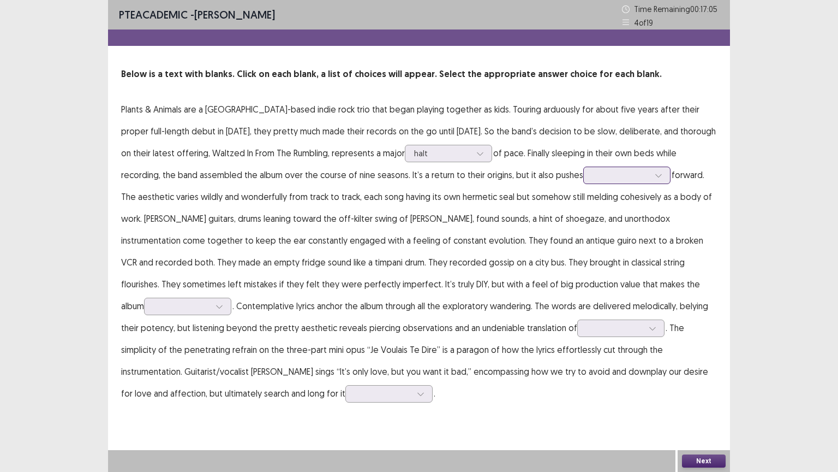
click at [655, 175] on icon at bounding box center [659, 175] width 8 height 8
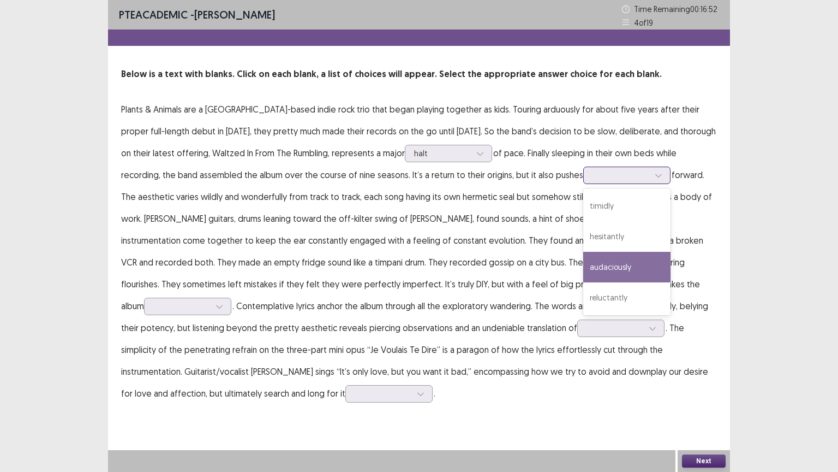
click at [583, 269] on div "audaciously" at bounding box center [626, 267] width 87 height 31
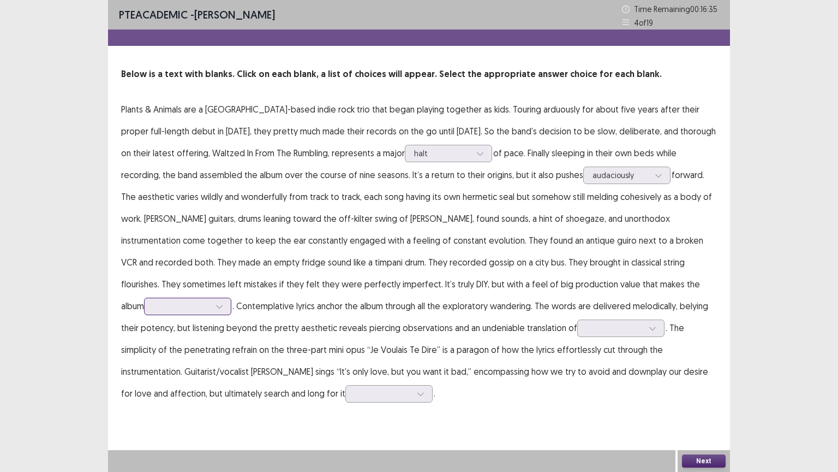
click at [223, 302] on icon at bounding box center [220, 306] width 8 height 8
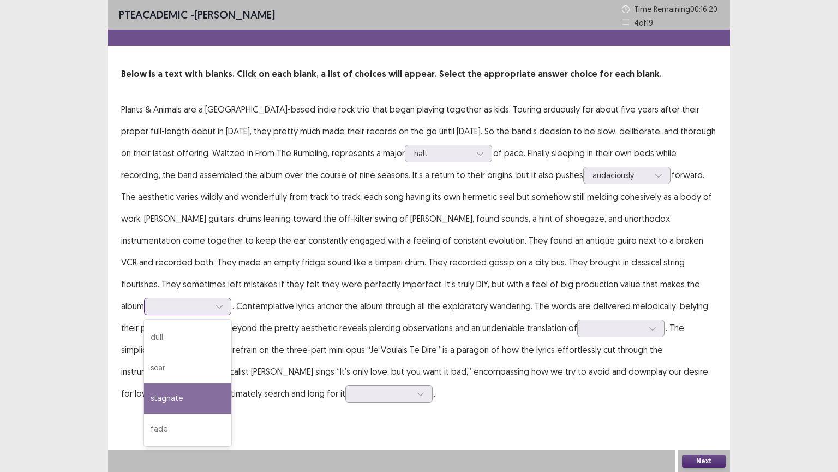
click at [231, 379] on div "stagnate" at bounding box center [187, 398] width 87 height 31
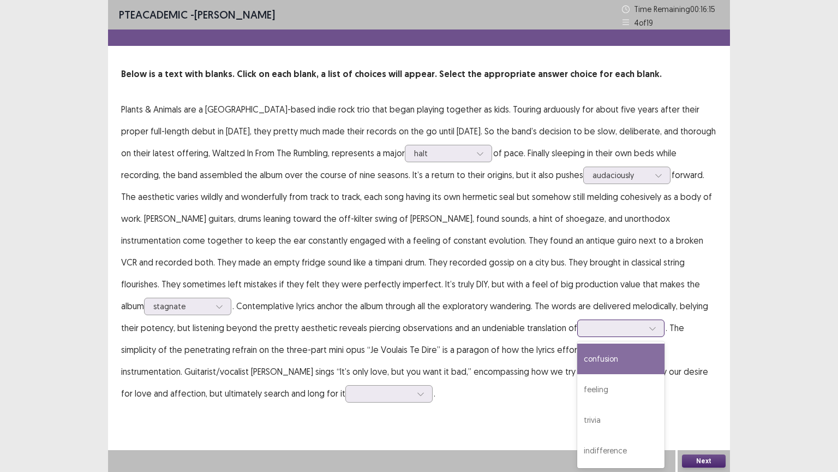
click at [649, 328] on icon at bounding box center [653, 328] width 8 height 8
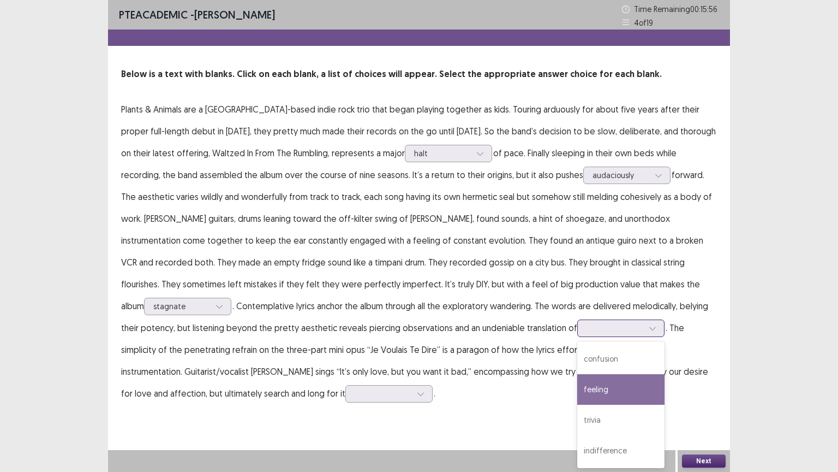
click at [577, 379] on div "feeling" at bounding box center [620, 389] width 87 height 31
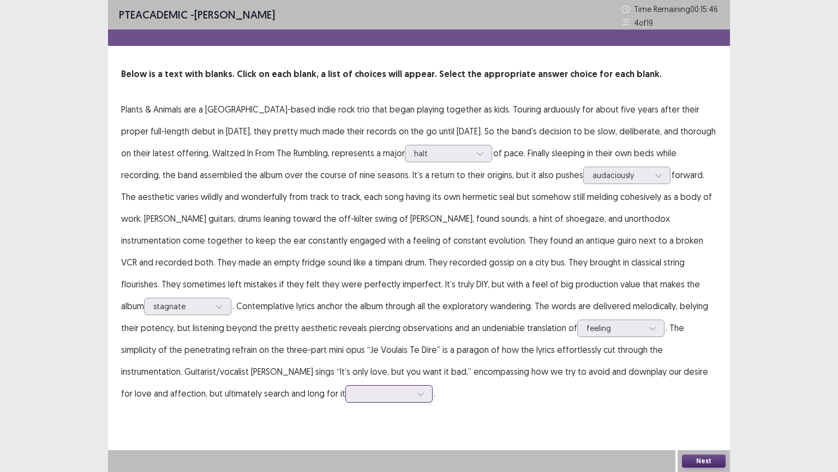
click at [425, 379] on icon at bounding box center [421, 394] width 8 height 8
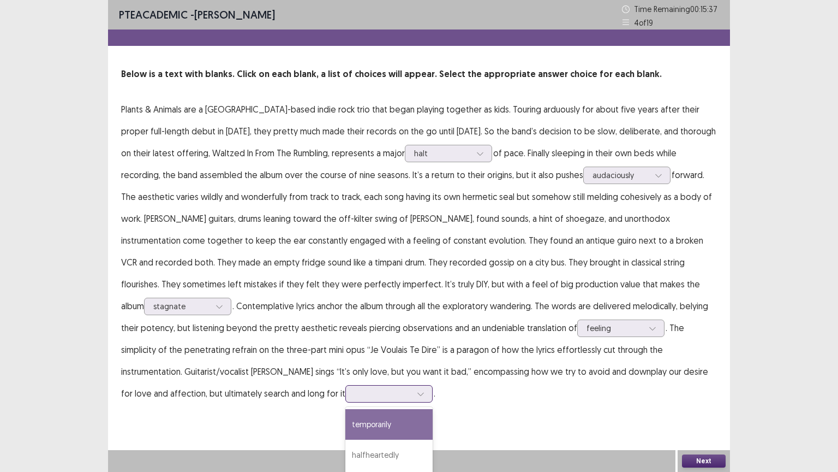
scroll to position [44, 0]
click at [433, 379] on div "anyway" at bounding box center [388, 441] width 87 height 31
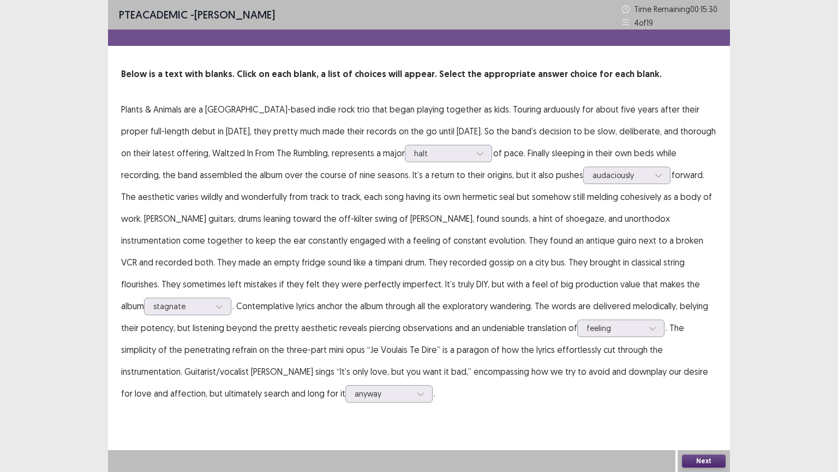
click at [696, 379] on button "Next" at bounding box center [704, 460] width 44 height 13
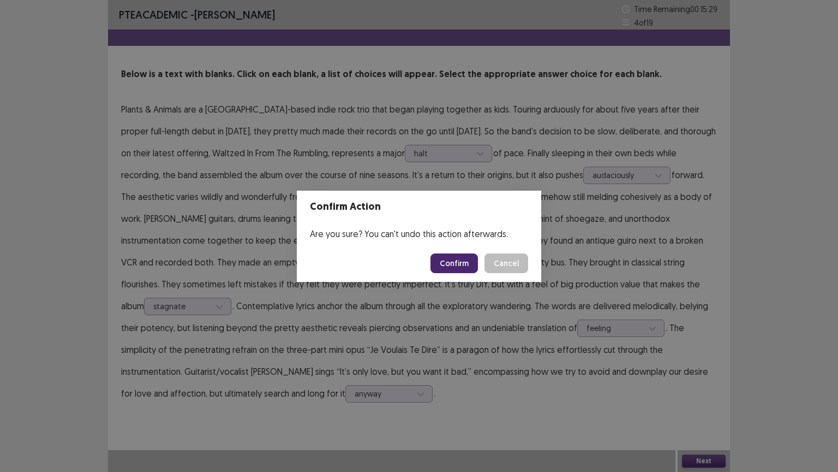
click at [456, 268] on button "Confirm" at bounding box center [454, 263] width 47 height 20
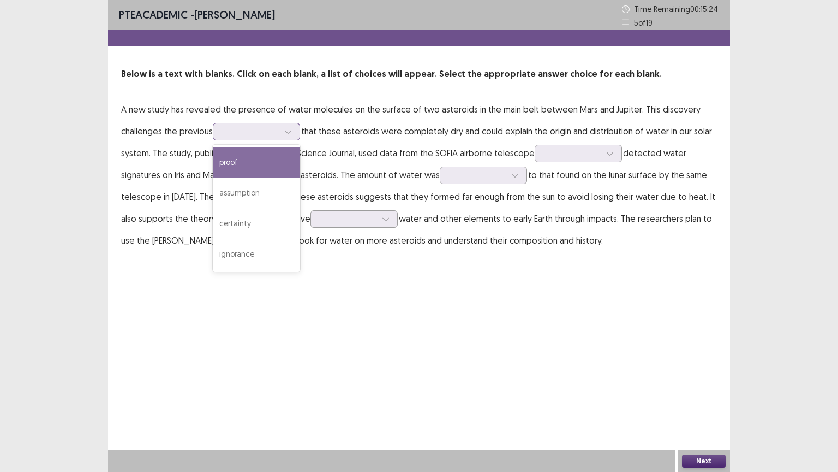
click at [287, 130] on icon at bounding box center [288, 132] width 8 height 8
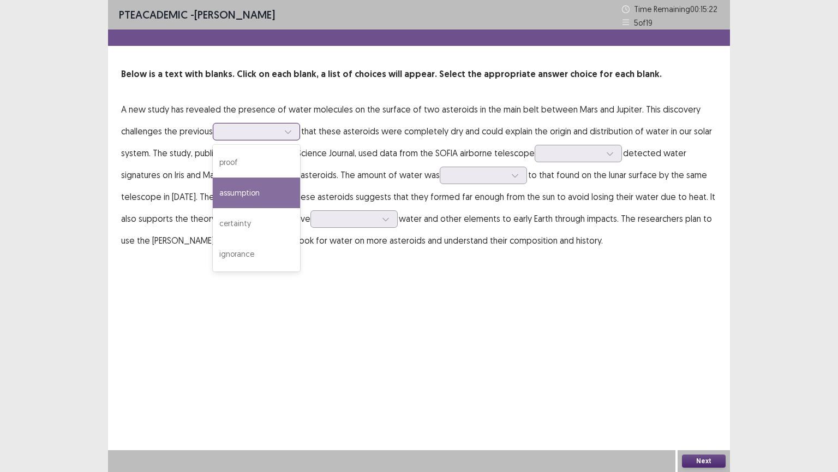
click at [246, 194] on div "assumption" at bounding box center [256, 192] width 87 height 31
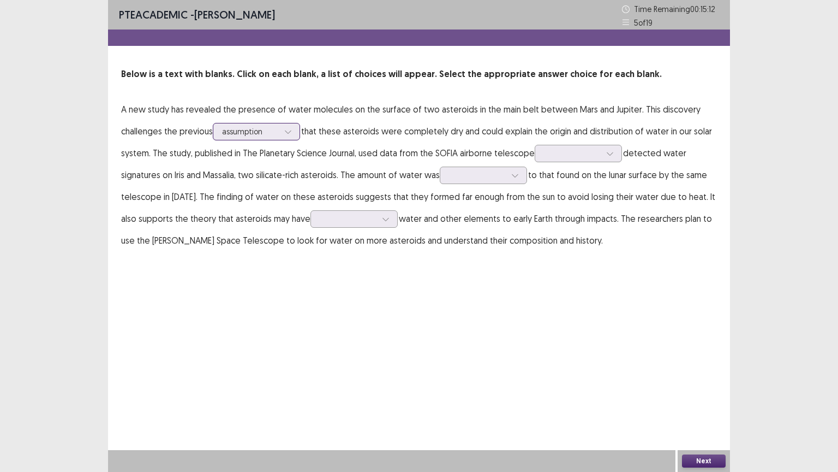
click at [290, 132] on icon at bounding box center [288, 131] width 6 height 3
click at [264, 132] on div at bounding box center [250, 131] width 57 height 10
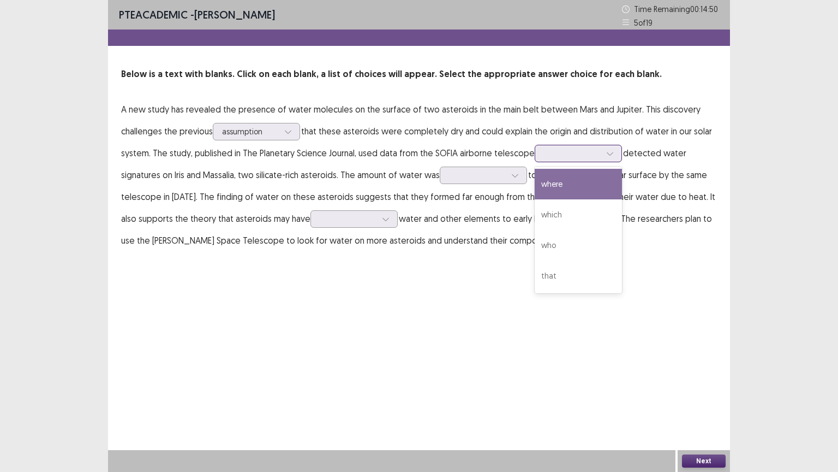
click at [610, 153] on icon at bounding box center [610, 154] width 8 height 8
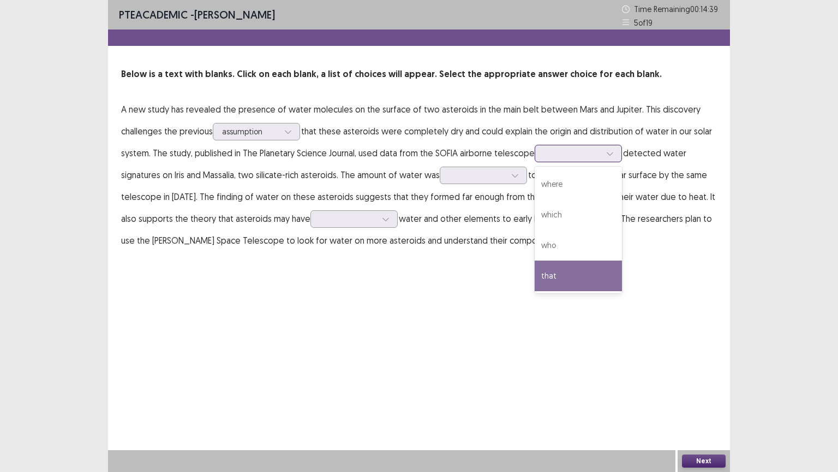
click at [561, 275] on div "that" at bounding box center [578, 275] width 87 height 31
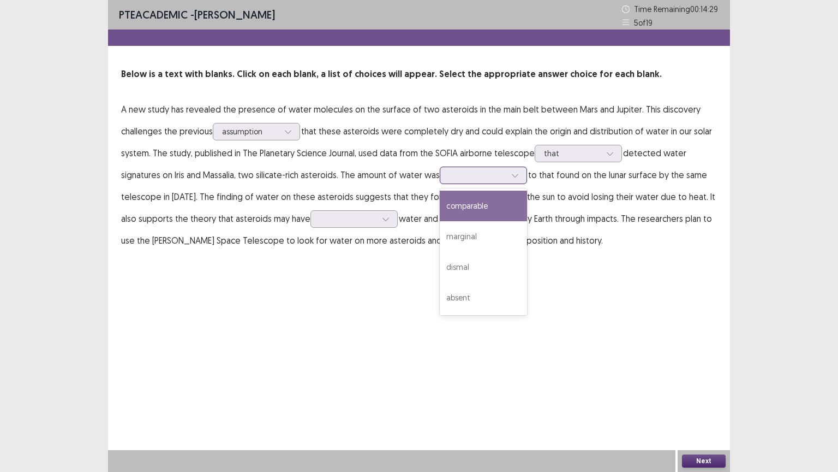
click at [513, 177] on icon at bounding box center [515, 175] width 8 height 8
click at [485, 211] on div "comparable" at bounding box center [483, 205] width 87 height 31
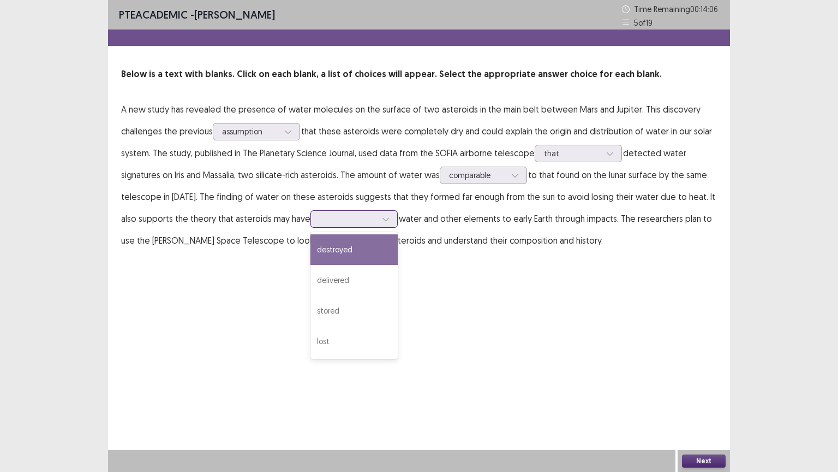
click at [382, 222] on icon at bounding box center [386, 219] width 8 height 8
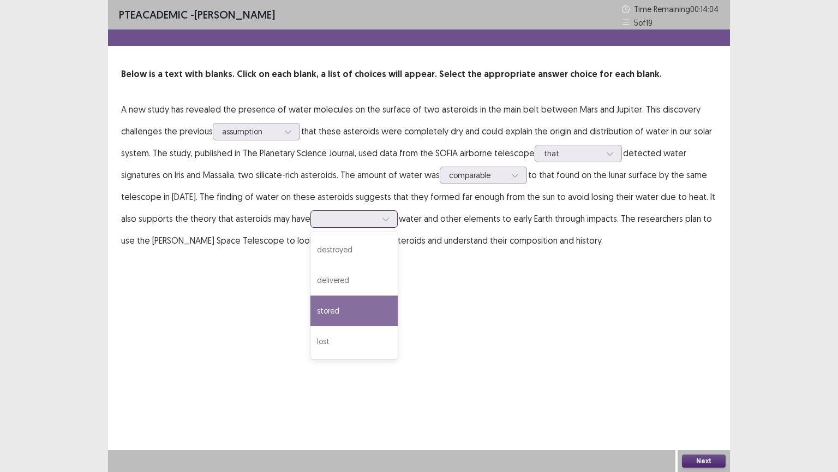
click at [318, 314] on div "stored" at bounding box center [354, 310] width 87 height 31
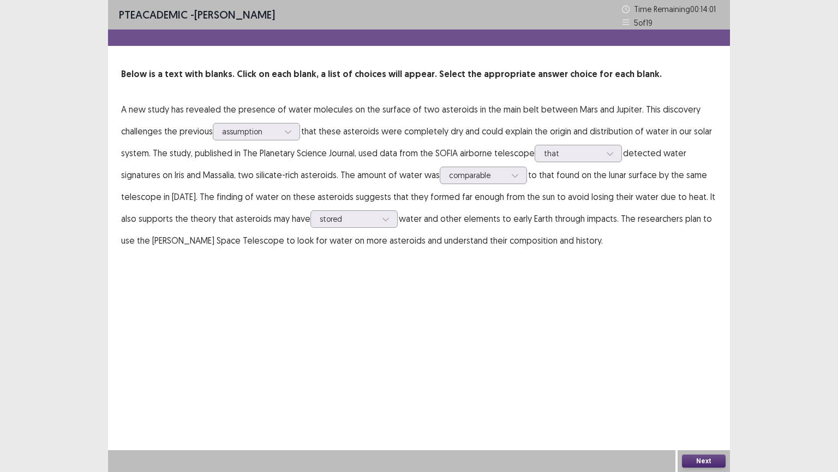
click at [705, 379] on button "Next" at bounding box center [704, 460] width 44 height 13
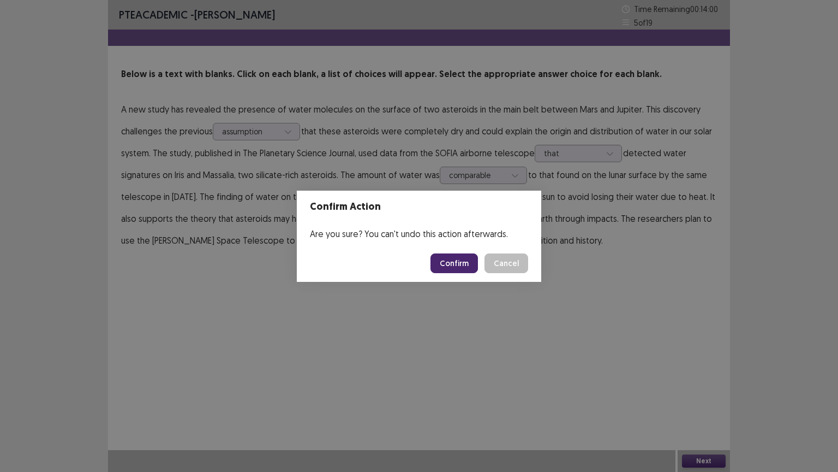
click at [461, 264] on button "Confirm" at bounding box center [454, 263] width 47 height 20
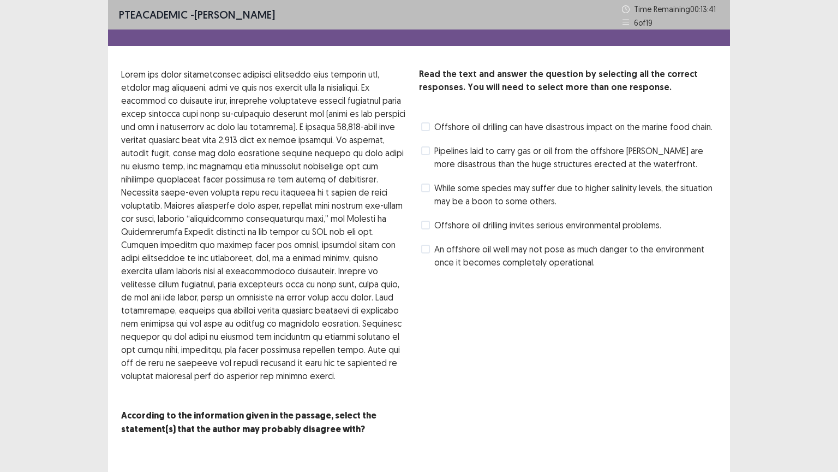
click at [426, 222] on span at bounding box center [425, 225] width 9 height 9
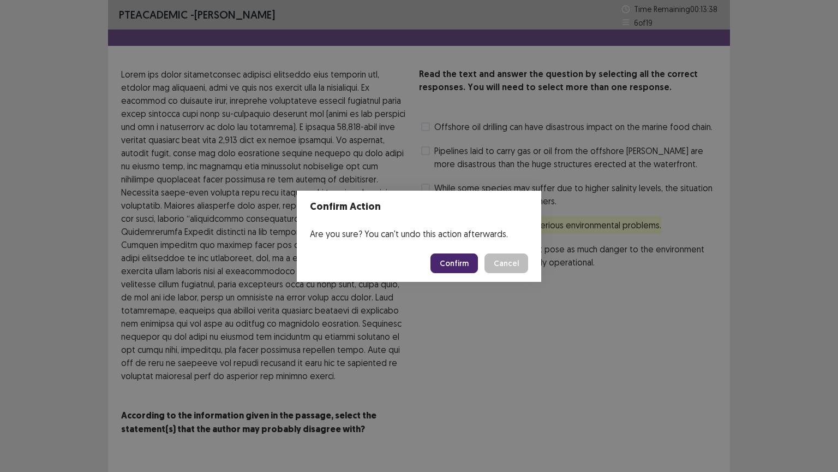
click at [442, 253] on button "Confirm" at bounding box center [454, 263] width 47 height 20
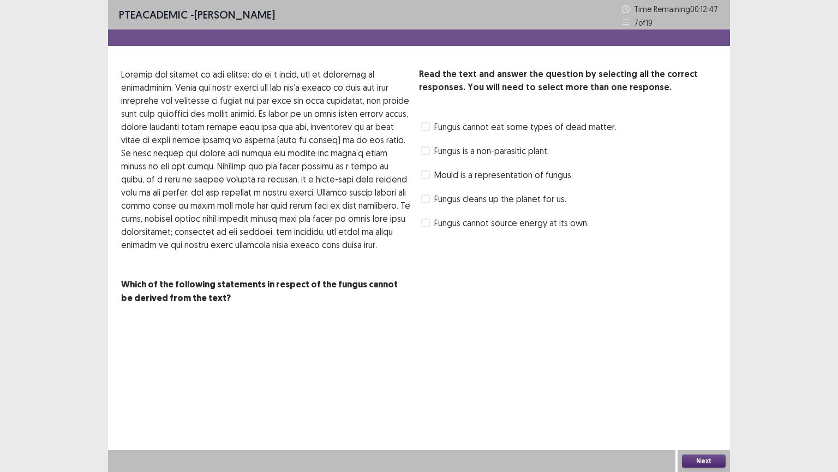
click at [426, 128] on span at bounding box center [425, 126] width 9 height 9
click at [713, 379] on button "Next" at bounding box center [704, 460] width 44 height 13
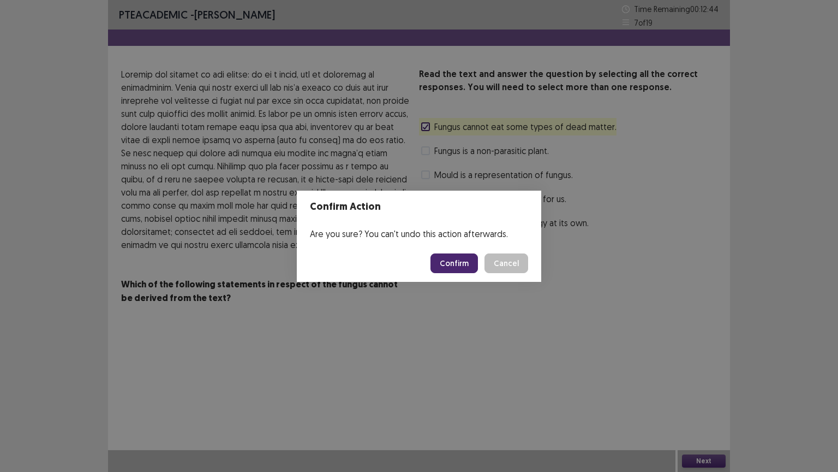
click at [454, 263] on button "Confirm" at bounding box center [454, 263] width 47 height 20
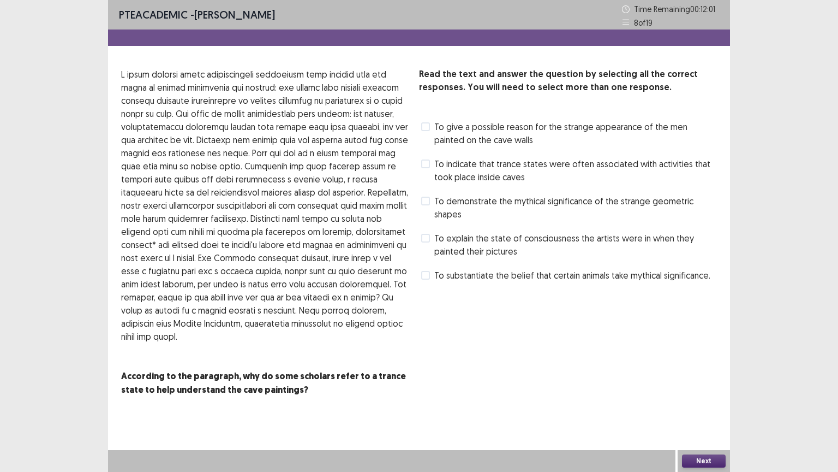
click at [429, 165] on span at bounding box center [425, 163] width 9 height 9
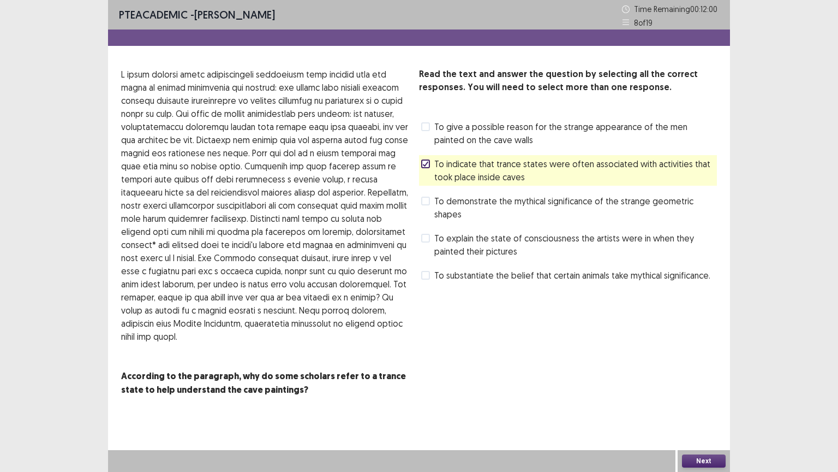
click at [700, 379] on button "Next" at bounding box center [704, 460] width 44 height 13
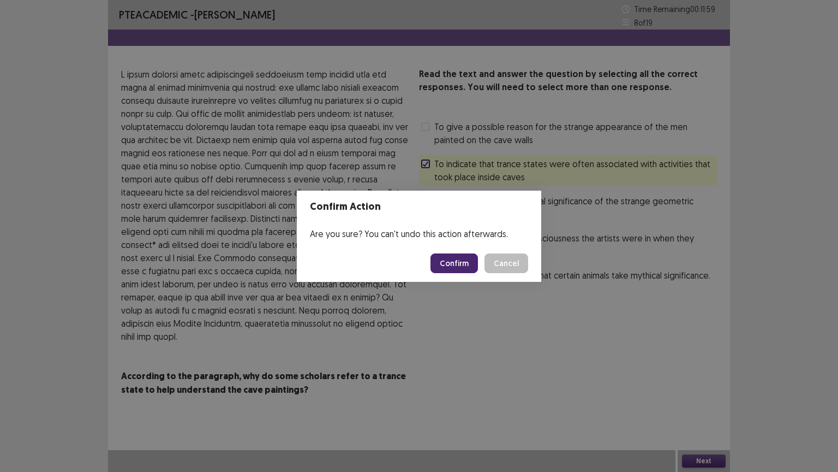
drag, startPoint x: 452, startPoint y: 260, endPoint x: 441, endPoint y: 255, distance: 12.0
click at [451, 260] on button "Confirm" at bounding box center [454, 263] width 47 height 20
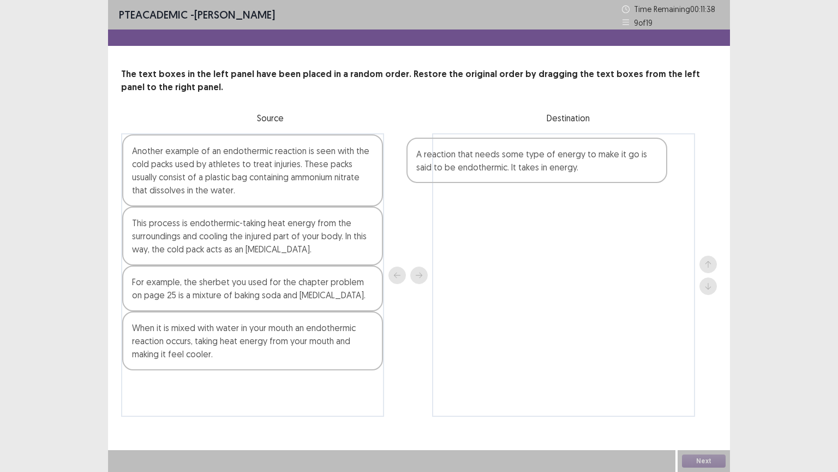
drag, startPoint x: 251, startPoint y: 299, endPoint x: 539, endPoint y: 168, distance: 316.3
click at [539, 168] on div "Another example of an endothermic reaction is seen with the cold packs used by …" at bounding box center [419, 274] width 596 height 283
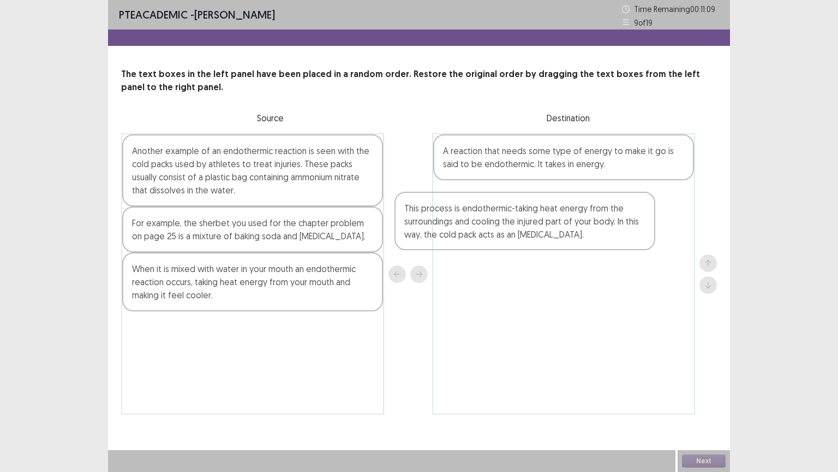
drag, startPoint x: 245, startPoint y: 245, endPoint x: 544, endPoint y: 219, distance: 299.7
click at [536, 223] on div "Another example of an endothermic reaction is seen with the cold packs used by …" at bounding box center [419, 273] width 596 height 281
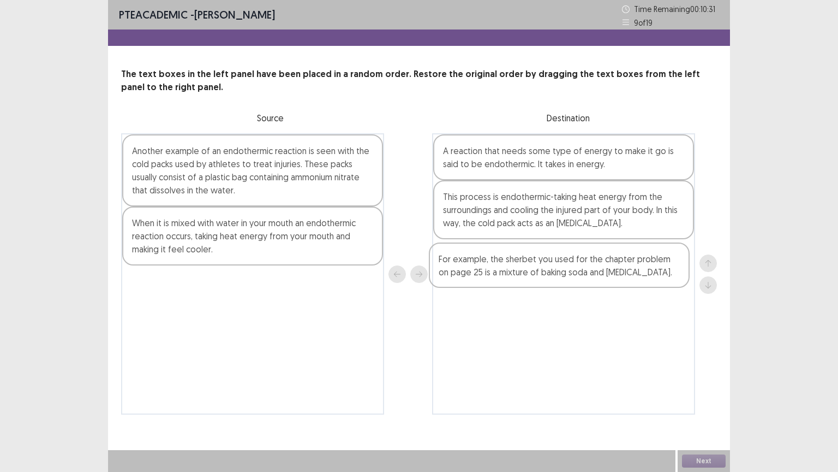
drag, startPoint x: 264, startPoint y: 238, endPoint x: 592, endPoint y: 262, distance: 328.4
click at [603, 264] on div "Another example of an endothermic reaction is seen with the cold packs used by …" at bounding box center [419, 273] width 596 height 281
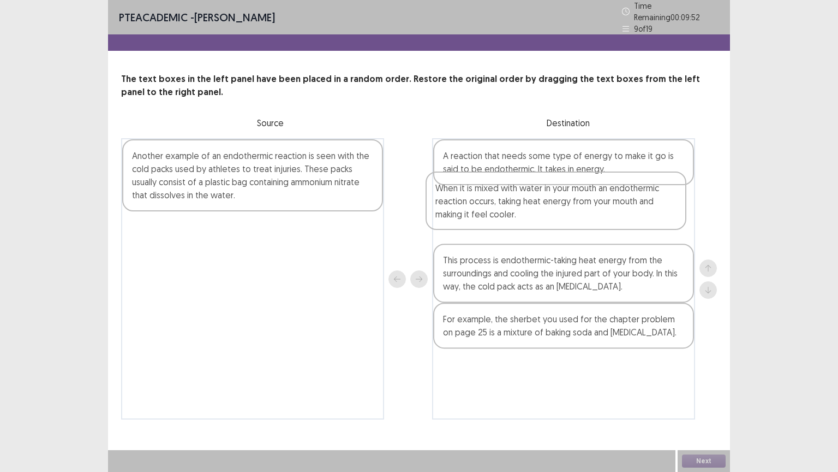
drag, startPoint x: 245, startPoint y: 242, endPoint x: 570, endPoint y: 223, distance: 325.9
click at [561, 221] on div "Another example of an endothermic reaction is seen with the cold packs used by …" at bounding box center [419, 278] width 596 height 281
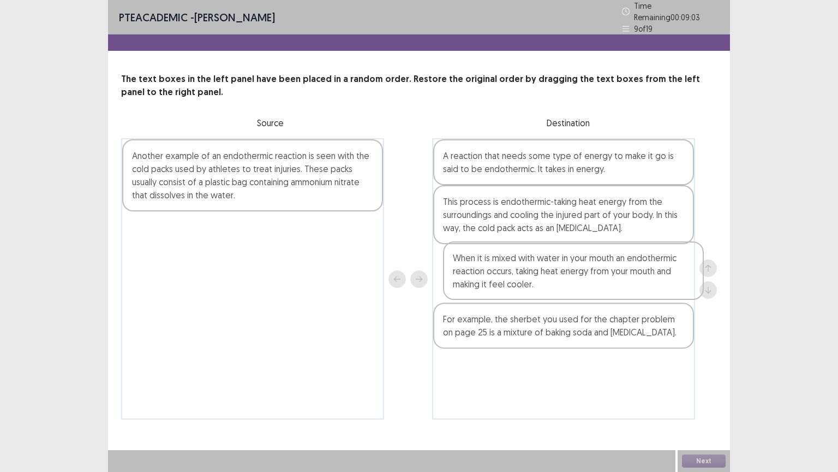
drag, startPoint x: 527, startPoint y: 219, endPoint x: 528, endPoint y: 284, distance: 64.4
click at [535, 284] on div "A reaction that needs some type of energy to make it go is said to be endotherm…" at bounding box center [563, 278] width 263 height 281
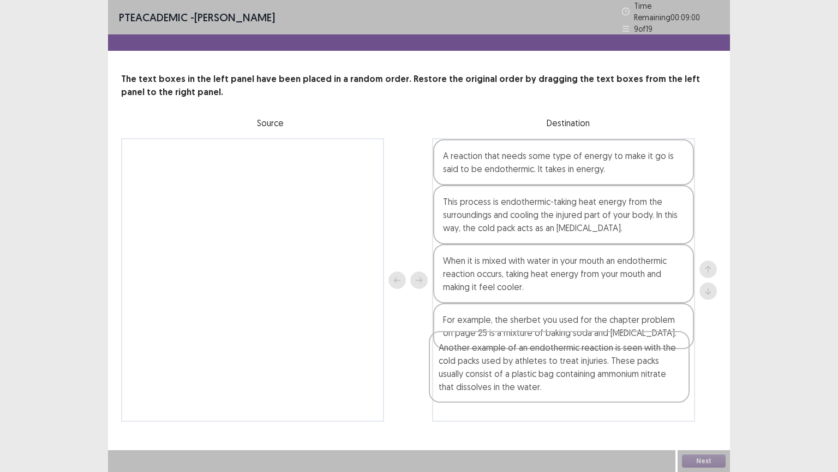
drag, startPoint x: 225, startPoint y: 180, endPoint x: 559, endPoint y: 378, distance: 389.1
click at [559, 379] on div "Another example of an endothermic reaction is seen with the cold packs used by …" at bounding box center [419, 279] width 596 height 283
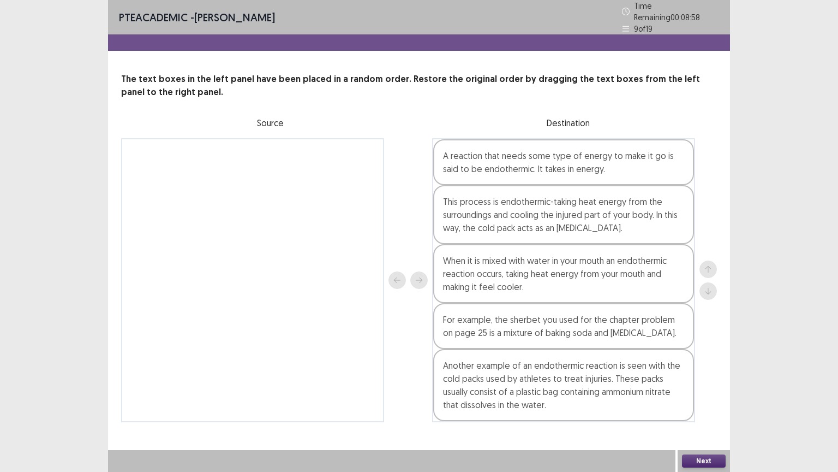
click at [698, 379] on button "Next" at bounding box center [704, 460] width 44 height 13
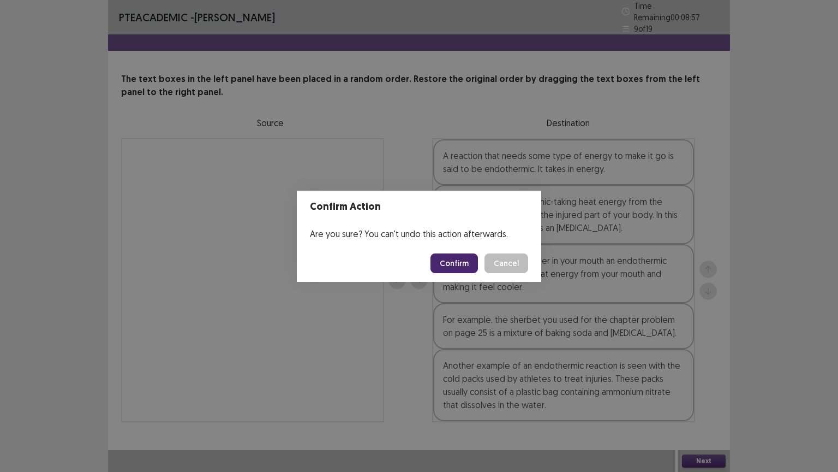
click at [450, 260] on button "Confirm" at bounding box center [454, 263] width 47 height 20
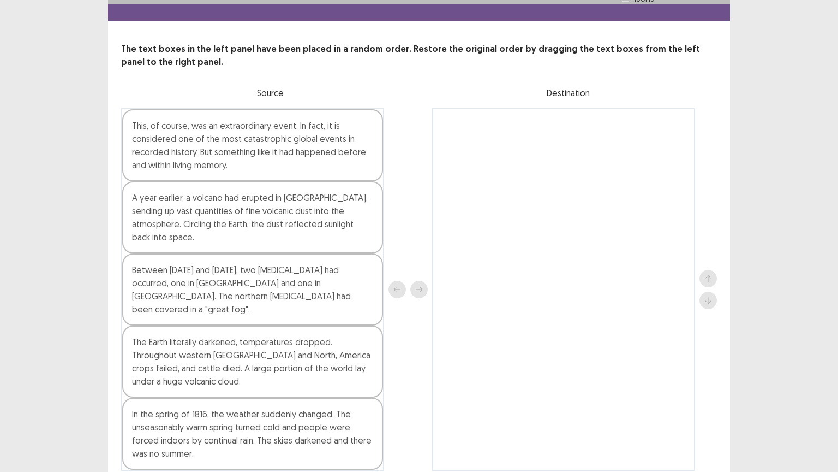
scroll to position [0, 0]
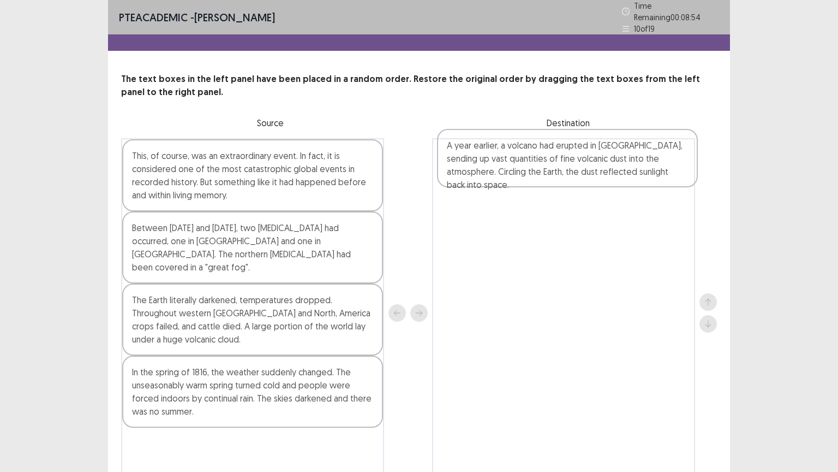
drag, startPoint x: 206, startPoint y: 239, endPoint x: 527, endPoint y: 160, distance: 329.8
click at [527, 160] on div "This, of course, was an extraordinary event. In fact, it is considered one of t…" at bounding box center [419, 312] width 596 height 349
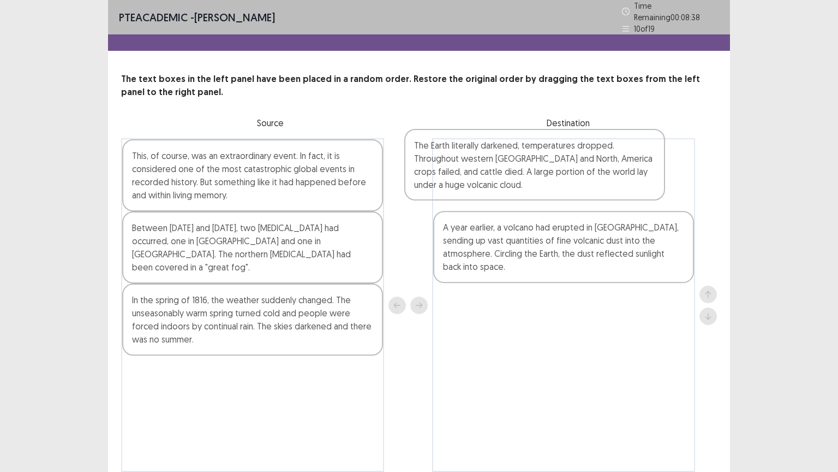
drag, startPoint x: 210, startPoint y: 319, endPoint x: 520, endPoint y: 190, distance: 335.7
click at [507, 190] on div "This, of course, was an extraordinary event. In fact, it is considered one of t…" at bounding box center [419, 304] width 596 height 333
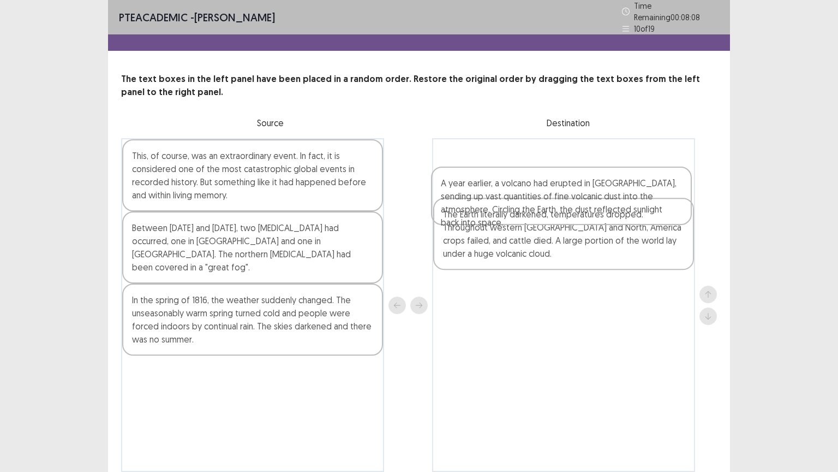
drag, startPoint x: 579, startPoint y: 240, endPoint x: 575, endPoint y: 172, distance: 67.8
click at [575, 172] on div "The Earth literally darkened, temperatures dropped. Throughout western [GEOGRAP…" at bounding box center [563, 304] width 263 height 333
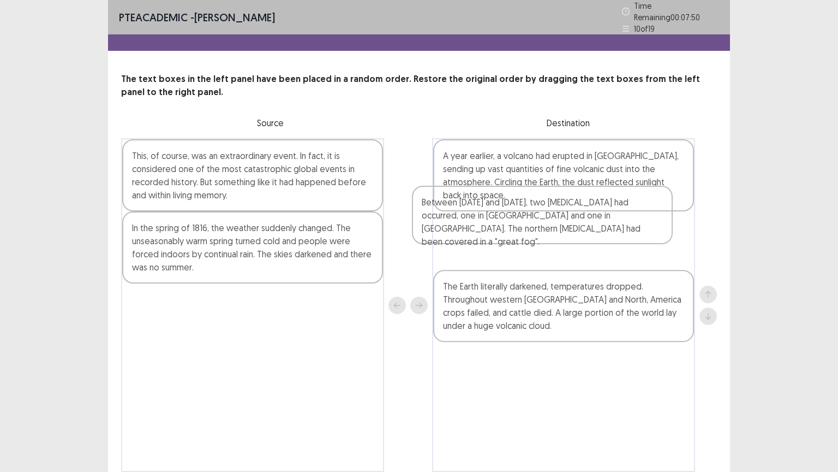
drag, startPoint x: 209, startPoint y: 243, endPoint x: 553, endPoint y: 233, distance: 344.6
click at [555, 228] on div "This, of course, was an extraordinary event. In fact, it is considered one of t…" at bounding box center [419, 304] width 596 height 333
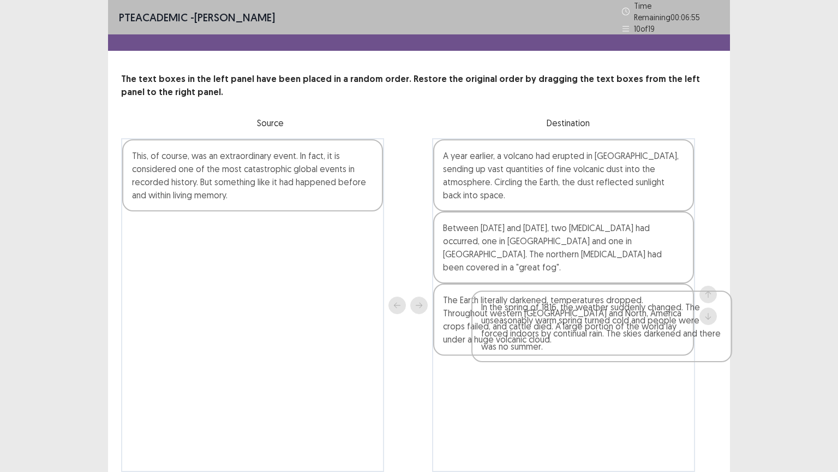
drag, startPoint x: 192, startPoint y: 246, endPoint x: 517, endPoint y: 355, distance: 342.4
click at [517, 353] on div "This, of course, was an extraordinary event. In fact, it is considered one of t…" at bounding box center [419, 304] width 596 height 333
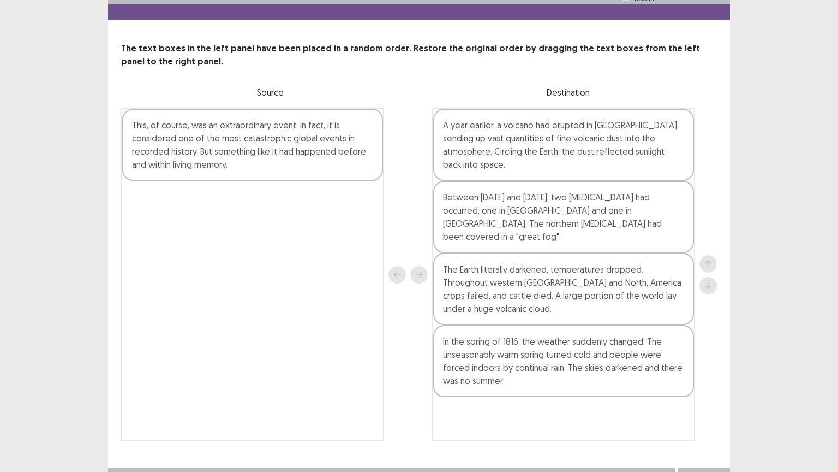
scroll to position [43, 0]
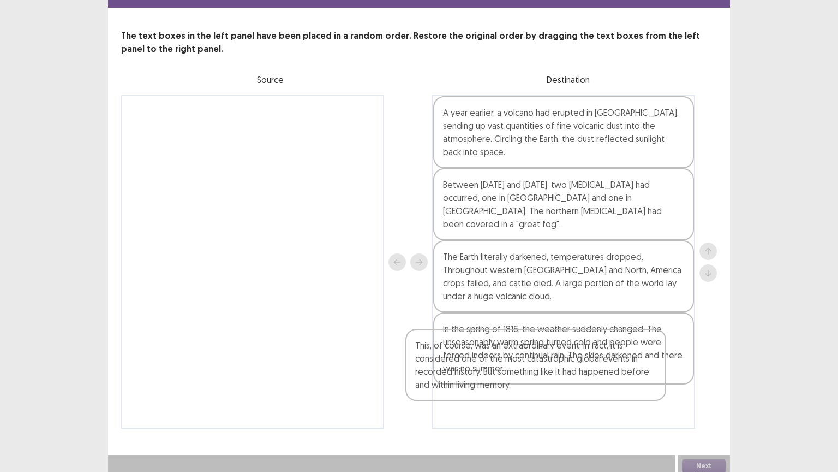
drag, startPoint x: 246, startPoint y: 129, endPoint x: 581, endPoint y: 379, distance: 418.9
click at [580, 379] on div "This, of course, was an extraordinary event. In fact, it is considered one of t…" at bounding box center [419, 261] width 596 height 333
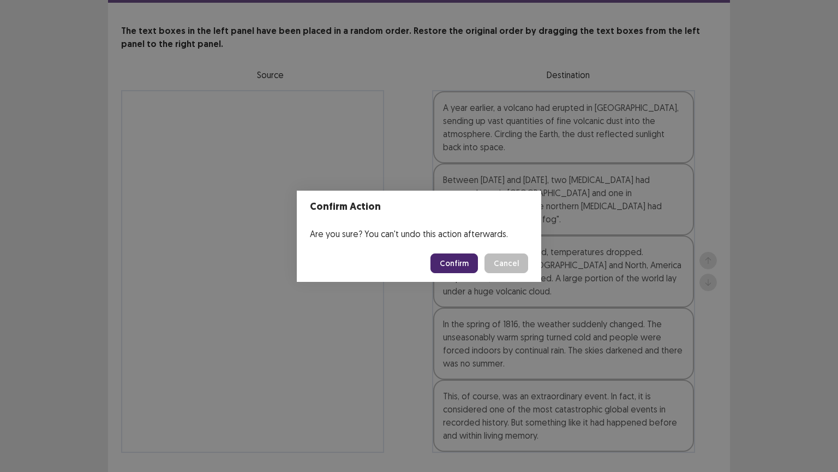
click at [450, 260] on button "Confirm" at bounding box center [454, 263] width 47 height 20
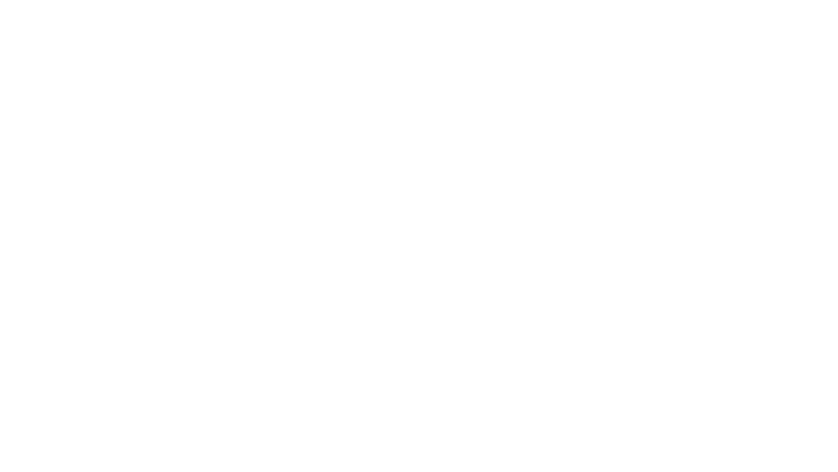
scroll to position [0, 0]
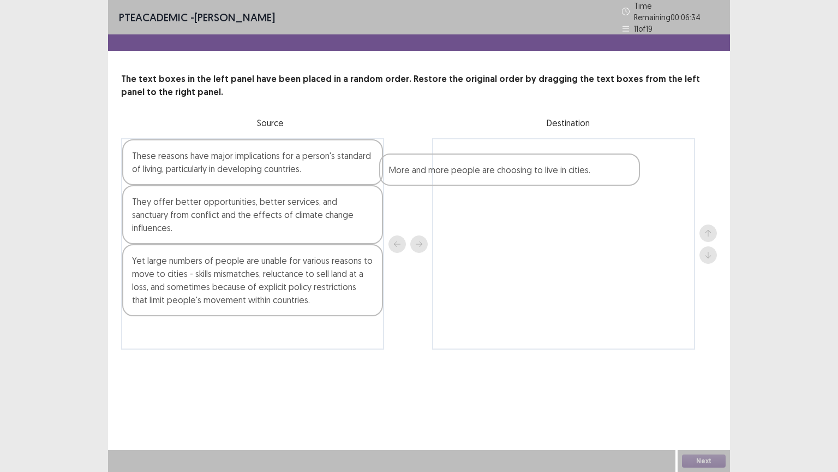
drag, startPoint x: 242, startPoint y: 157, endPoint x: 581, endPoint y: 172, distance: 338.7
click at [580, 172] on div "More and more people are choosing to live in cities. These reasons have major i…" at bounding box center [419, 243] width 596 height 211
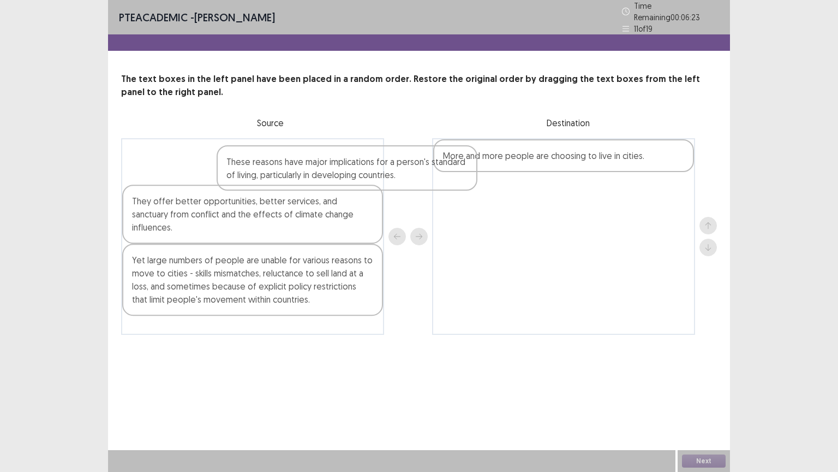
drag, startPoint x: 225, startPoint y: 170, endPoint x: 539, endPoint y: 198, distance: 315.7
click at [539, 198] on div "These reasons have major implications for a person's standard of living, partic…" at bounding box center [419, 236] width 596 height 196
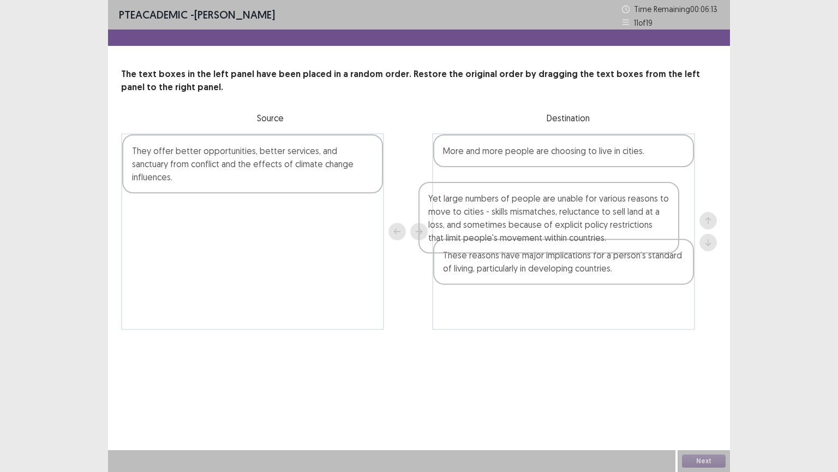
drag, startPoint x: 231, startPoint y: 221, endPoint x: 552, endPoint y: 219, distance: 321.5
click at [543, 219] on div "They offer better opportunities, better services, and sanctuary from conflict a…" at bounding box center [419, 231] width 596 height 196
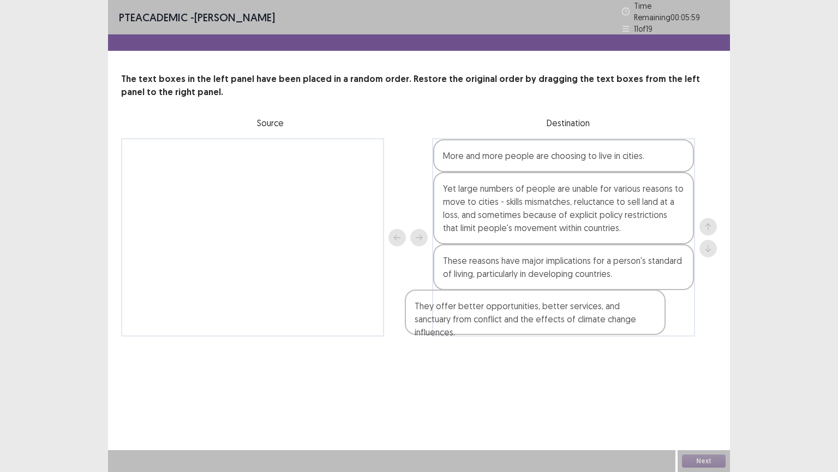
drag, startPoint x: 245, startPoint y: 181, endPoint x: 553, endPoint y: 310, distance: 333.7
click at [546, 316] on div "They offer better opportunities, better services, and sanctuary from conflict a…" at bounding box center [419, 237] width 596 height 198
drag, startPoint x: 560, startPoint y: 318, endPoint x: 574, endPoint y: 279, distance: 40.8
click at [551, 273] on div "More and more people are choosing to live in cities. Yet large numbers of peopl…" at bounding box center [563, 237] width 263 height 198
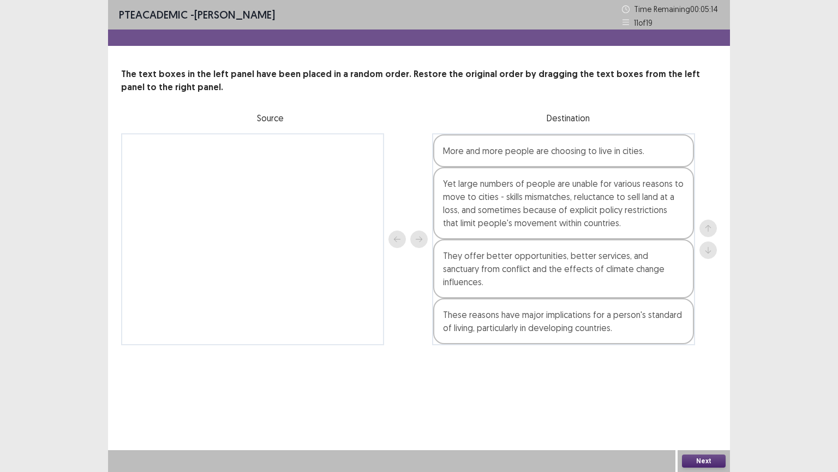
click at [695, 379] on button "Next" at bounding box center [704, 460] width 44 height 13
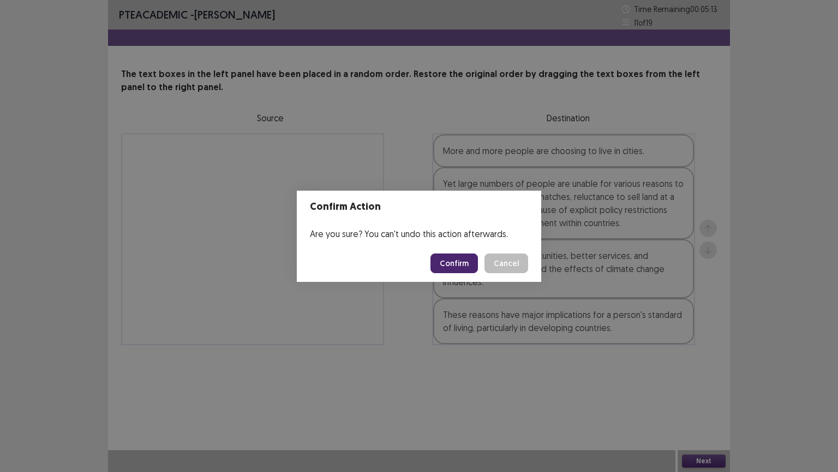
click at [452, 263] on button "Confirm" at bounding box center [454, 263] width 47 height 20
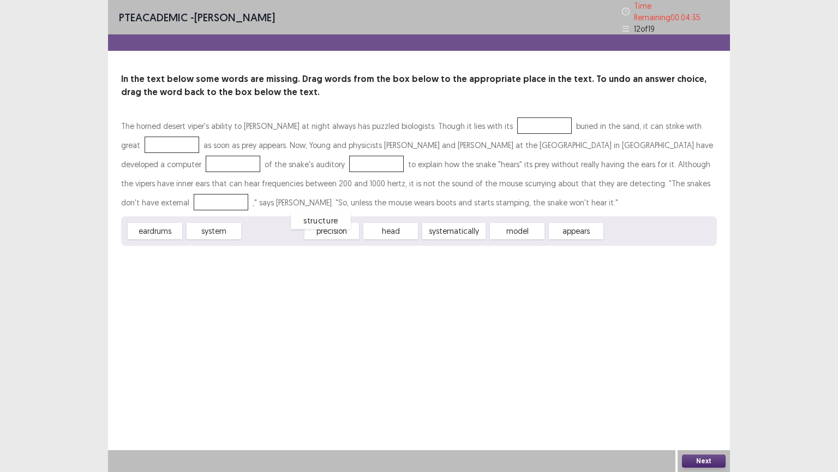
drag, startPoint x: 269, startPoint y: 228, endPoint x: 273, endPoint y: 222, distance: 6.7
click at [291, 222] on div "structure" at bounding box center [321, 220] width 60 height 18
drag, startPoint x: 163, startPoint y: 225, endPoint x: 500, endPoint y: 122, distance: 352.6
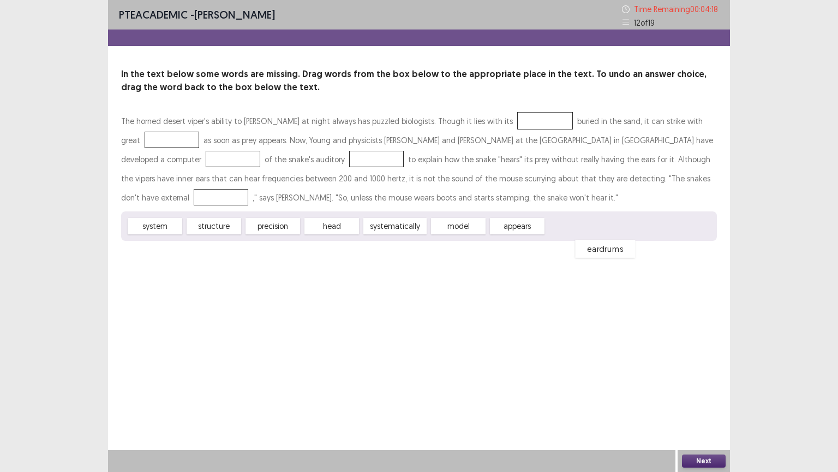
drag, startPoint x: 493, startPoint y: 122, endPoint x: 563, endPoint y: 234, distance: 132.4
drag, startPoint x: 330, startPoint y: 227, endPoint x: 486, endPoint y: 120, distance: 189.2
drag, startPoint x: 277, startPoint y: 227, endPoint x: 165, endPoint y: 135, distance: 144.3
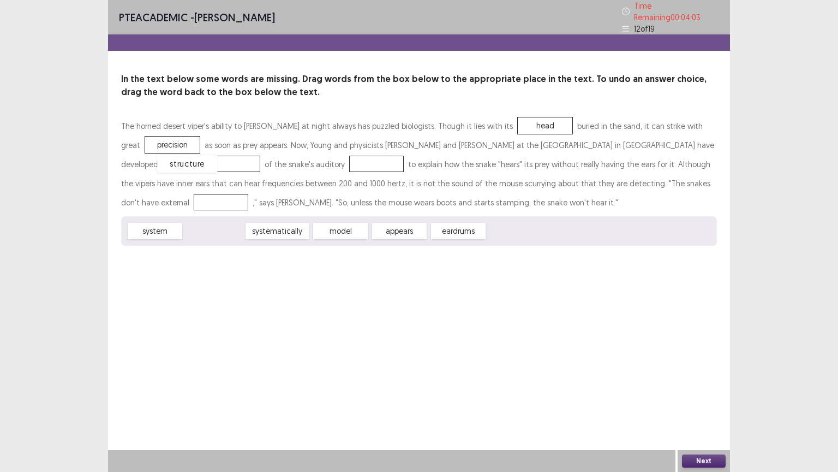
drag, startPoint x: 224, startPoint y: 229, endPoint x: 199, endPoint y: 160, distance: 72.9
drag, startPoint x: 165, startPoint y: 229, endPoint x: 325, endPoint y: 172, distance: 170.2
click at [325, 172] on div "The horned desert viper's ability to [PERSON_NAME] at night always has puzzled …" at bounding box center [419, 180] width 596 height 129
drag, startPoint x: 166, startPoint y: 231, endPoint x: 345, endPoint y: 168, distance: 189.4
click at [325, 233] on div "eardrums" at bounding box center [341, 231] width 60 height 18
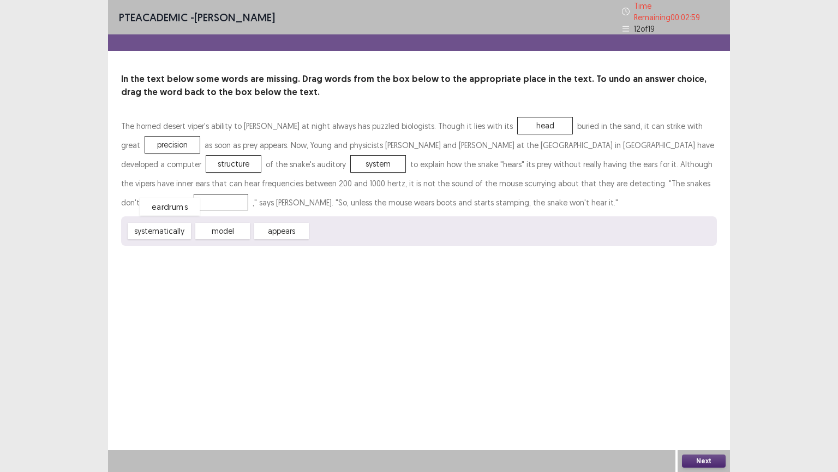
drag, startPoint x: 336, startPoint y: 226, endPoint x: 163, endPoint y: 199, distance: 175.6
click at [690, 379] on button "Next" at bounding box center [704, 460] width 44 height 13
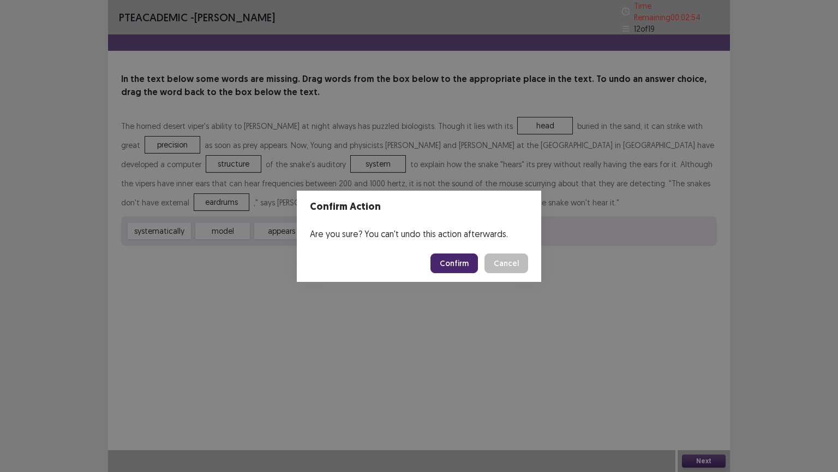
click at [454, 262] on button "Confirm" at bounding box center [454, 263] width 47 height 20
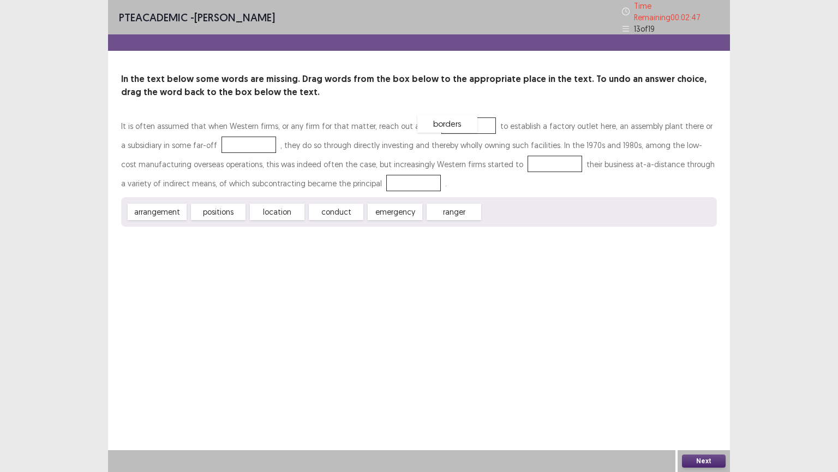
drag, startPoint x: 517, startPoint y: 207, endPoint x: 452, endPoint y: 119, distance: 109.3
drag, startPoint x: 290, startPoint y: 207, endPoint x: 250, endPoint y: 142, distance: 76.9
drag, startPoint x: 292, startPoint y: 210, endPoint x: 532, endPoint y: 160, distance: 244.7
drag, startPoint x: 272, startPoint y: 212, endPoint x: 349, endPoint y: 203, distance: 77.5
click at [349, 203] on div "arrangement positions emergency ranger" at bounding box center [419, 211] width 596 height 29
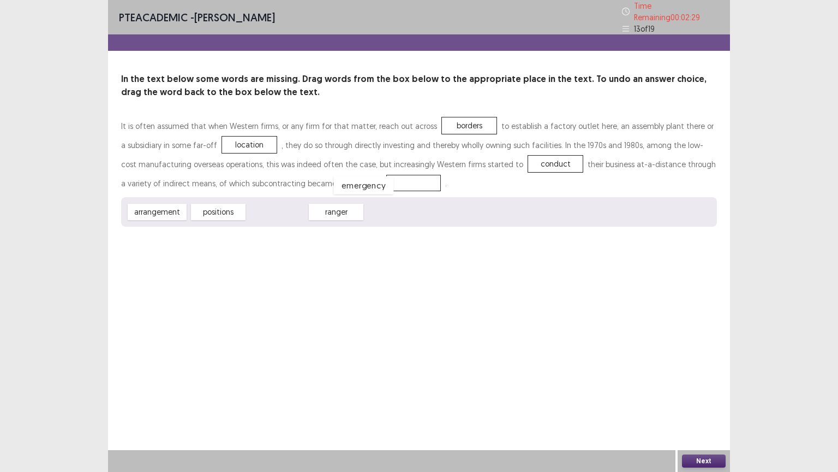
drag, startPoint x: 284, startPoint y: 208, endPoint x: 371, endPoint y: 182, distance: 91.3
click at [707, 379] on button "Next" at bounding box center [704, 460] width 44 height 13
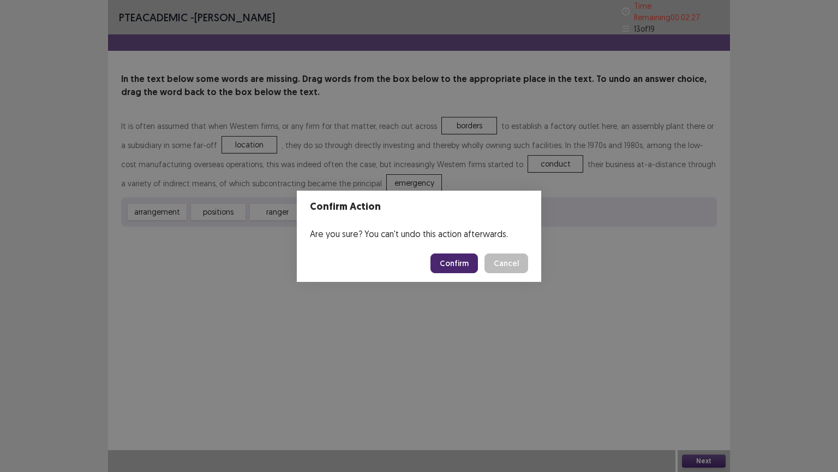
click at [461, 264] on button "Confirm" at bounding box center [454, 263] width 47 height 20
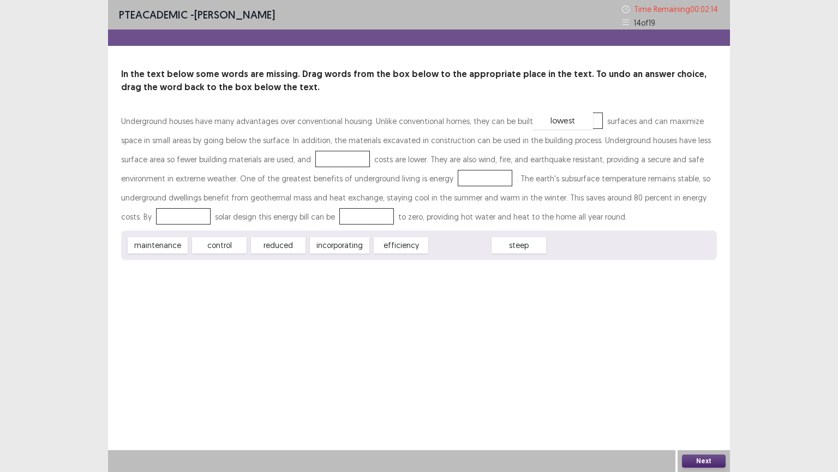
drag, startPoint x: 463, startPoint y: 248, endPoint x: 562, endPoint y: 129, distance: 153.9
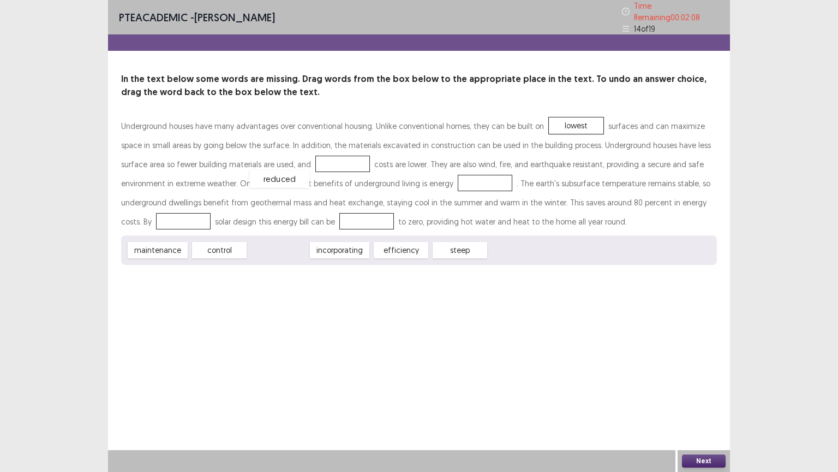
drag, startPoint x: 290, startPoint y: 247, endPoint x: 296, endPoint y: 164, distance: 83.8
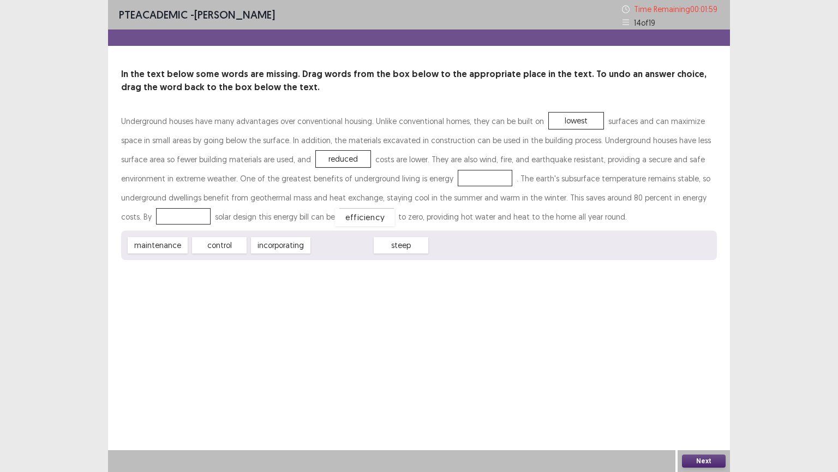
drag, startPoint x: 339, startPoint y: 252, endPoint x: 402, endPoint y: 187, distance: 90.3
drag, startPoint x: 339, startPoint y: 249, endPoint x: 458, endPoint y: 227, distance: 120.4
click at [555, 203] on div "Underground houses have many advantages over conventional housing. Unlike conve…" at bounding box center [419, 185] width 596 height 148
drag, startPoint x: 336, startPoint y: 246, endPoint x: 559, endPoint y: 215, distance: 225.4
click at [562, 214] on div "Underground houses have many advantages over conventional housing. Unlike conve…" at bounding box center [419, 185] width 596 height 148
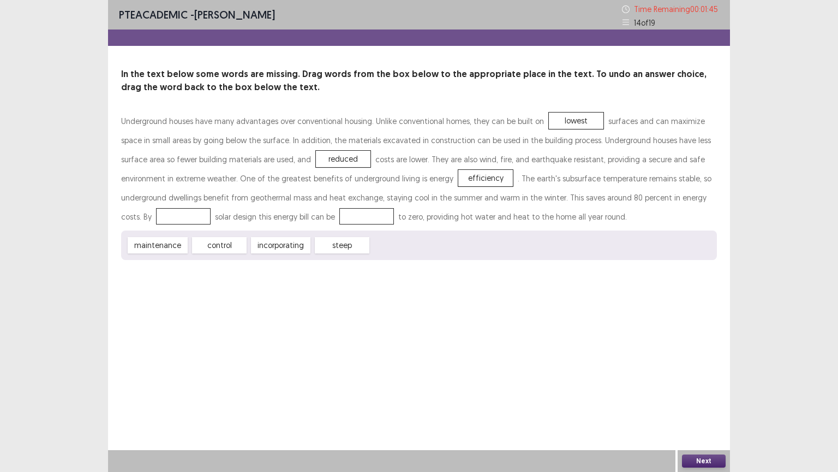
drag, startPoint x: 337, startPoint y: 253, endPoint x: 265, endPoint y: 247, distance: 71.8
click at [341, 240] on div "maintenance control incorporating steep" at bounding box center [419, 244] width 596 height 29
drag, startPoint x: 154, startPoint y: 247, endPoint x: 648, endPoint y: 203, distance: 495.9
drag, startPoint x: 155, startPoint y: 247, endPoint x: 462, endPoint y: 216, distance: 308.8
click at [538, 200] on div "Underground houses have many advantages over conventional housing. Unlike conve…" at bounding box center [419, 185] width 596 height 148
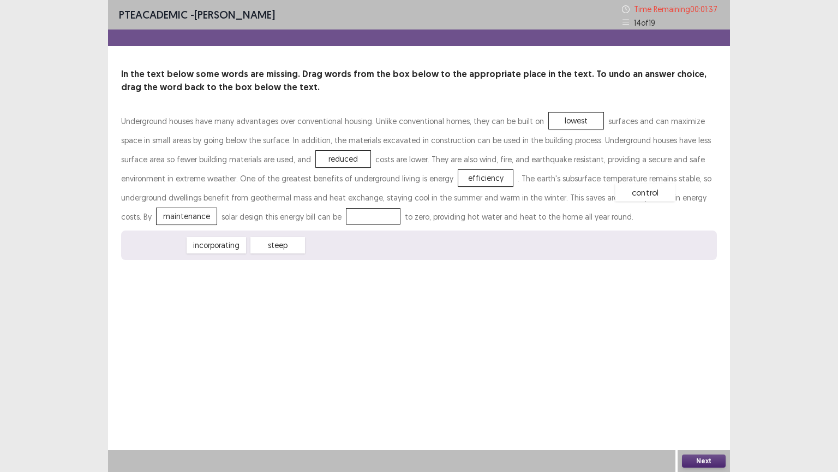
drag, startPoint x: 143, startPoint y: 247, endPoint x: 631, endPoint y: 199, distance: 490.3
drag, startPoint x: 224, startPoint y: 246, endPoint x: 236, endPoint y: 217, distance: 32.0
click at [702, 379] on button "Next" at bounding box center [704, 460] width 44 height 13
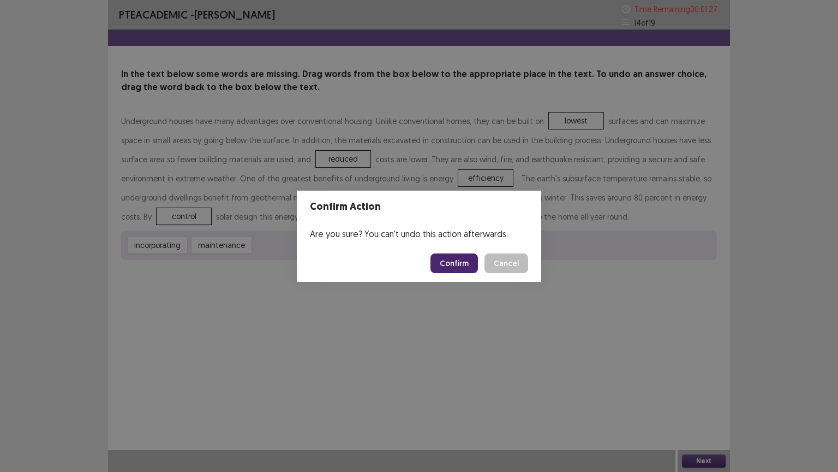
click at [466, 262] on button "Confirm" at bounding box center [454, 263] width 47 height 20
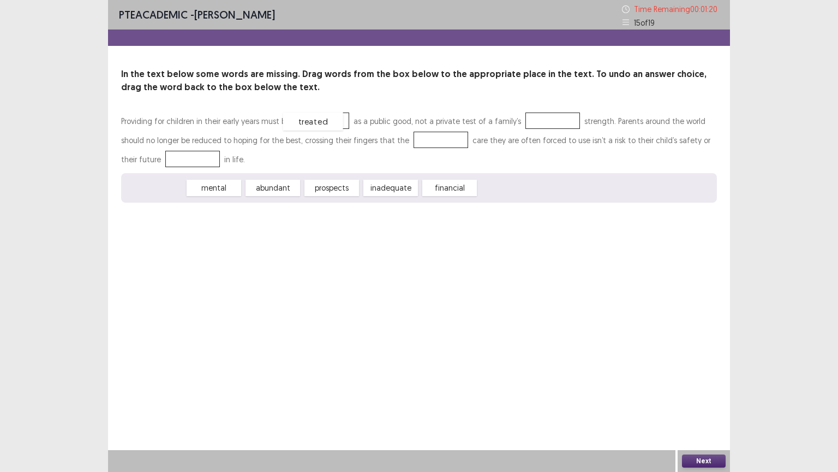
drag, startPoint x: 154, startPoint y: 190, endPoint x: 318, endPoint y: 123, distance: 177.2
drag, startPoint x: 151, startPoint y: 188, endPoint x: 548, endPoint y: 124, distance: 402.4
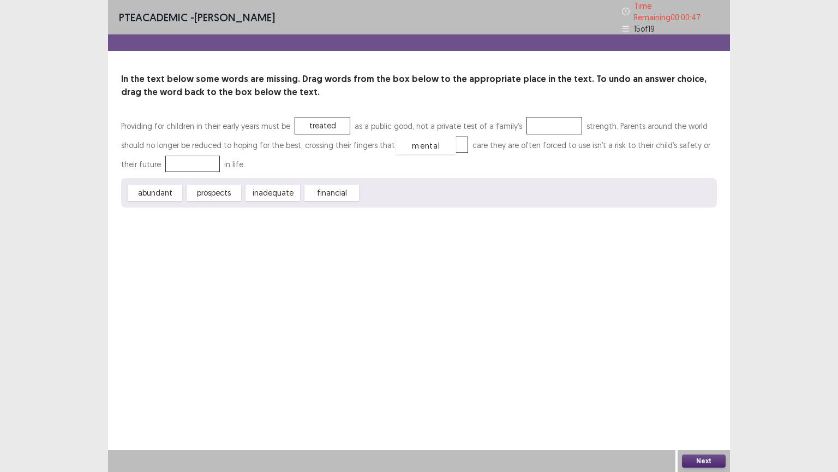
drag, startPoint x: 552, startPoint y: 120, endPoint x: 371, endPoint y: 164, distance: 186.5
drag, startPoint x: 392, startPoint y: 164, endPoint x: 529, endPoint y: 125, distance: 142.4
click at [531, 125] on div "Providing for children in their early years must be treated as a public good, n…" at bounding box center [419, 161] width 596 height 91
drag, startPoint x: 163, startPoint y: 190, endPoint x: 544, endPoint y: 129, distance: 385.3
drag, startPoint x: 276, startPoint y: 187, endPoint x: 271, endPoint y: 200, distance: 14.5
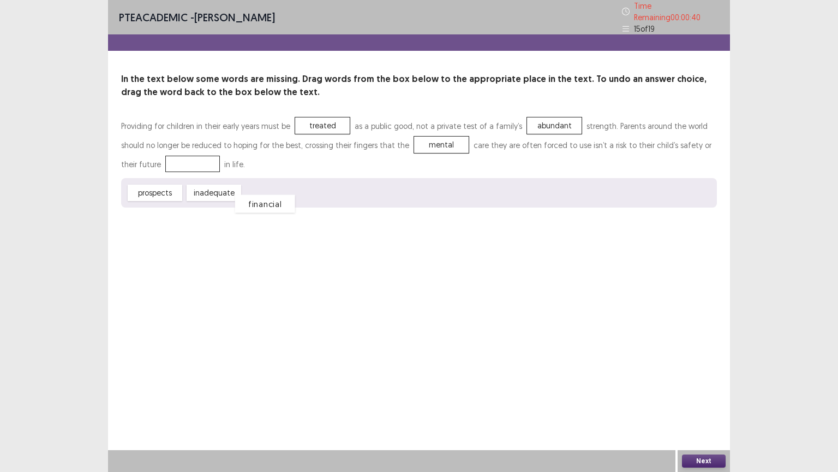
click at [271, 201] on div "financial" at bounding box center [265, 204] width 60 height 18
drag, startPoint x: 221, startPoint y: 190, endPoint x: 161, endPoint y: 160, distance: 66.4
click at [695, 379] on button "Next" at bounding box center [704, 460] width 44 height 13
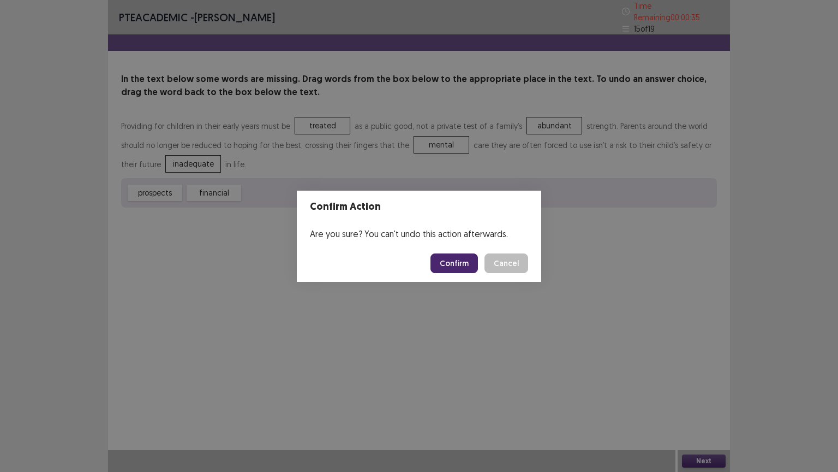
click at [454, 255] on button "Confirm" at bounding box center [454, 263] width 47 height 20
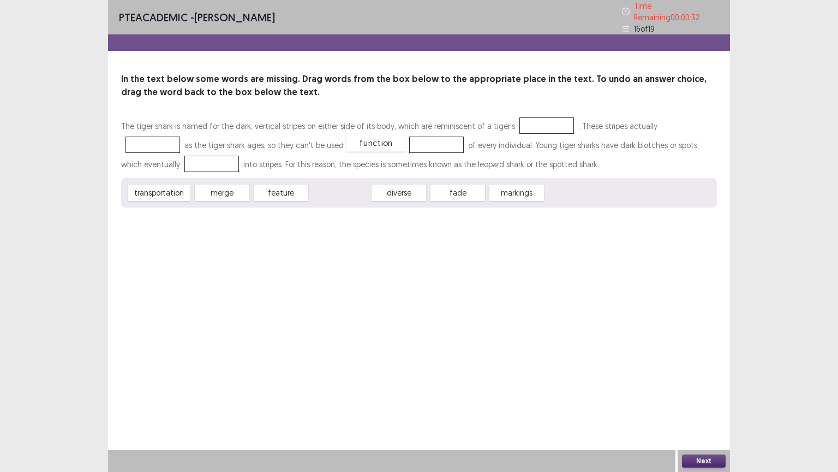
drag, startPoint x: 331, startPoint y: 188, endPoint x: 362, endPoint y: 139, distance: 57.4
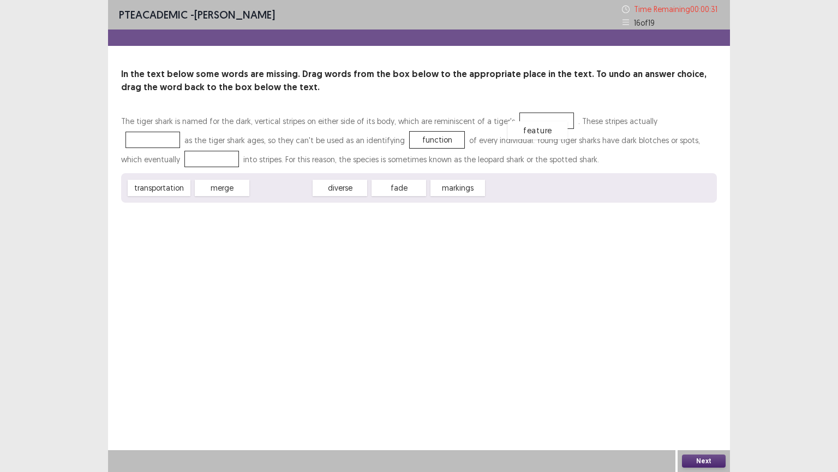
drag, startPoint x: 272, startPoint y: 189, endPoint x: 535, endPoint y: 130, distance: 269.2
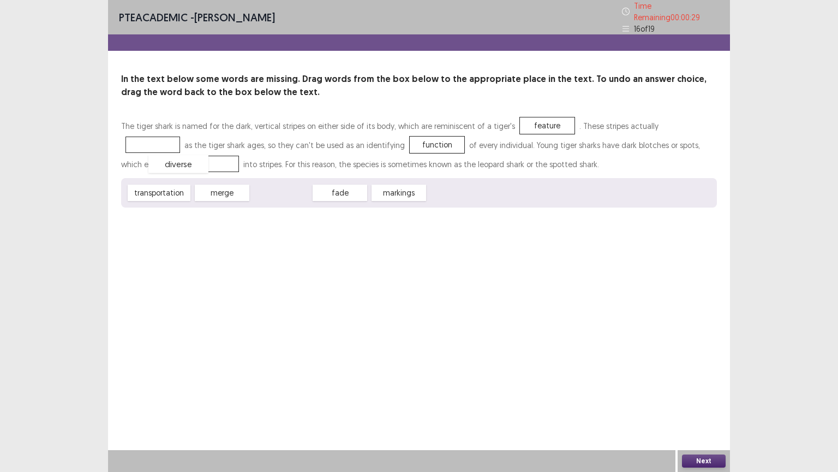
drag, startPoint x: 269, startPoint y: 189, endPoint x: 153, endPoint y: 159, distance: 118.9
click at [709, 379] on button "Next" at bounding box center [704, 460] width 44 height 13
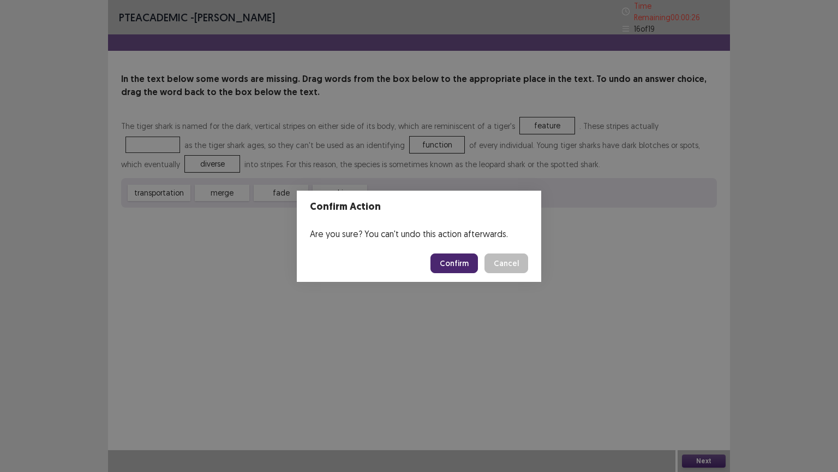
click at [461, 265] on button "Confirm" at bounding box center [454, 263] width 47 height 20
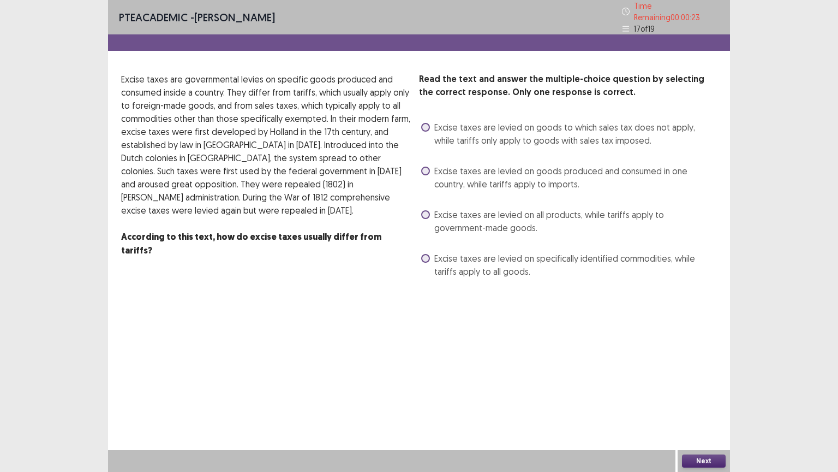
drag, startPoint x: 427, startPoint y: 165, endPoint x: 493, endPoint y: 254, distance: 111.1
click at [426, 166] on span at bounding box center [425, 170] width 9 height 9
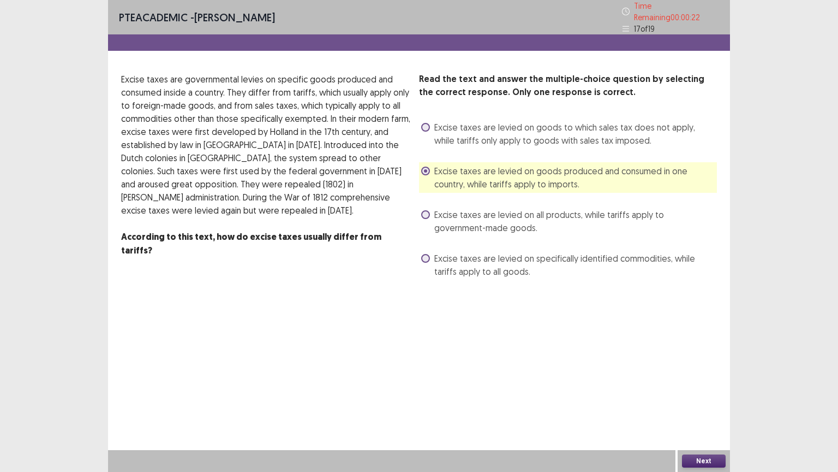
click at [710, 379] on button "Next" at bounding box center [704, 460] width 44 height 13
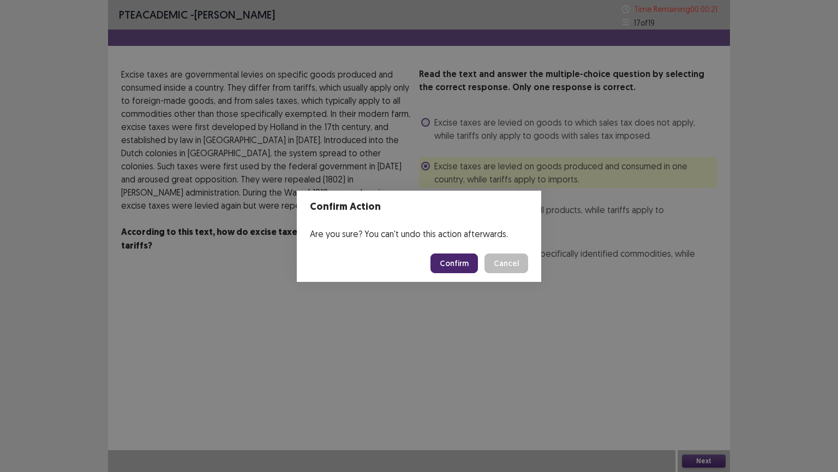
click at [456, 265] on button "Confirm" at bounding box center [454, 263] width 47 height 20
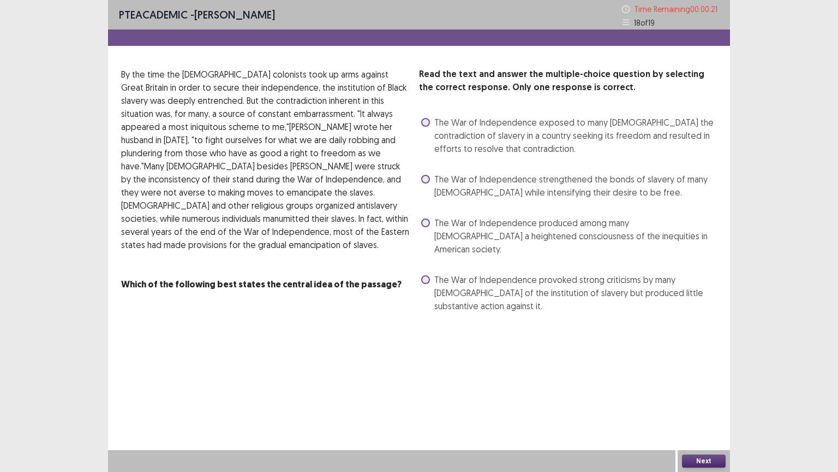
click at [421, 120] on span at bounding box center [425, 122] width 9 height 9
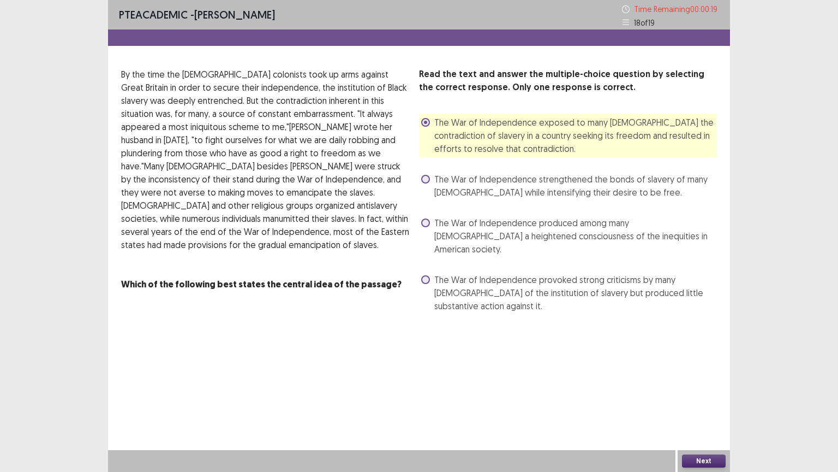
click at [695, 379] on button "Next" at bounding box center [704, 460] width 44 height 13
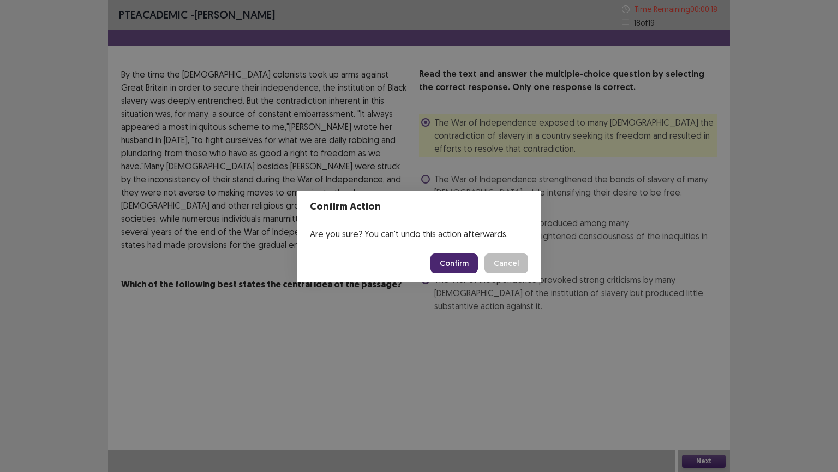
click at [449, 264] on button "Confirm" at bounding box center [454, 263] width 47 height 20
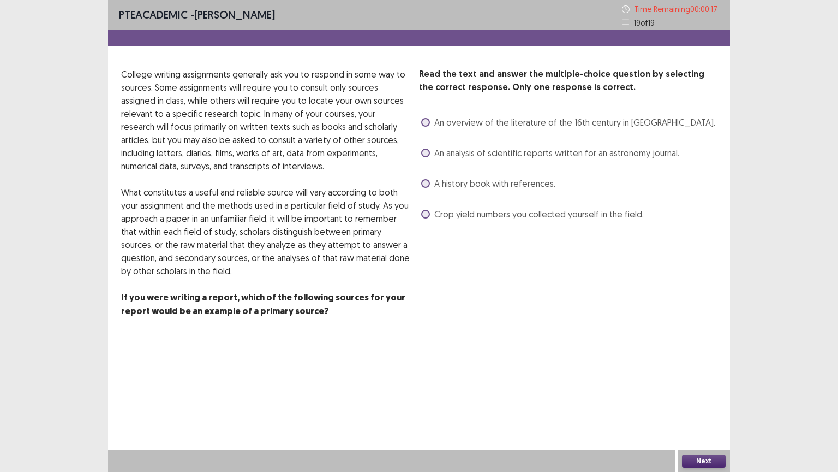
click at [425, 184] on span at bounding box center [425, 183] width 9 height 9
click at [704, 379] on button "Next" at bounding box center [704, 460] width 44 height 13
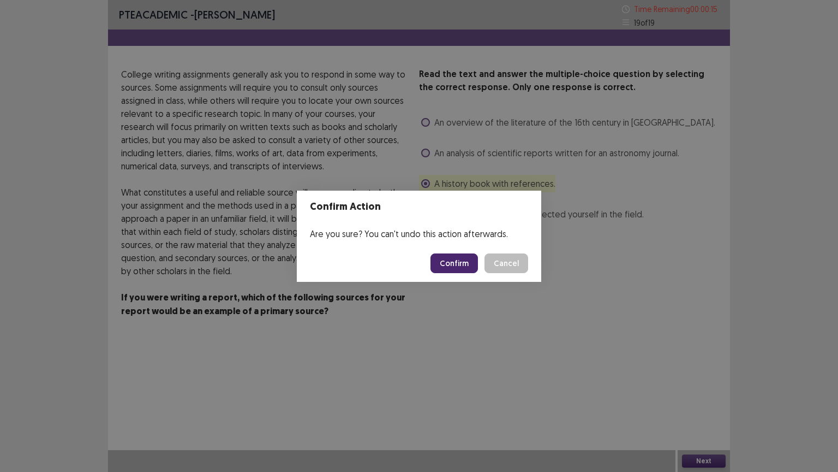
click at [452, 264] on button "Confirm" at bounding box center [454, 263] width 47 height 20
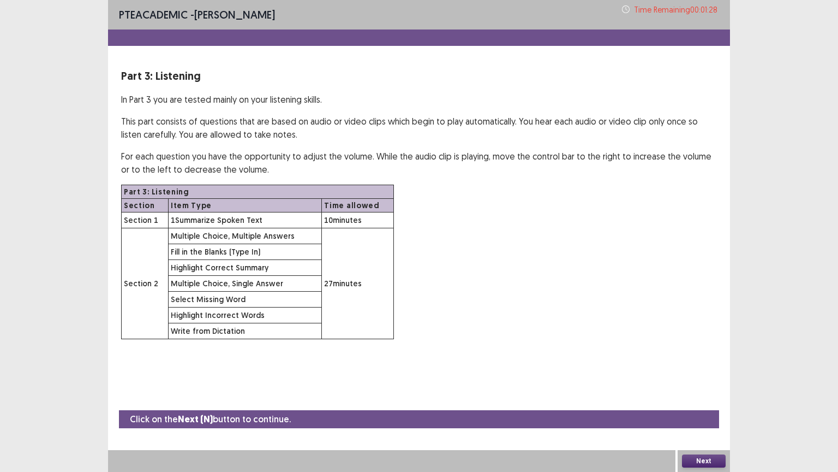
click at [701, 379] on button "Next" at bounding box center [704, 460] width 44 height 13
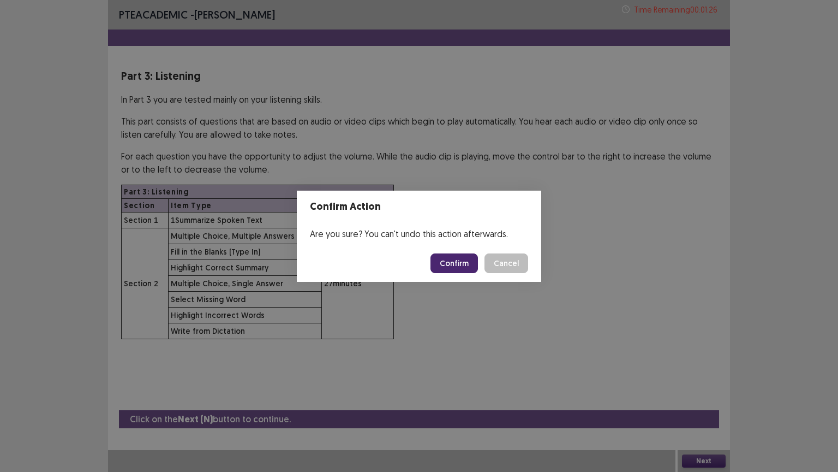
click at [459, 259] on button "Confirm" at bounding box center [454, 263] width 47 height 20
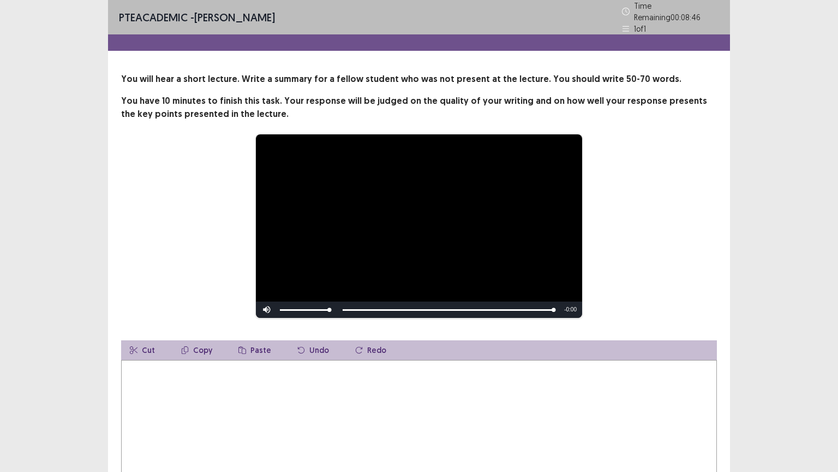
click at [159, 366] on textarea at bounding box center [419, 420] width 596 height 120
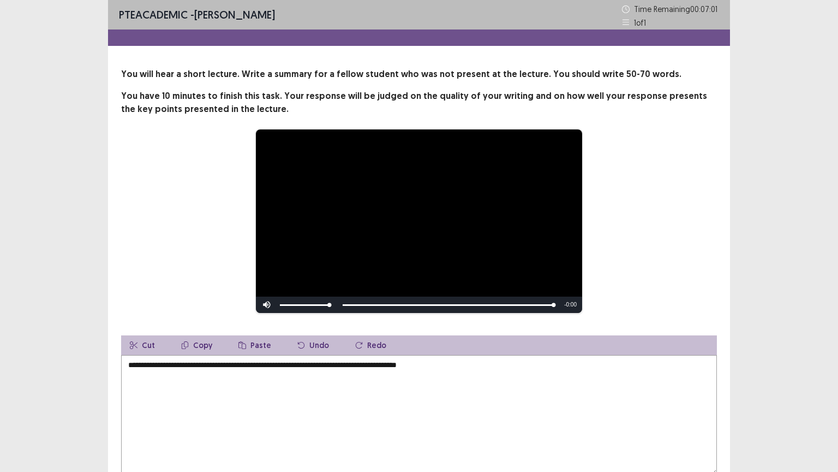
click at [410, 369] on textarea "**********" at bounding box center [419, 415] width 596 height 120
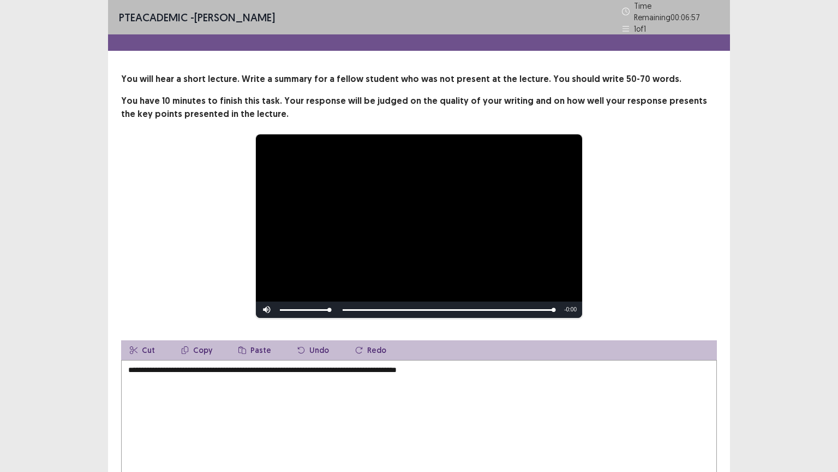
click at [461, 367] on textarea "**********" at bounding box center [419, 420] width 596 height 120
click at [415, 365] on textarea "**********" at bounding box center [419, 420] width 596 height 120
click at [455, 370] on textarea "**********" at bounding box center [419, 420] width 596 height 120
click at [448, 365] on textarea "**********" at bounding box center [419, 420] width 596 height 120
click at [449, 366] on textarea "**********" at bounding box center [419, 420] width 596 height 120
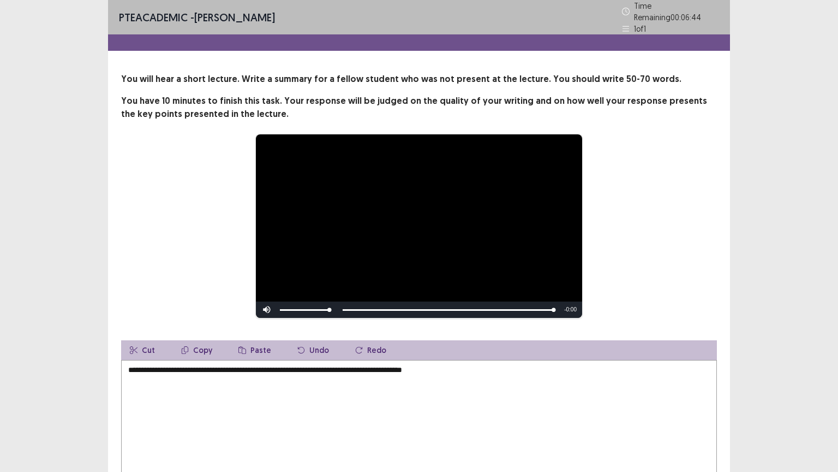
click at [458, 368] on textarea "**********" at bounding box center [419, 420] width 596 height 120
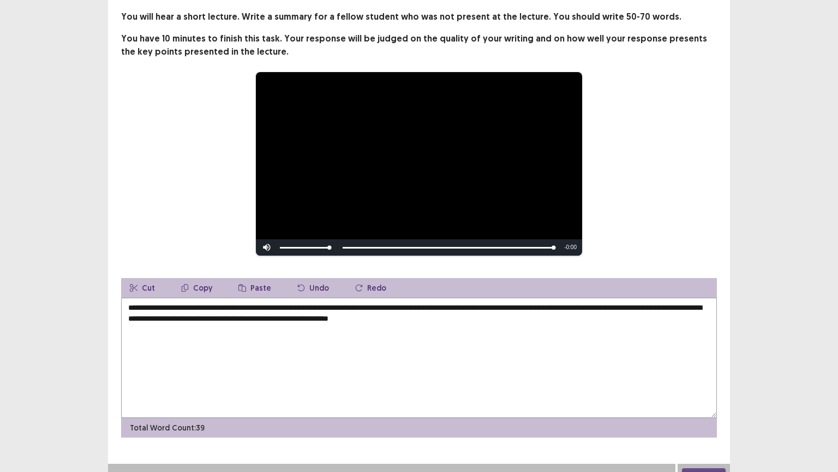
scroll to position [71, 0]
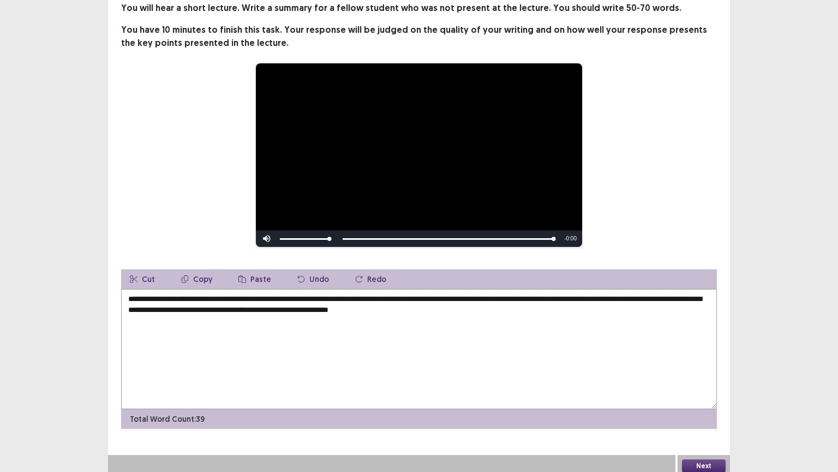
click at [553, 305] on textarea "**********" at bounding box center [419, 349] width 596 height 120
type textarea "**********"
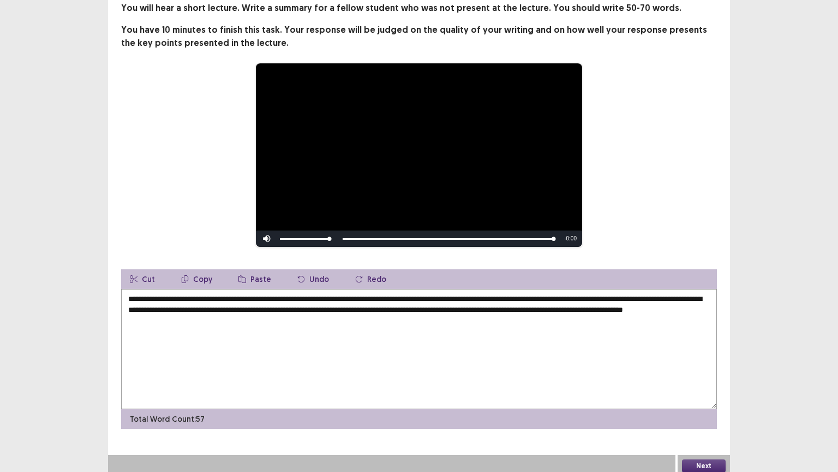
type textarea "**********"
click at [698, 460] on button "Next" at bounding box center [704, 465] width 44 height 13
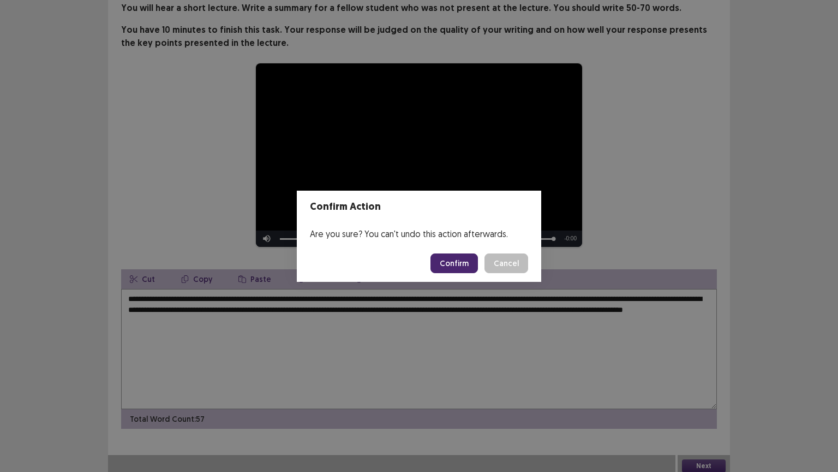
click at [458, 259] on button "Confirm" at bounding box center [454, 263] width 47 height 20
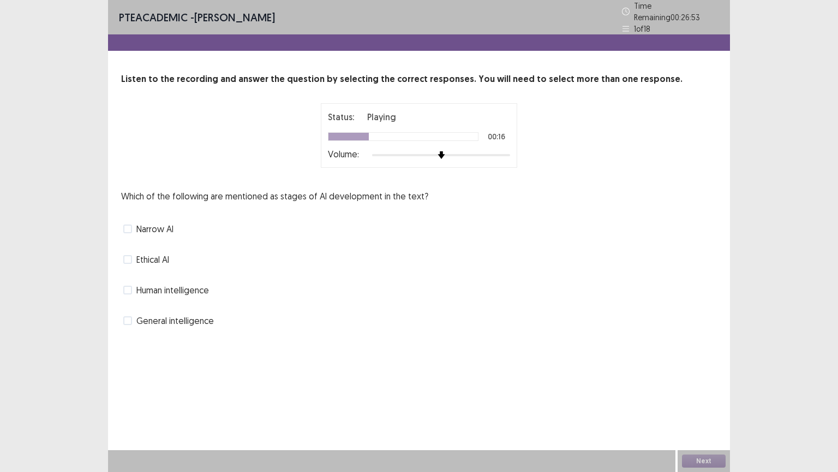
click at [131, 224] on span at bounding box center [127, 228] width 9 height 9
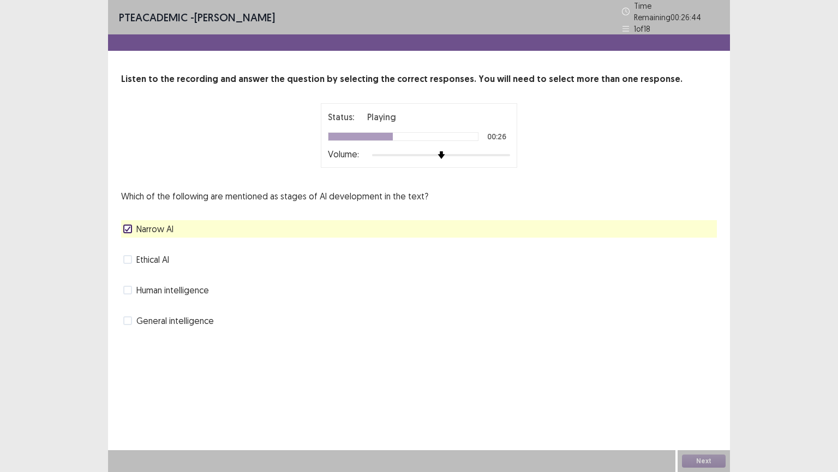
click at [128, 316] on span at bounding box center [127, 320] width 9 height 9
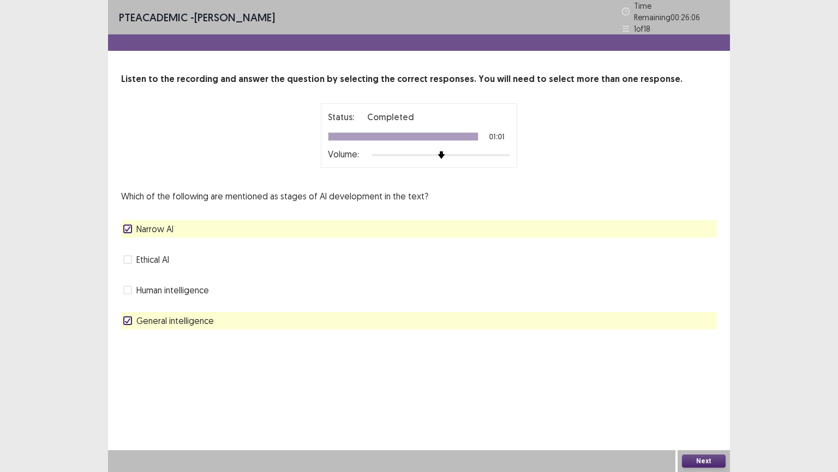
click at [705, 458] on button "Next" at bounding box center [704, 460] width 44 height 13
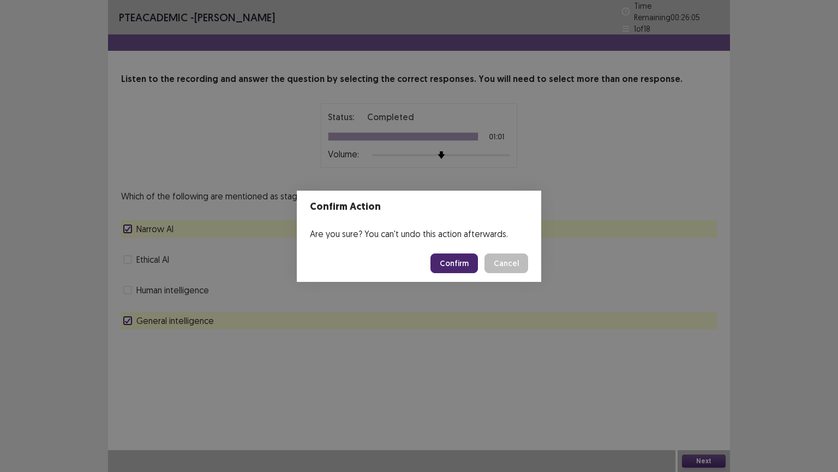
click at [457, 258] on button "Confirm" at bounding box center [454, 263] width 47 height 20
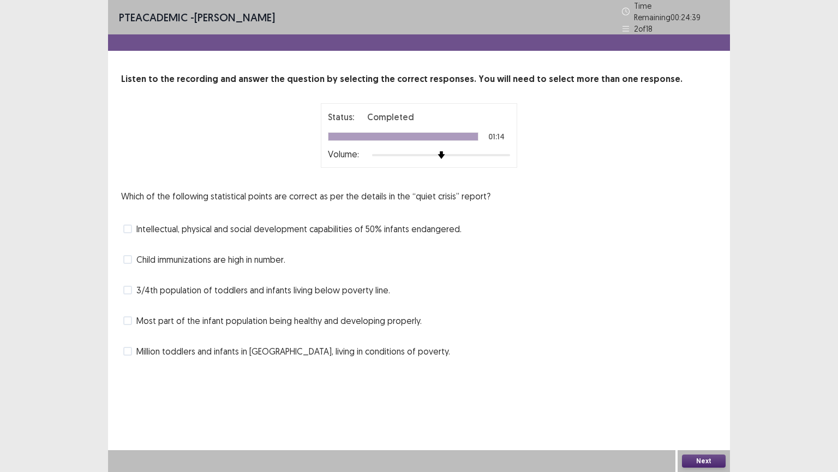
click at [131, 255] on span at bounding box center [127, 259] width 9 height 9
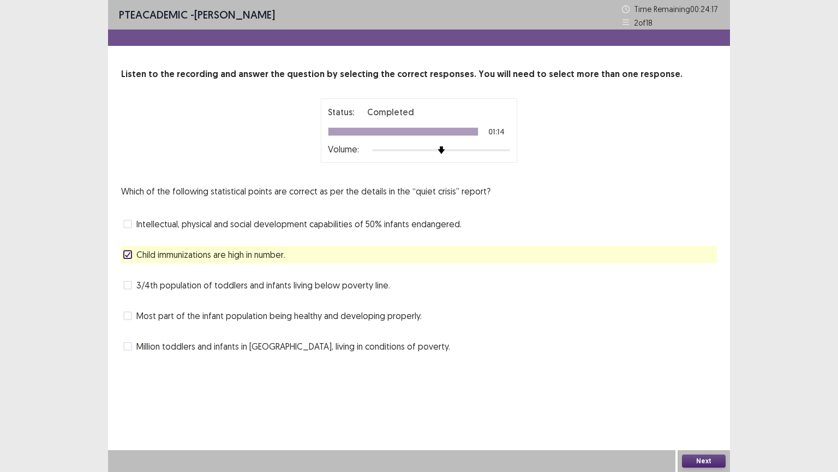
click at [127, 348] on span at bounding box center [127, 346] width 9 height 9
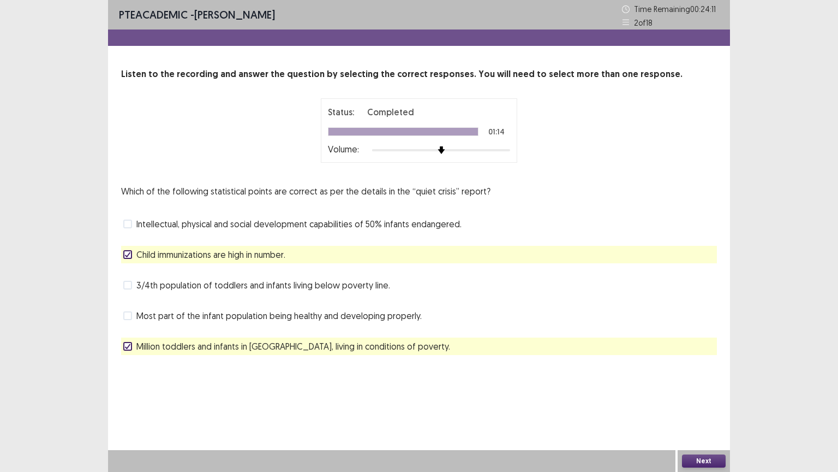
click at [129, 254] on icon at bounding box center [127, 254] width 7 height 5
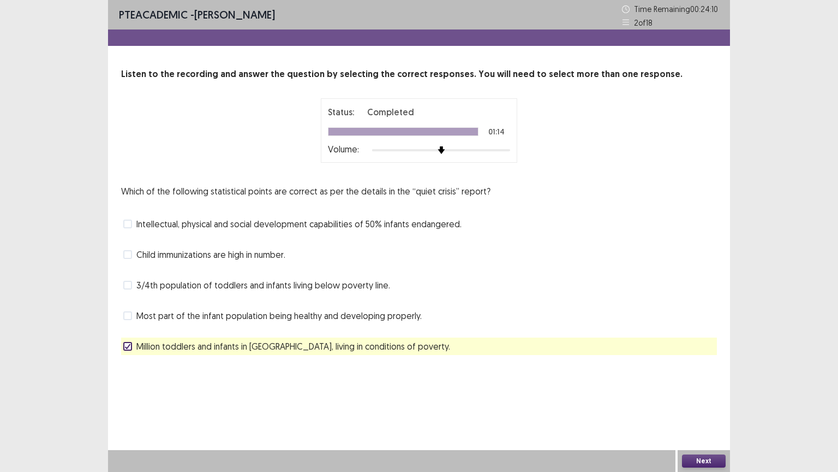
click at [699, 460] on button "Next" at bounding box center [704, 460] width 44 height 13
click at [444, 264] on button "Confirm" at bounding box center [454, 263] width 47 height 20
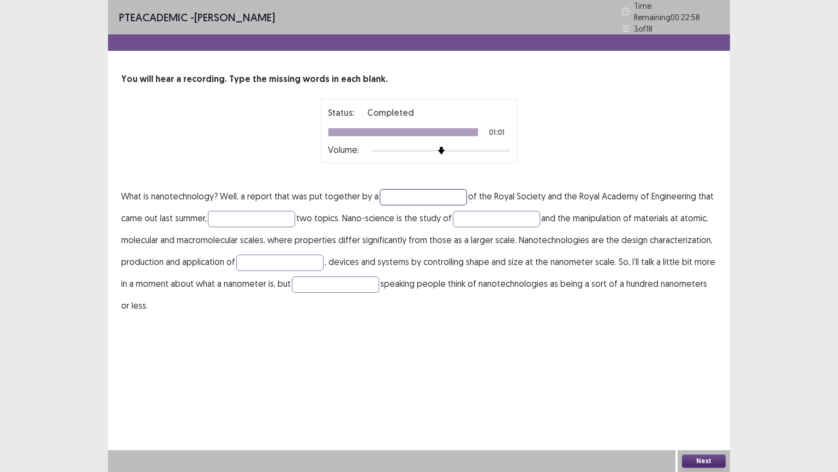
click at [404, 192] on input "text" at bounding box center [423, 197] width 87 height 16
type input "**********"
click at [230, 218] on input "text" at bounding box center [251, 219] width 87 height 16
type input "**********"
click at [480, 213] on input "text" at bounding box center [496, 219] width 87 height 16
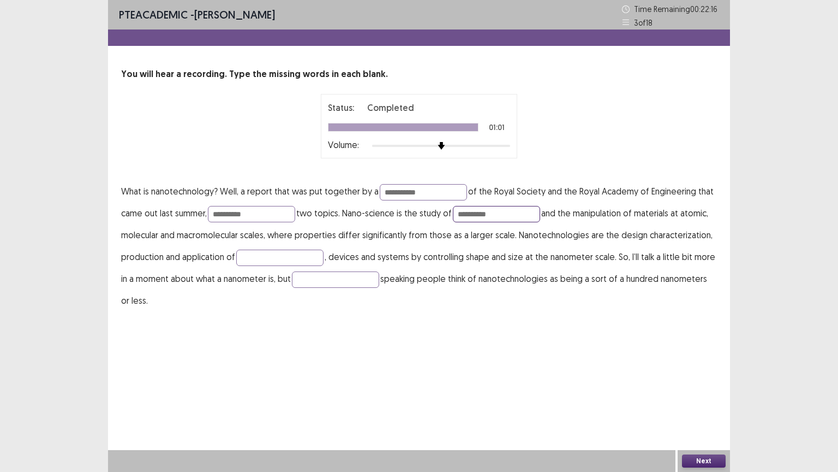
click at [493, 217] on input "**********" at bounding box center [496, 214] width 87 height 16
click at [517, 221] on input "**********" at bounding box center [496, 214] width 87 height 16
click at [491, 218] on input "**********" at bounding box center [496, 214] width 87 height 16
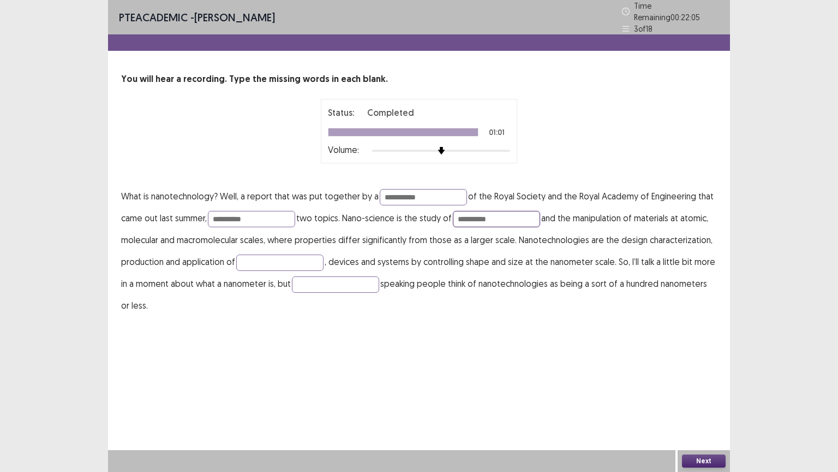
click at [501, 216] on input "**********" at bounding box center [496, 219] width 87 height 16
click at [520, 215] on input "**********" at bounding box center [496, 219] width 87 height 16
type input "**********"
click at [247, 260] on input "text" at bounding box center [279, 262] width 87 height 16
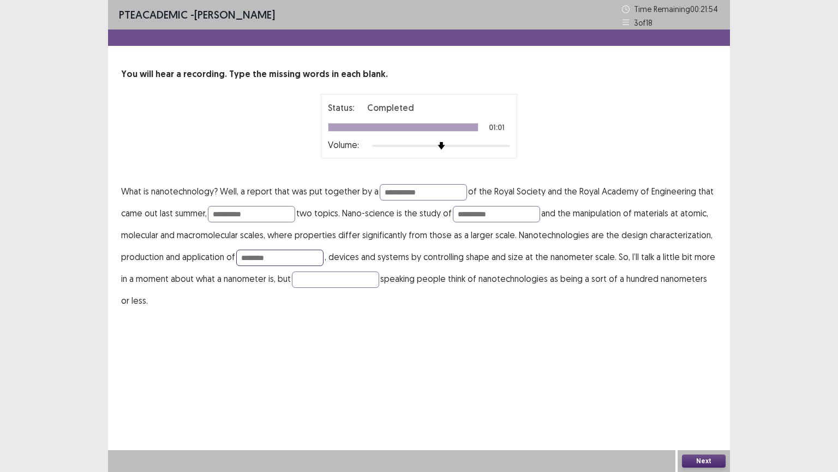
click at [270, 260] on input "********" at bounding box center [279, 257] width 87 height 16
type input "*********"
click at [308, 271] on input "text" at bounding box center [335, 279] width 87 height 16
type input "******"
click at [701, 461] on button "Next" at bounding box center [704, 460] width 44 height 13
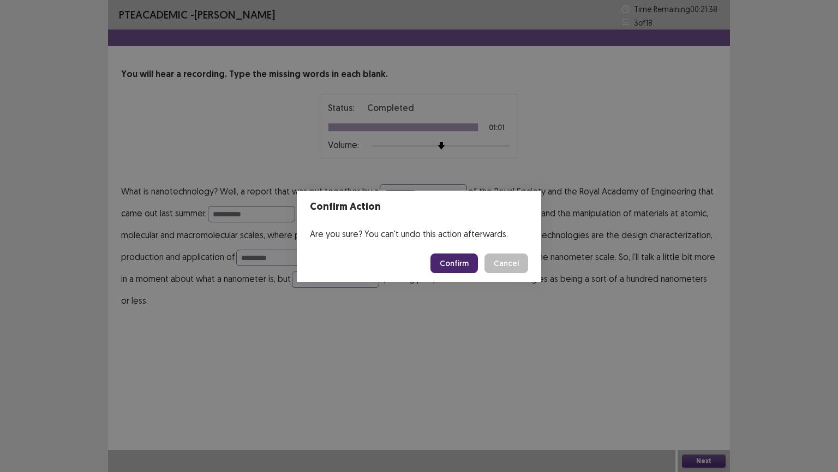
drag, startPoint x: 701, startPoint y: 461, endPoint x: 469, endPoint y: 260, distance: 306.4
click at [469, 260] on button "Confirm" at bounding box center [454, 263] width 47 height 20
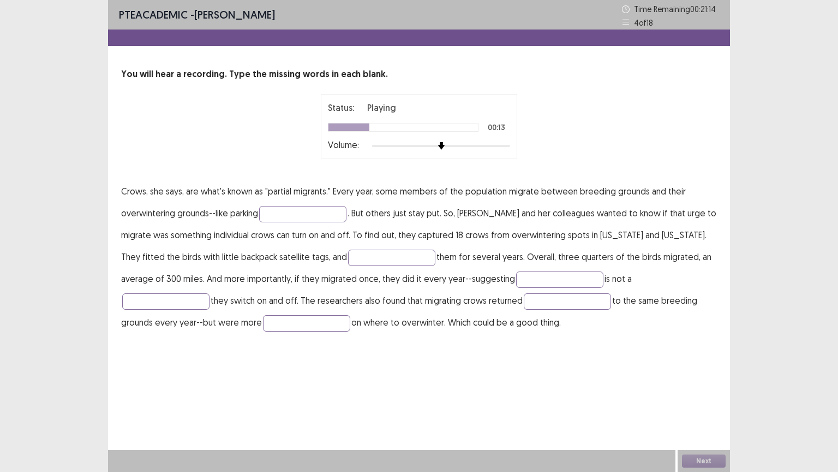
drag, startPoint x: 310, startPoint y: 186, endPoint x: 662, endPoint y: 376, distance: 399.5
click at [662, 377] on div "PTE academic - michael oswa Time Remaining 00 : 21 : 14 4 of 18 You will hear a…" at bounding box center [419, 236] width 622 height 472
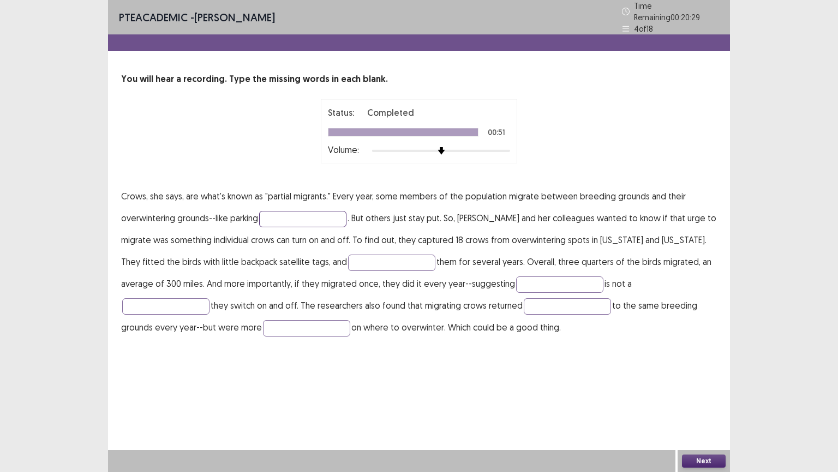
drag, startPoint x: 282, startPoint y: 210, endPoint x: 289, endPoint y: 211, distance: 7.1
click at [284, 214] on input "text" at bounding box center [302, 219] width 87 height 16
type input "****"
click at [355, 254] on input "text" at bounding box center [391, 262] width 87 height 16
type input "*****"
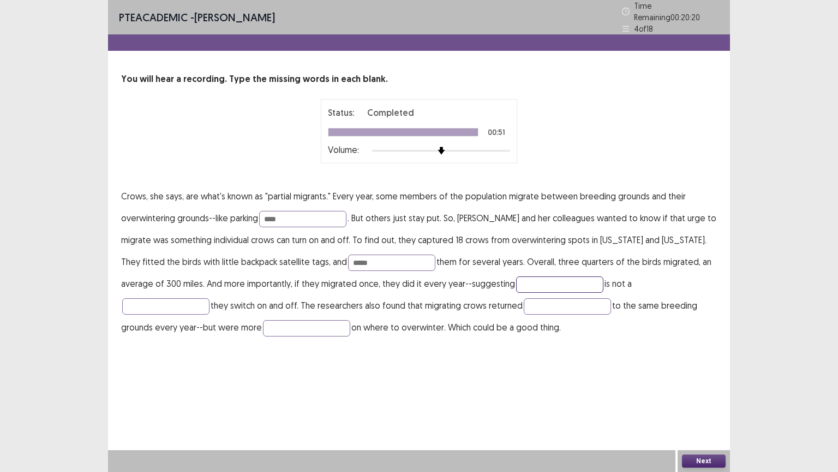
click at [516, 284] on input "text" at bounding box center [559, 284] width 87 height 16
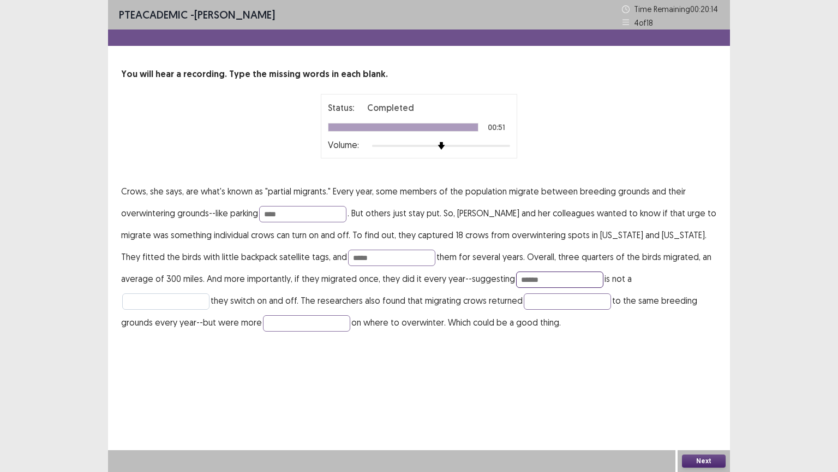
type input "******"
click at [210, 293] on input "text" at bounding box center [165, 301] width 87 height 16
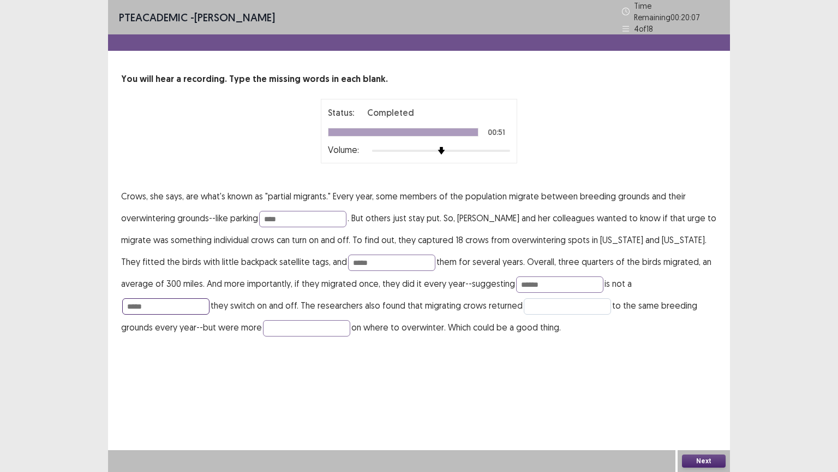
type input "*****"
click at [438, 289] on p "Crows, she says, are what's known as "partial migrants." Every year, some membe…" at bounding box center [419, 261] width 596 height 153
click at [524, 308] on input "text" at bounding box center [567, 306] width 87 height 16
click at [263, 321] on input "text" at bounding box center [306, 328] width 87 height 16
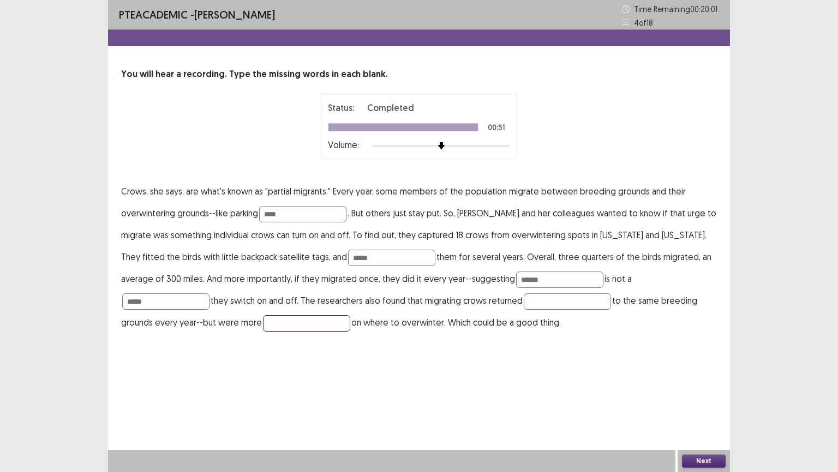
click at [263, 322] on input "text" at bounding box center [306, 323] width 87 height 16
type input "*"
type input "****"
click at [524, 301] on input "text" at bounding box center [567, 301] width 87 height 16
type input "*"
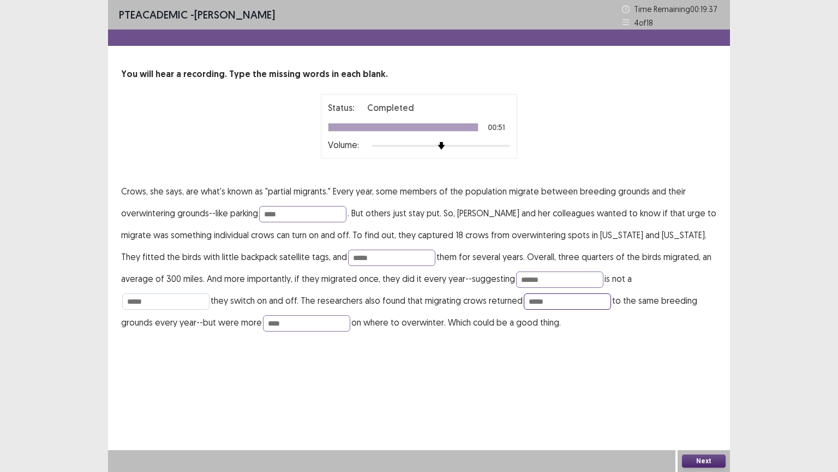
type input "*****"
drag, startPoint x: 623, startPoint y: 279, endPoint x: 596, endPoint y: 281, distance: 26.8
click at [596, 281] on p "Crows, she says, are what's known as "partial migrants." Every year, some membe…" at bounding box center [419, 256] width 596 height 153
type input "*"
type input "*****"
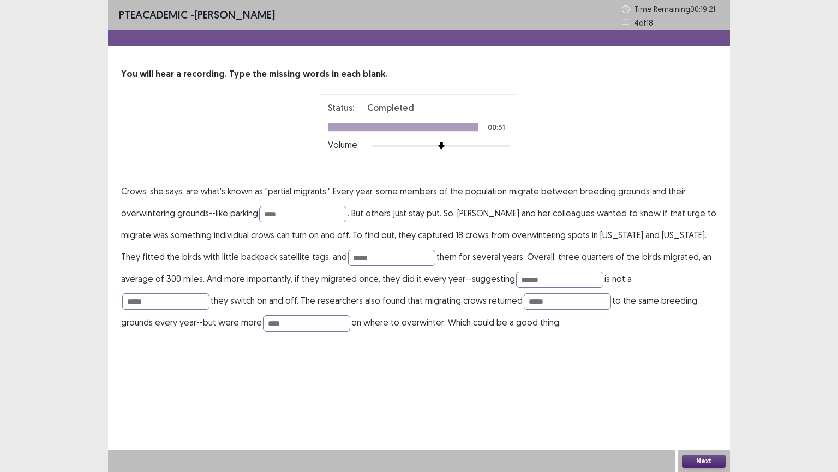
click at [699, 463] on button "Next" at bounding box center [704, 460] width 44 height 13
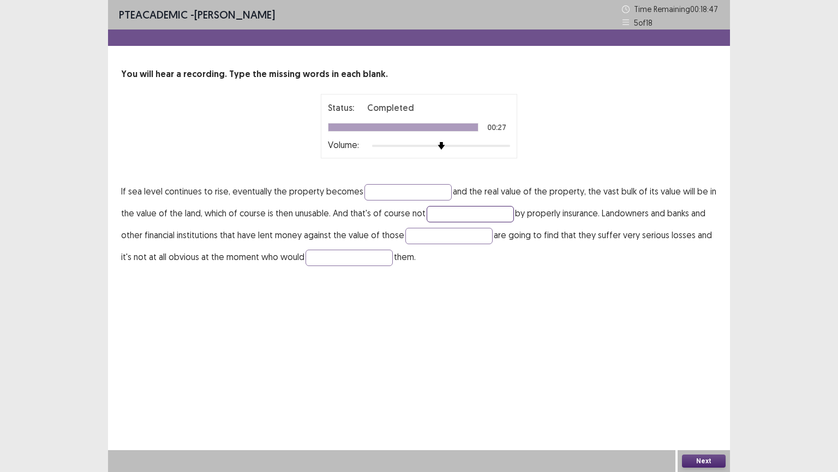
click at [446, 212] on input "text" at bounding box center [470, 214] width 87 height 16
type input "*******"
click at [442, 236] on input "text" at bounding box center [449, 236] width 87 height 16
type input "**********"
drag, startPoint x: 443, startPoint y: 234, endPoint x: 333, endPoint y: 257, distance: 112.0
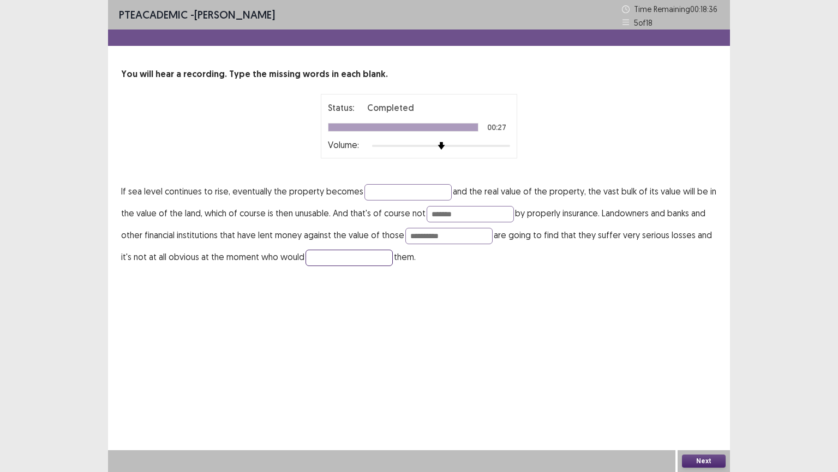
click at [333, 257] on input "text" at bounding box center [349, 257] width 87 height 16
click at [362, 261] on input "**********" at bounding box center [349, 257] width 87 height 16
type input "**********"
click at [397, 192] on input "text" at bounding box center [408, 192] width 87 height 16
type input "******"
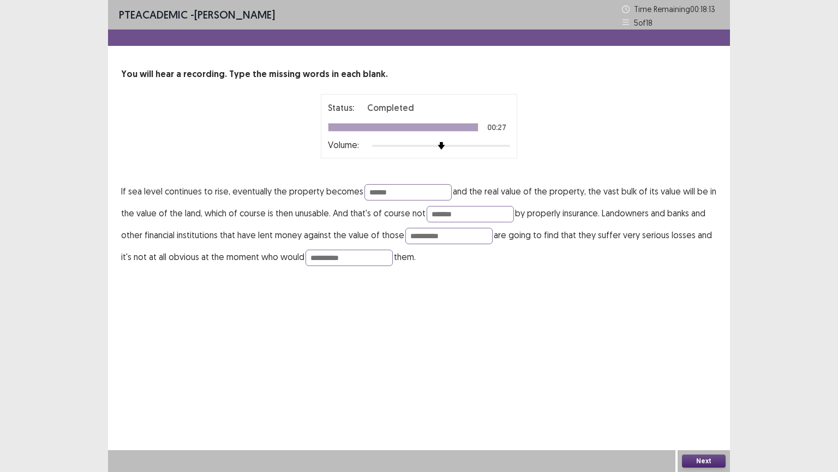
click at [698, 458] on button "Next" at bounding box center [704, 460] width 44 height 13
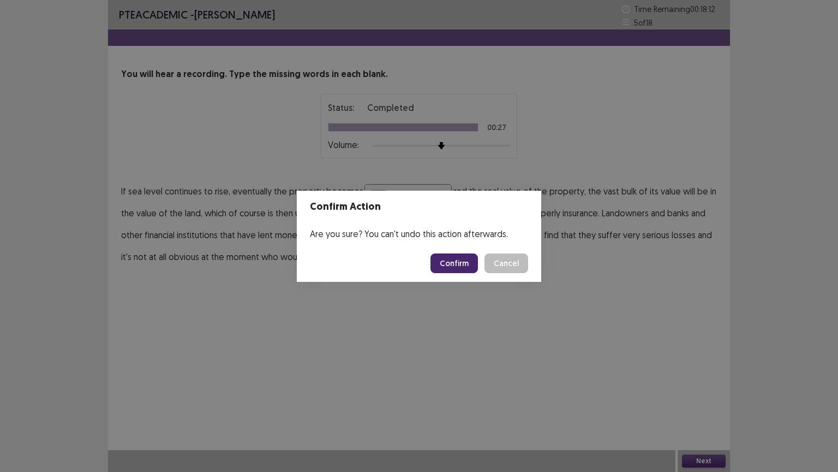
drag, startPoint x: 454, startPoint y: 260, endPoint x: 436, endPoint y: 263, distance: 17.7
click at [452, 260] on button "Confirm" at bounding box center [454, 263] width 47 height 20
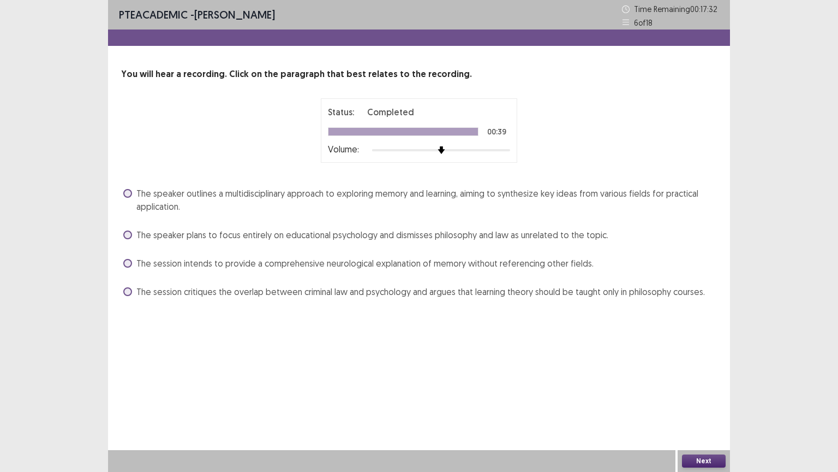
click at [132, 265] on label "The session intends to provide a comprehensive neurological explanation of memo…" at bounding box center [358, 263] width 470 height 13
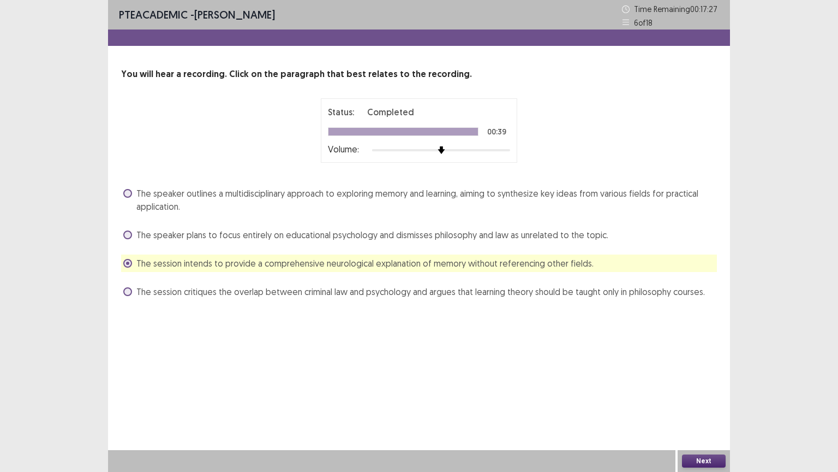
click at [705, 463] on button "Next" at bounding box center [704, 460] width 44 height 13
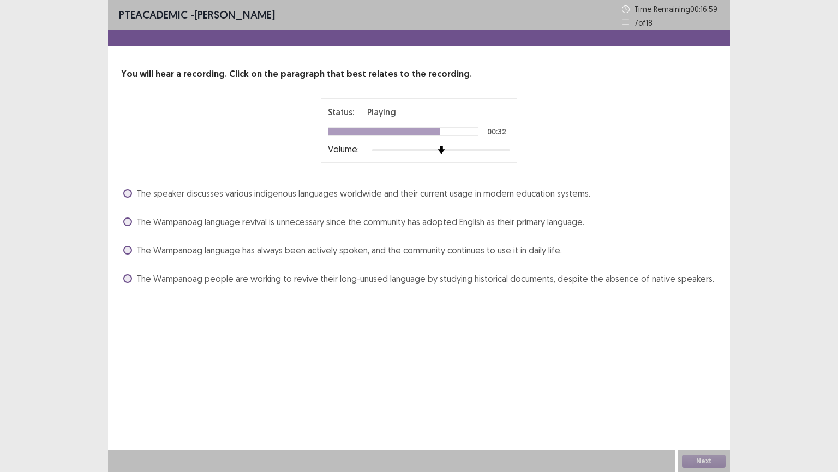
click at [126, 222] on span at bounding box center [127, 221] width 9 height 9
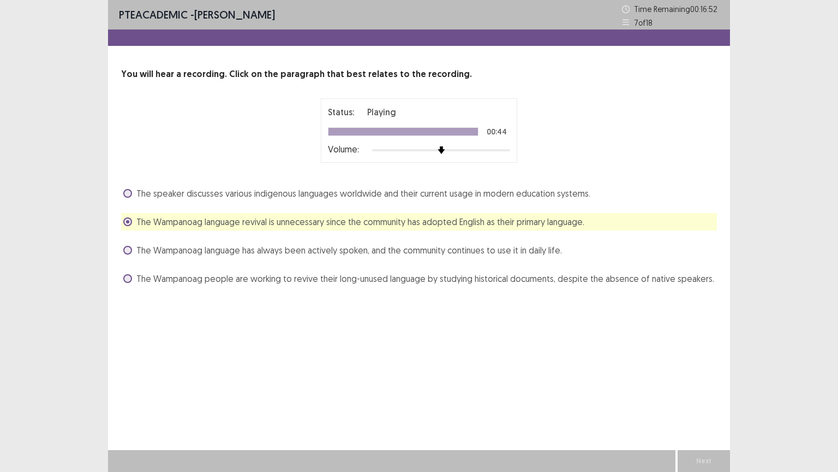
click at [694, 465] on button "Next" at bounding box center [704, 460] width 44 height 13
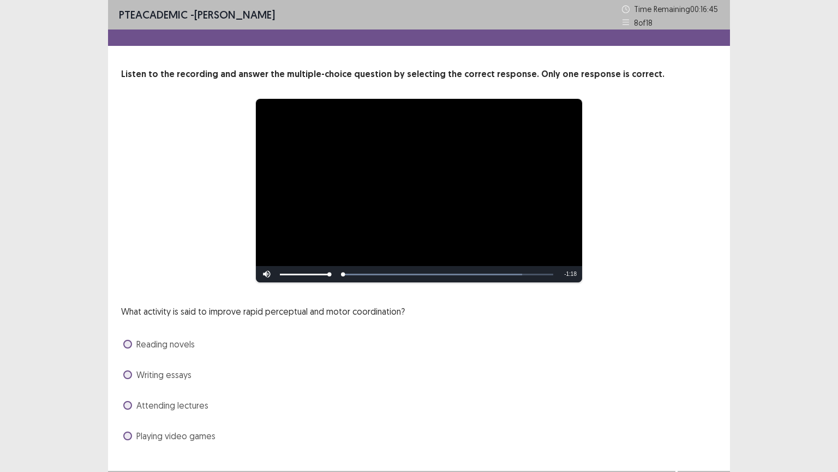
scroll to position [21, 0]
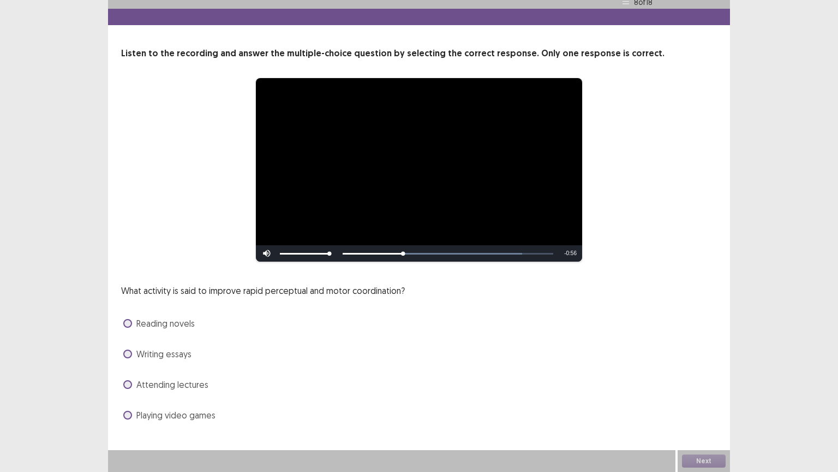
click at [128, 416] on span at bounding box center [127, 414] width 9 height 9
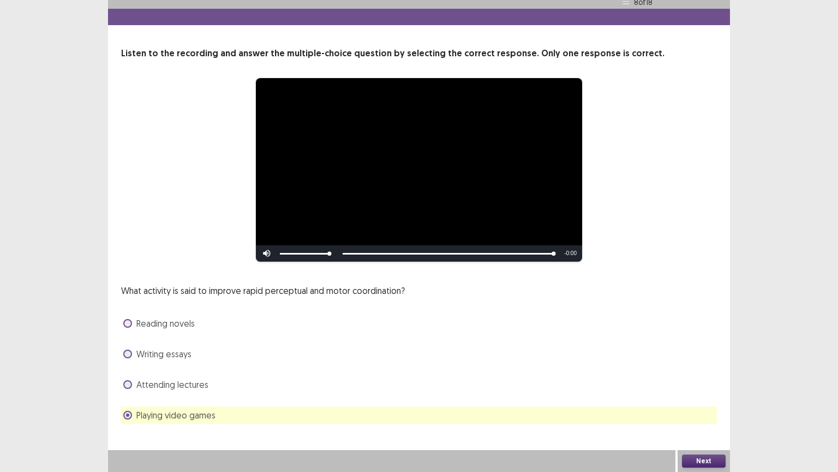
click at [699, 466] on button "Next" at bounding box center [704, 460] width 44 height 13
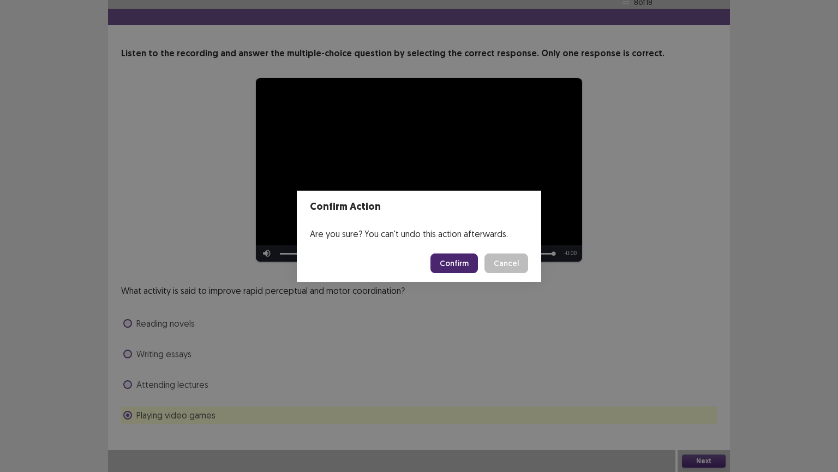
click at [456, 266] on button "Confirm" at bounding box center [454, 263] width 47 height 20
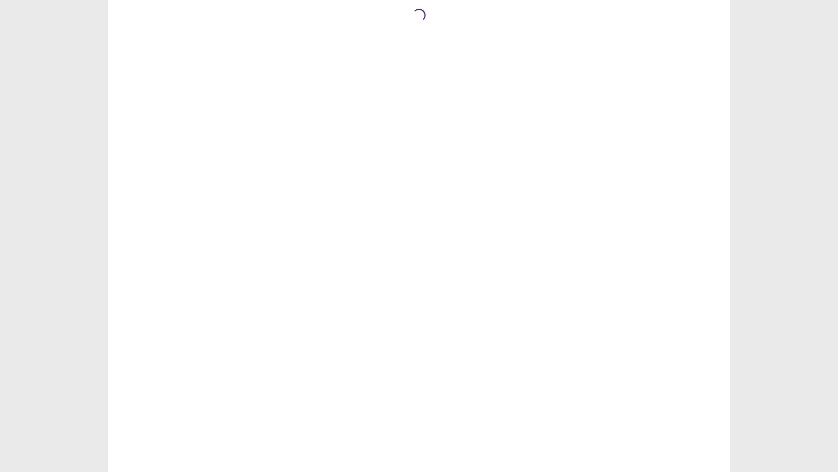
scroll to position [0, 0]
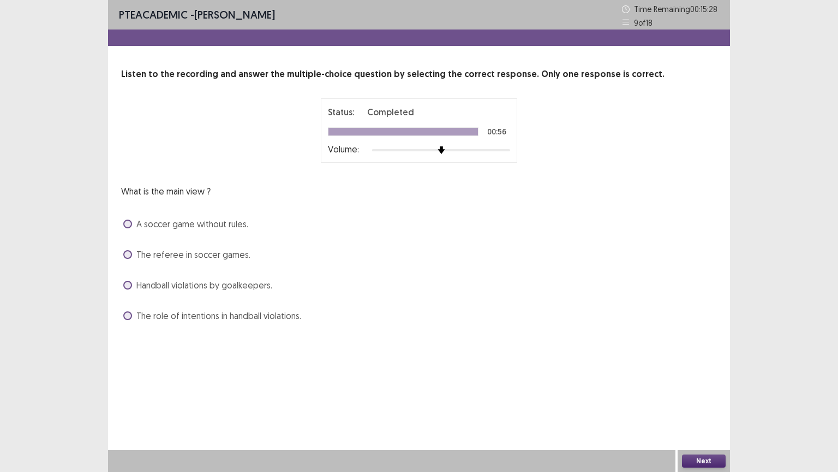
click at [127, 313] on span at bounding box center [127, 315] width 9 height 9
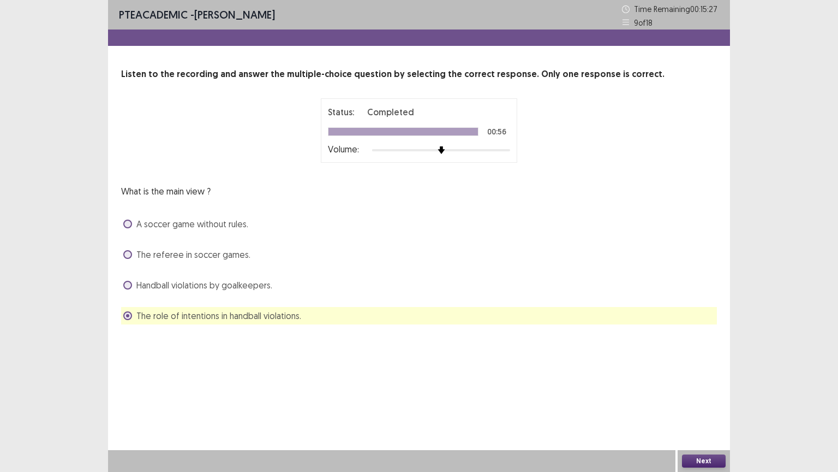
click at [695, 462] on button "Next" at bounding box center [704, 460] width 44 height 13
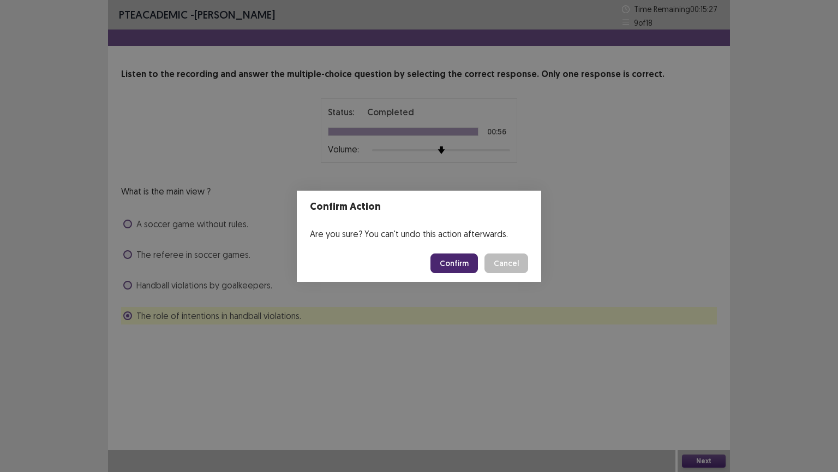
click at [467, 261] on button "Confirm" at bounding box center [454, 263] width 47 height 20
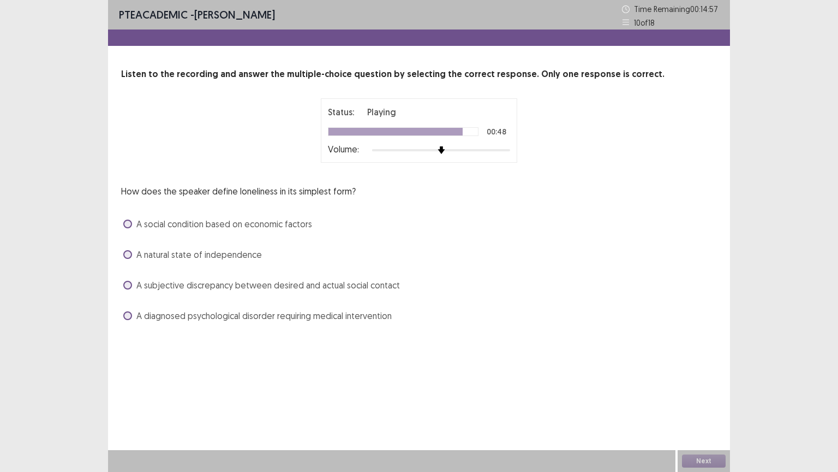
click at [131, 282] on span at bounding box center [127, 285] width 9 height 9
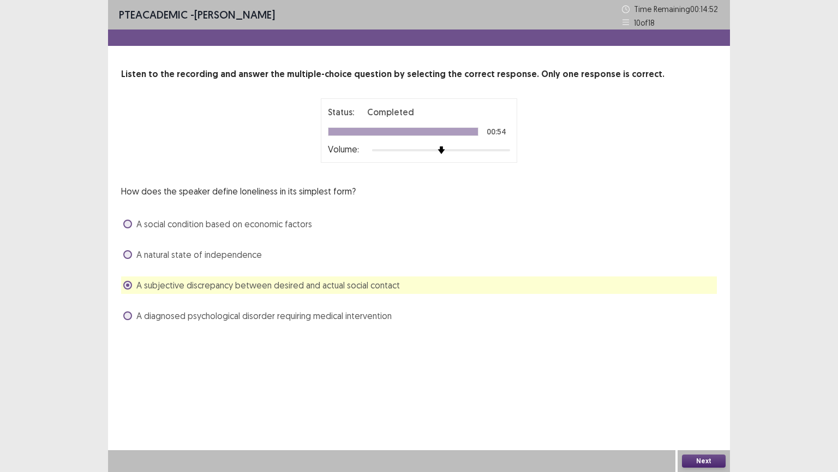
click at [713, 461] on button "Next" at bounding box center [704, 460] width 44 height 13
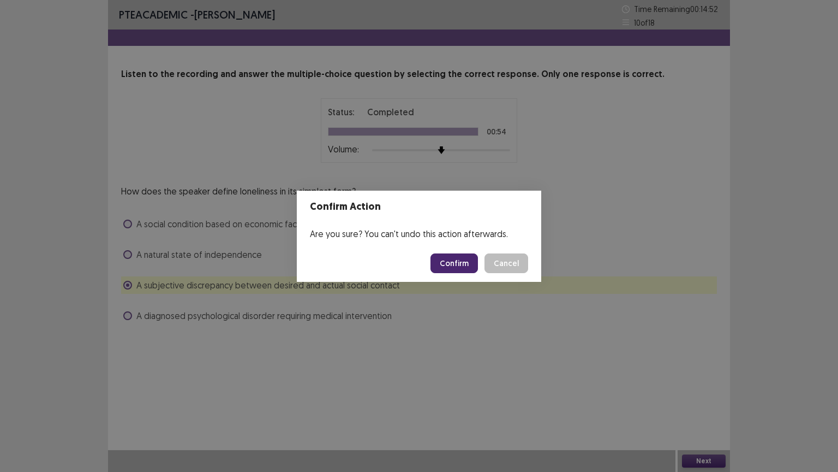
drag, startPoint x: 459, startPoint y: 260, endPoint x: 439, endPoint y: 273, distance: 24.1
click at [459, 261] on button "Confirm" at bounding box center [454, 263] width 47 height 20
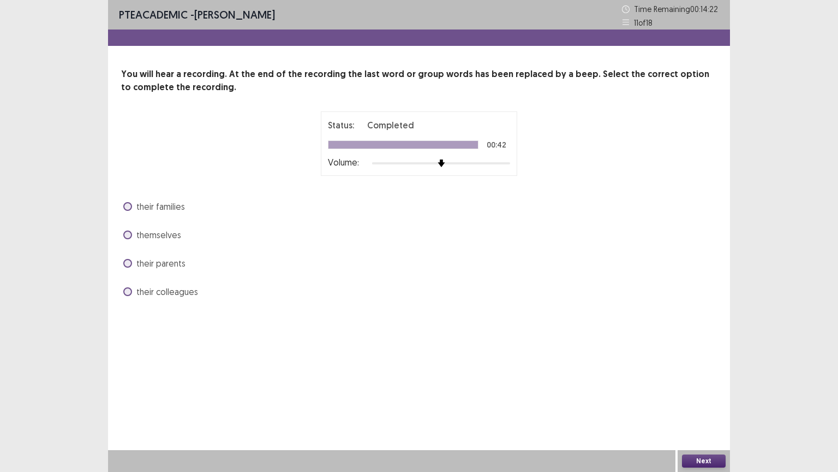
click at [129, 235] on span at bounding box center [127, 234] width 9 height 9
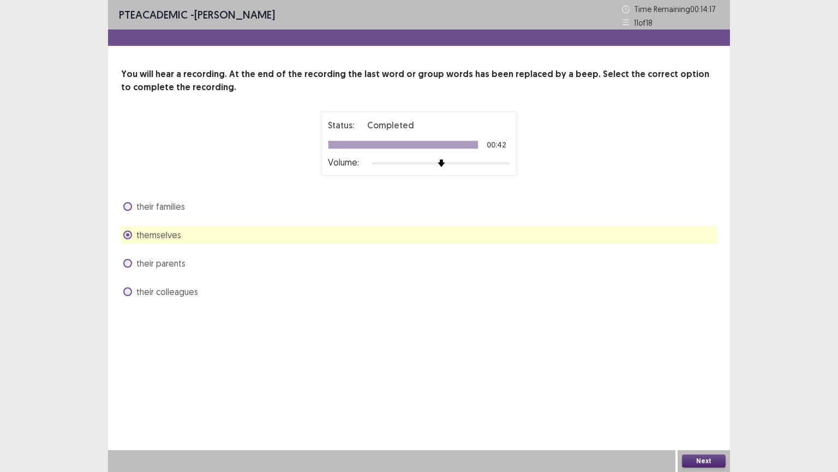
click at [705, 458] on button "Next" at bounding box center [704, 460] width 44 height 13
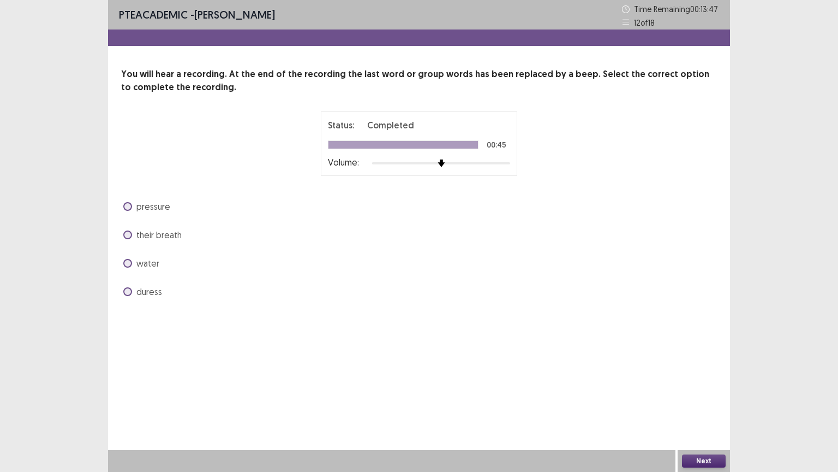
click at [127, 294] on span at bounding box center [127, 291] width 9 height 9
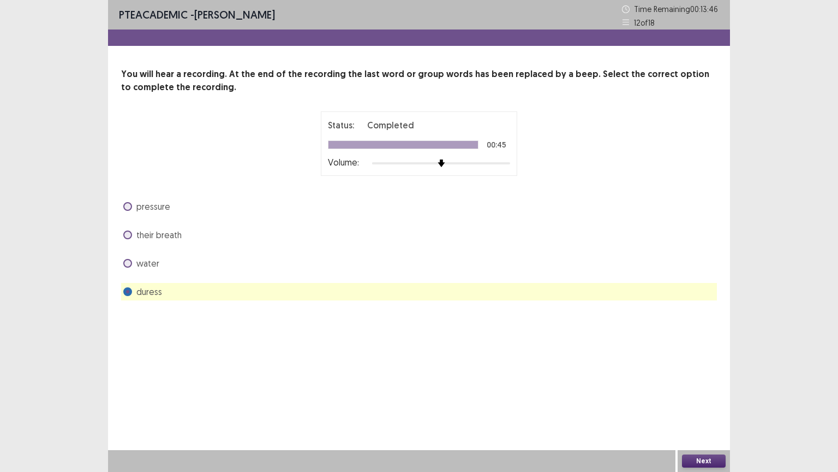
click at [711, 461] on button "Next" at bounding box center [704, 460] width 44 height 13
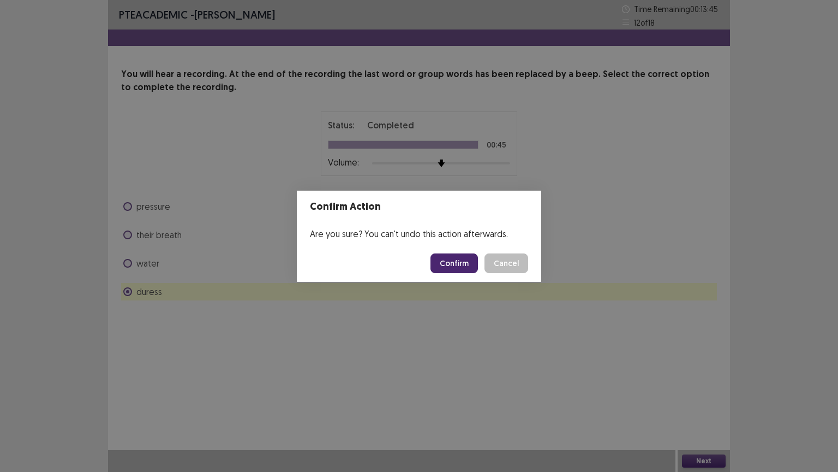
click at [448, 262] on button "Confirm" at bounding box center [454, 263] width 47 height 20
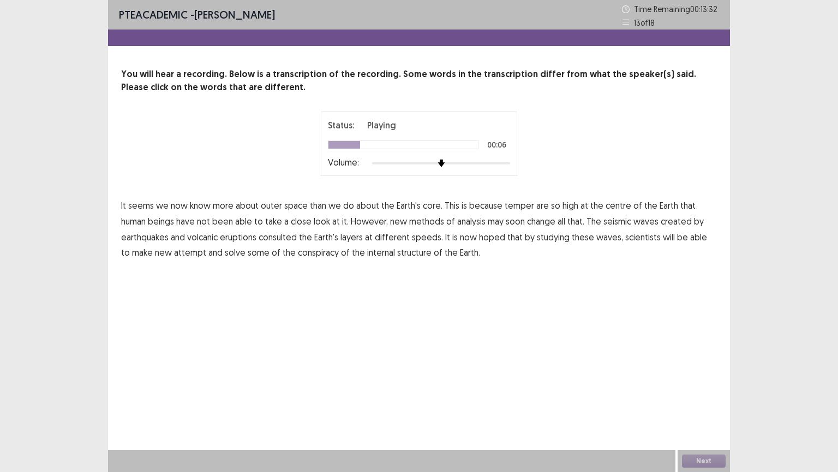
click at [521, 210] on span "temper" at bounding box center [519, 205] width 29 height 13
drag, startPoint x: 279, startPoint y: 239, endPoint x: 329, endPoint y: 245, distance: 50.0
click at [283, 240] on span "consulted" at bounding box center [278, 236] width 38 height 13
drag, startPoint x: 306, startPoint y: 254, endPoint x: 378, endPoint y: 260, distance: 72.8
click at [306, 255] on span "conspiracy" at bounding box center [318, 252] width 41 height 13
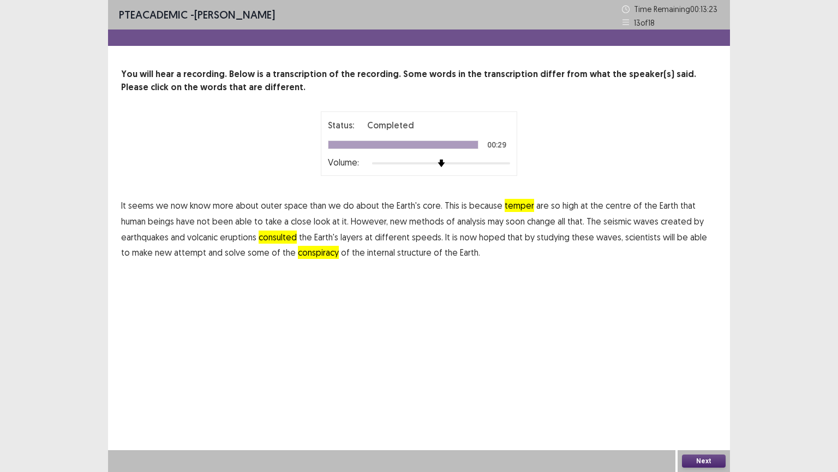
click at [706, 459] on button "Next" at bounding box center [704, 460] width 44 height 13
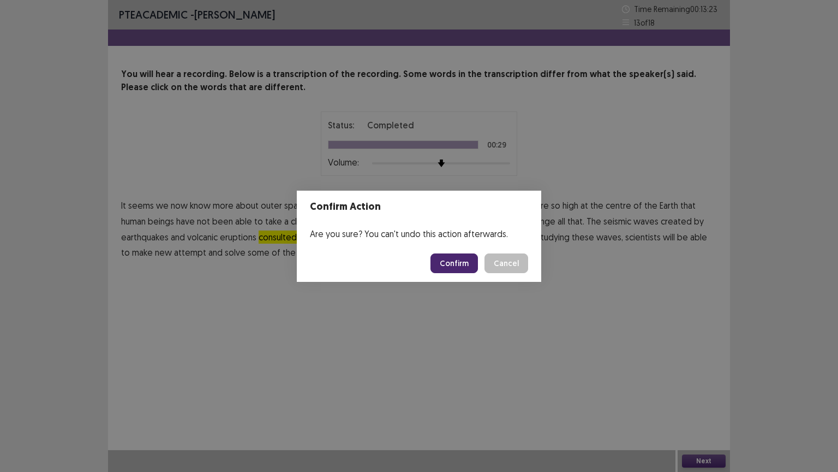
click at [463, 262] on button "Confirm" at bounding box center [454, 263] width 47 height 20
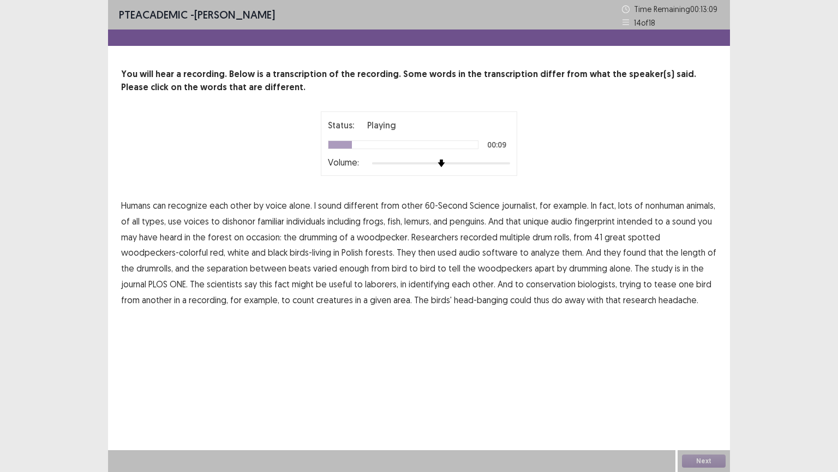
click at [240, 225] on span "dishonor" at bounding box center [238, 221] width 33 height 13
click at [635, 221] on span "intended" at bounding box center [634, 221] width 35 height 13
drag, startPoint x: 236, startPoint y: 270, endPoint x: 270, endPoint y: 269, distance: 33.9
click at [238, 270] on span "separation" at bounding box center [227, 267] width 41 height 13
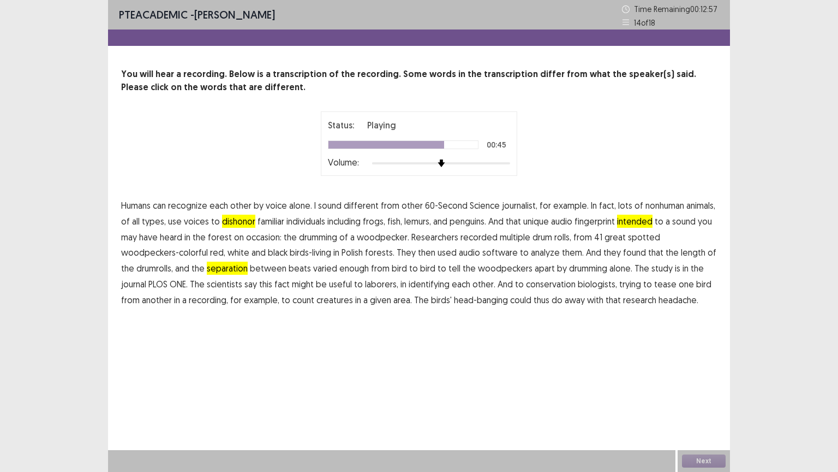
click at [378, 285] on span "laborers," at bounding box center [381, 283] width 33 height 13
click at [334, 298] on span "creatures" at bounding box center [335, 299] width 37 height 13
click at [695, 459] on button "Next" at bounding box center [704, 460] width 44 height 13
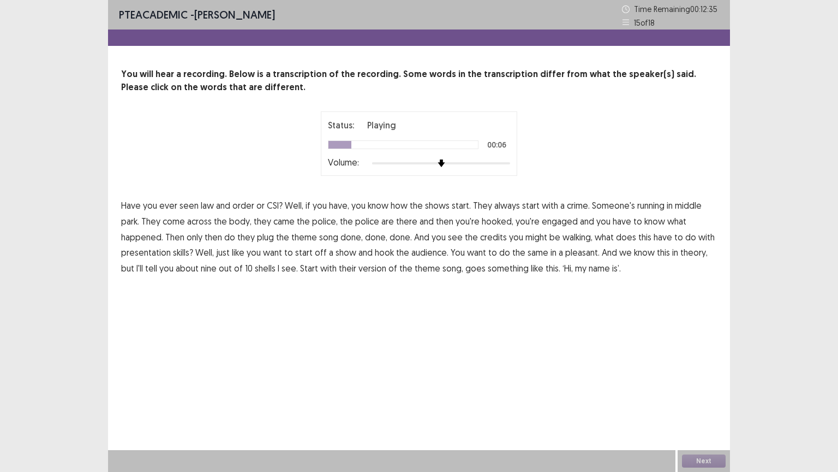
click at [692, 206] on span "middle" at bounding box center [688, 205] width 27 height 13
click at [565, 236] on span "walking," at bounding box center [578, 236] width 30 height 13
click at [576, 253] on span "pleasant." at bounding box center [582, 252] width 34 height 13
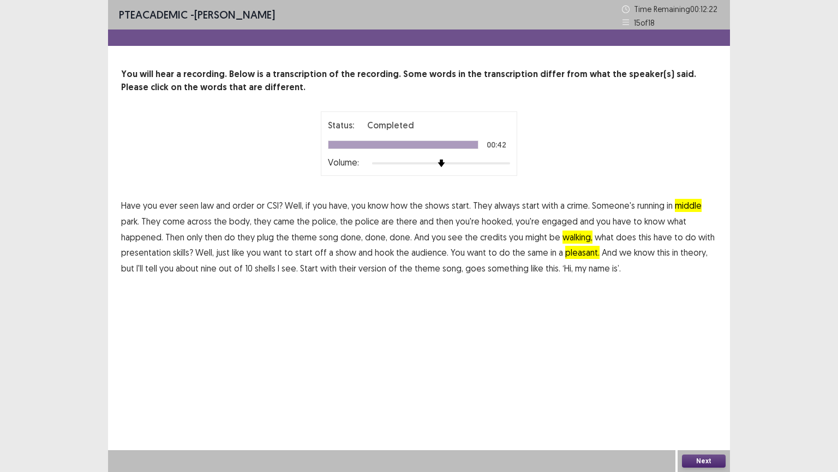
click at [701, 460] on button "Next" at bounding box center [704, 460] width 44 height 13
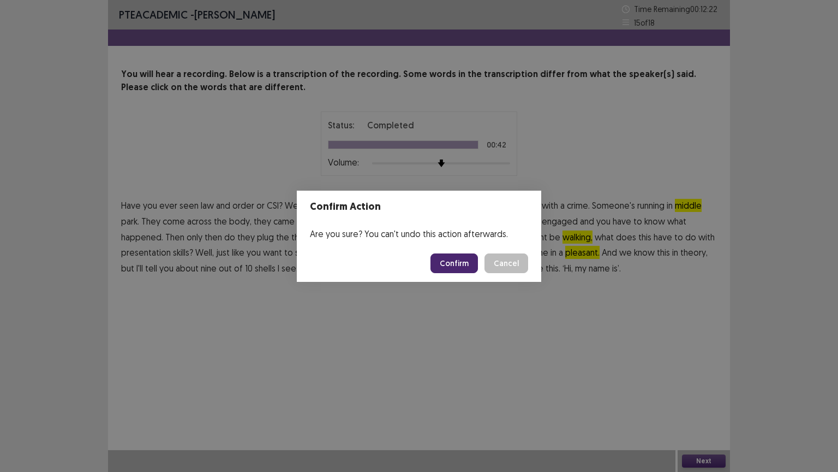
click at [466, 258] on button "Confirm" at bounding box center [454, 263] width 47 height 20
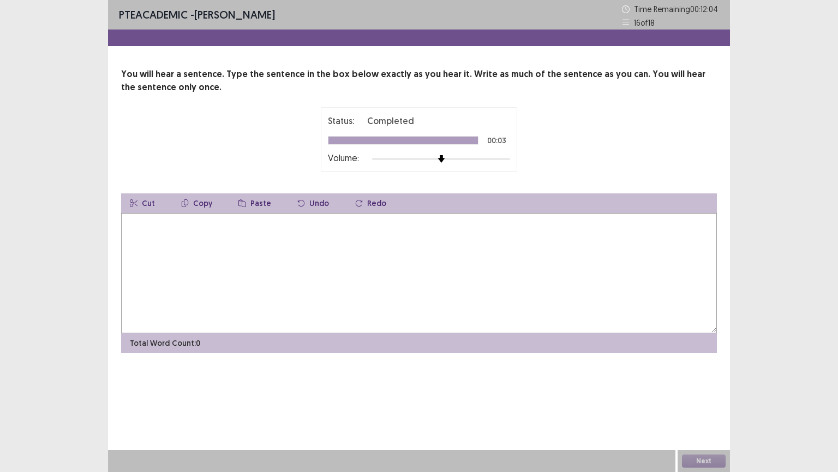
click at [135, 227] on textarea at bounding box center [419, 273] width 596 height 120
type textarea "**********"
click at [698, 458] on button "Next" at bounding box center [704, 460] width 44 height 13
click at [183, 247] on textarea at bounding box center [419, 273] width 596 height 120
click at [194, 223] on textarea "**********" at bounding box center [419, 273] width 596 height 120
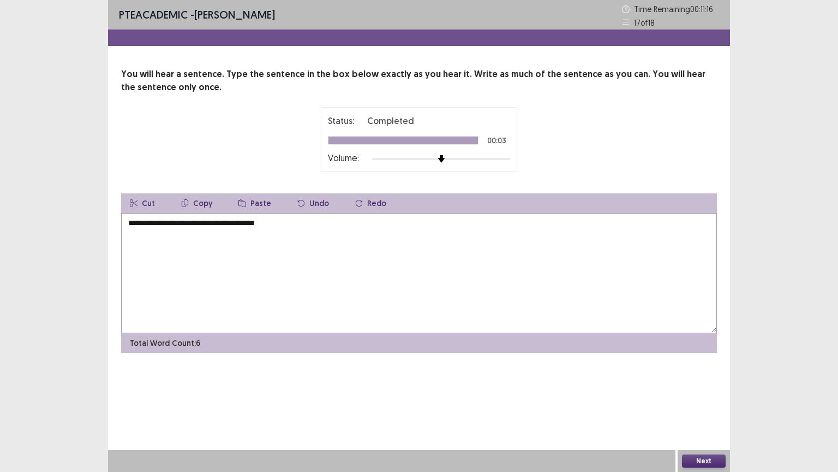
click at [219, 224] on textarea "**********" at bounding box center [419, 273] width 596 height 120
click at [299, 224] on textarea "**********" at bounding box center [419, 273] width 596 height 120
click at [293, 223] on textarea "**********" at bounding box center [419, 273] width 596 height 120
type textarea "**********"
click at [695, 460] on button "Next" at bounding box center [704, 460] width 44 height 13
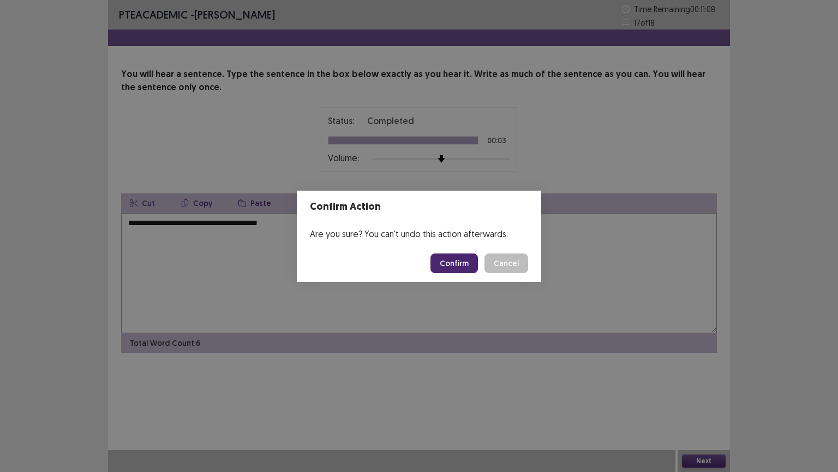
click at [454, 269] on button "Confirm" at bounding box center [454, 263] width 47 height 20
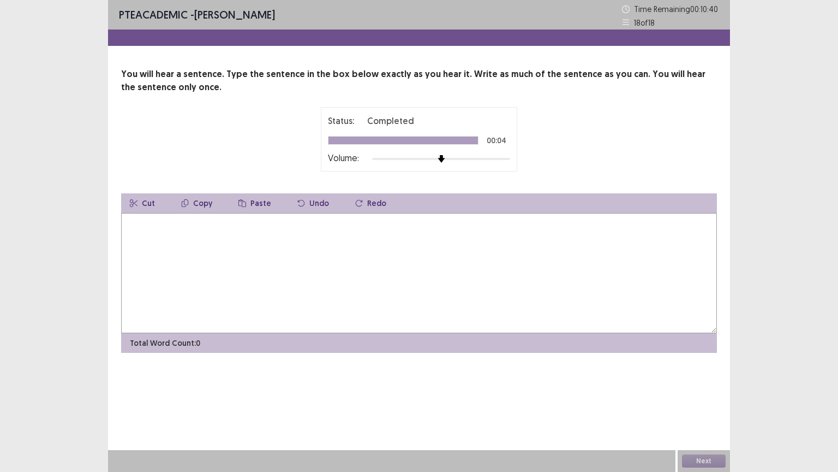
click at [139, 228] on textarea at bounding box center [419, 273] width 596 height 120
type textarea "**********"
click at [694, 456] on button "Next" at bounding box center [704, 460] width 44 height 13
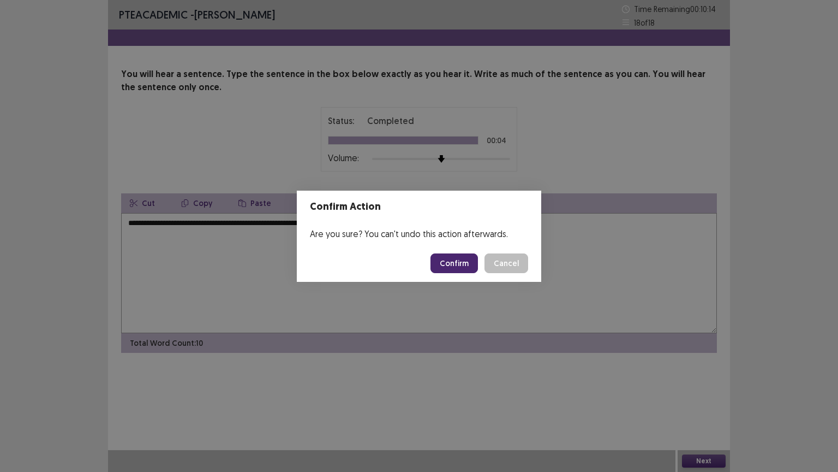
click at [459, 264] on button "Confirm" at bounding box center [454, 263] width 47 height 20
